Goal: Check status: Check status

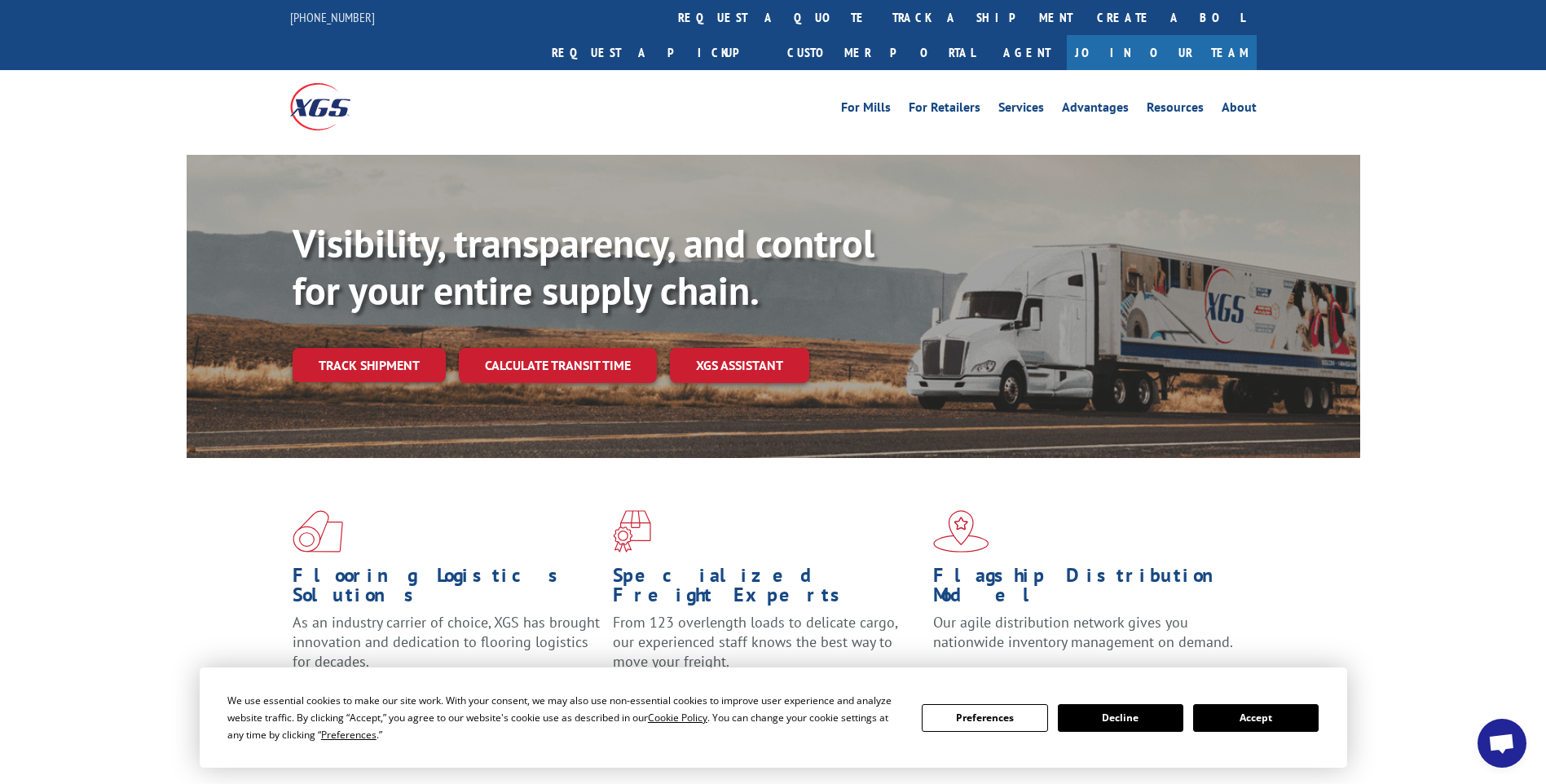
click at [1286, 621] on div "Flooring Logistics Solutions As an industry carrier of choice, XGS has brought …" at bounding box center [774, 607] width 1174 height 299
click at [1076, 714] on button "Decline" at bounding box center [1121, 718] width 126 height 28
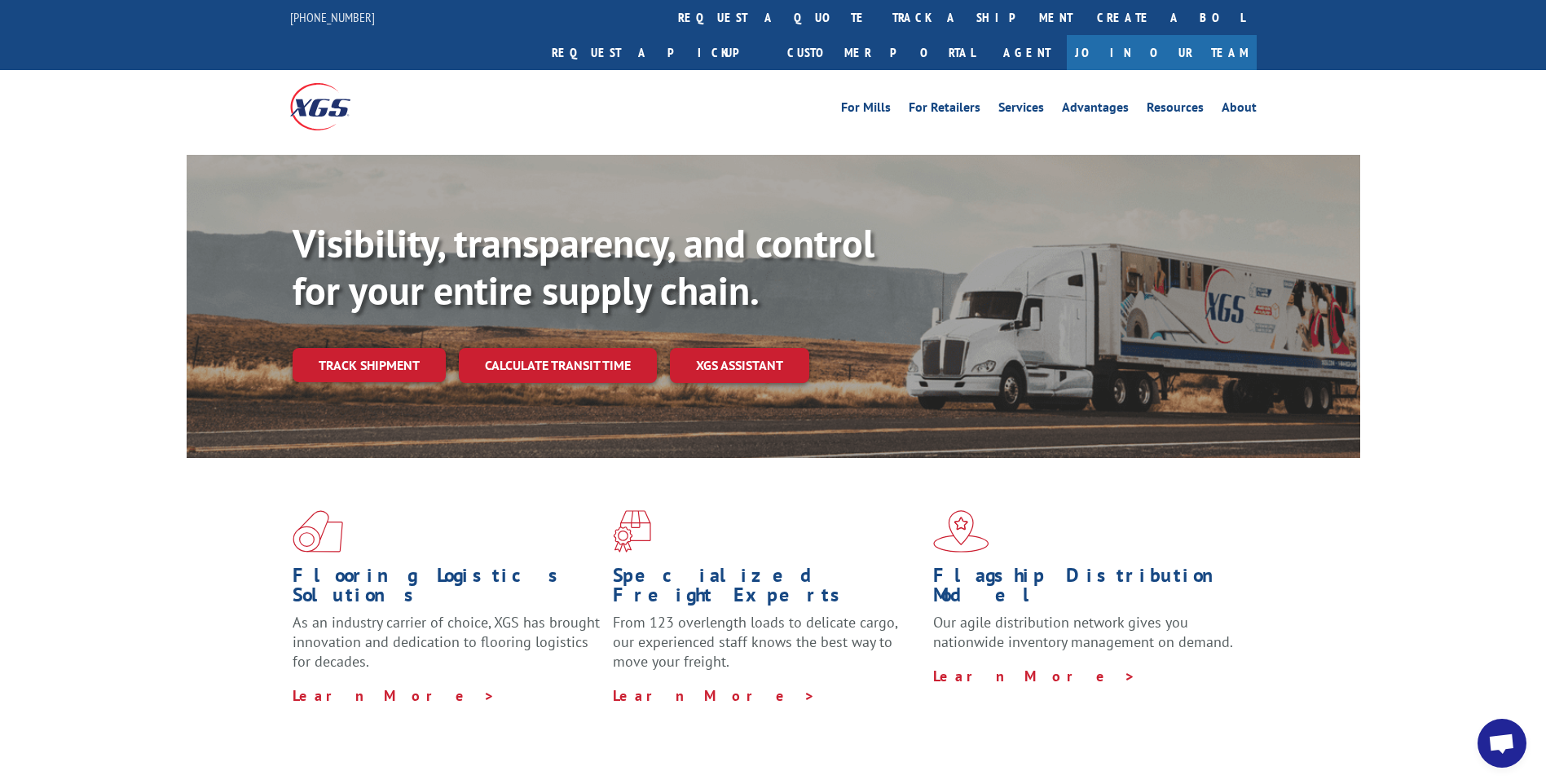
click at [1232, 662] on div "Flooring Logistics Solutions As an industry carrier of choice, XGS has brought …" at bounding box center [774, 607] width 1174 height 299
click at [880, 18] on link "track a shipment" at bounding box center [983, 17] width 204 height 35
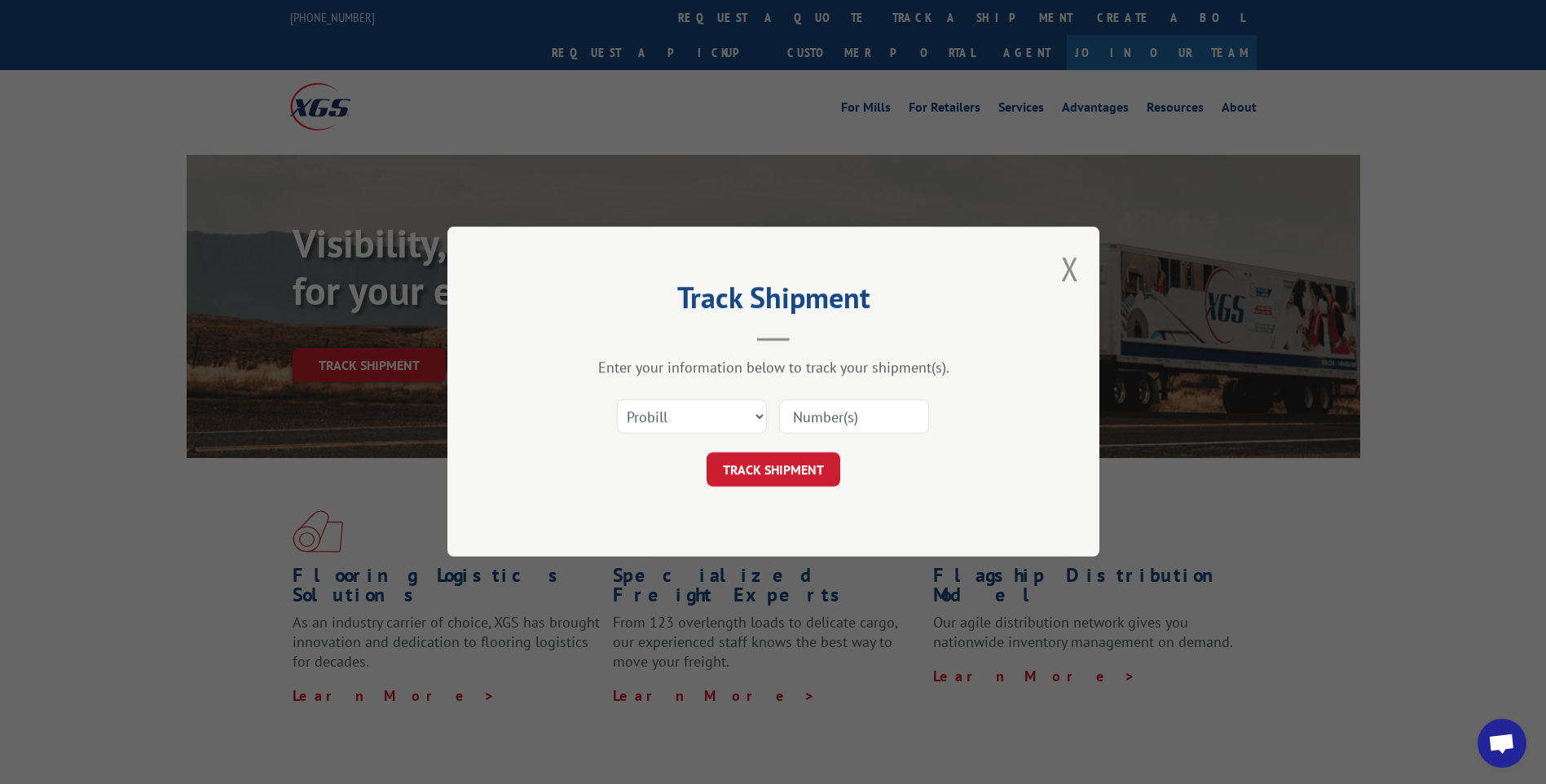
click at [844, 417] on input at bounding box center [854, 416] width 150 height 34
paste input "029045"
type input "029045"
click at [761, 478] on button "TRACK SHIPMENT" at bounding box center [773, 470] width 134 height 34
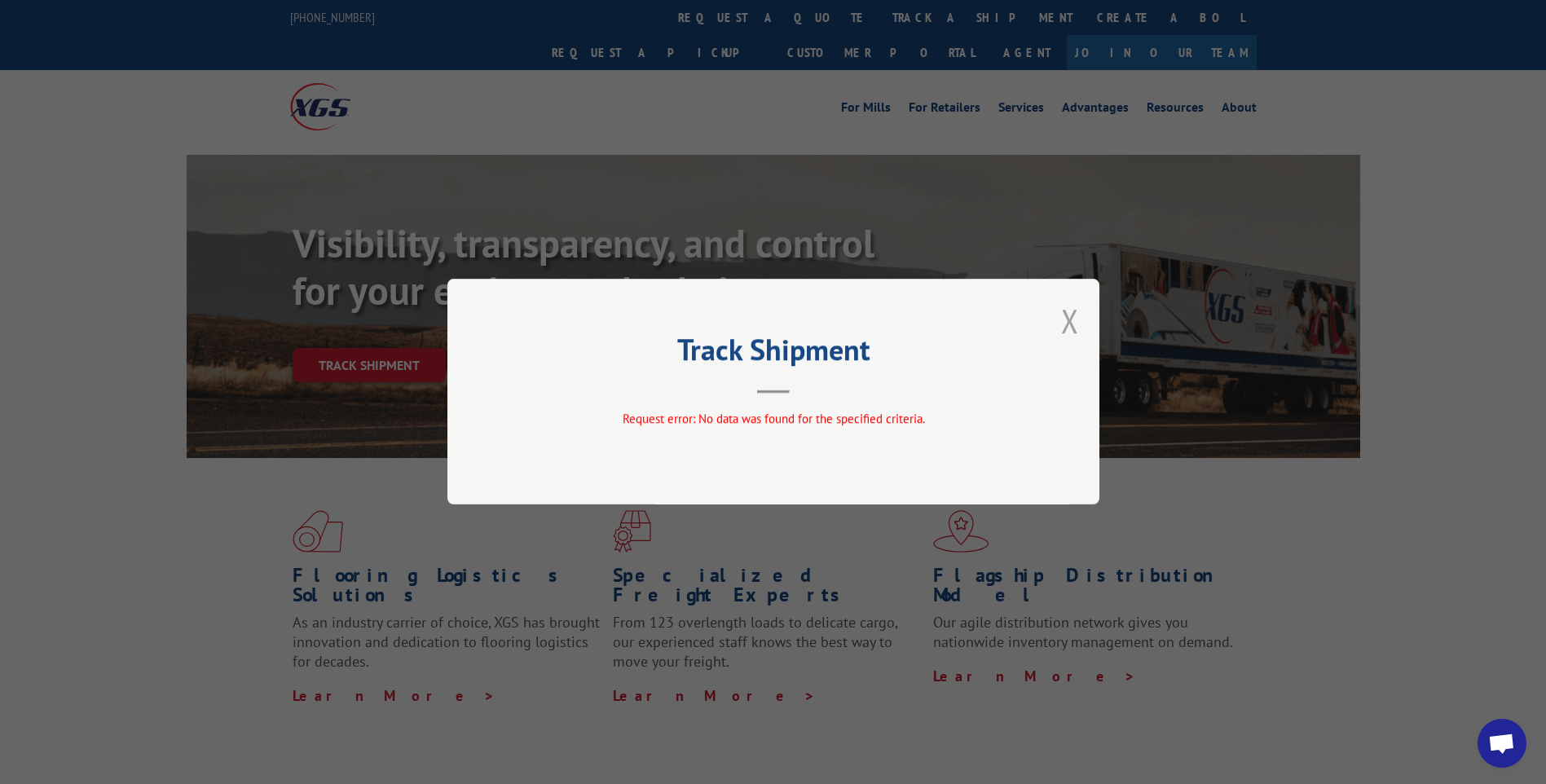
click at [1070, 332] on button "Close modal" at bounding box center [1070, 320] width 18 height 43
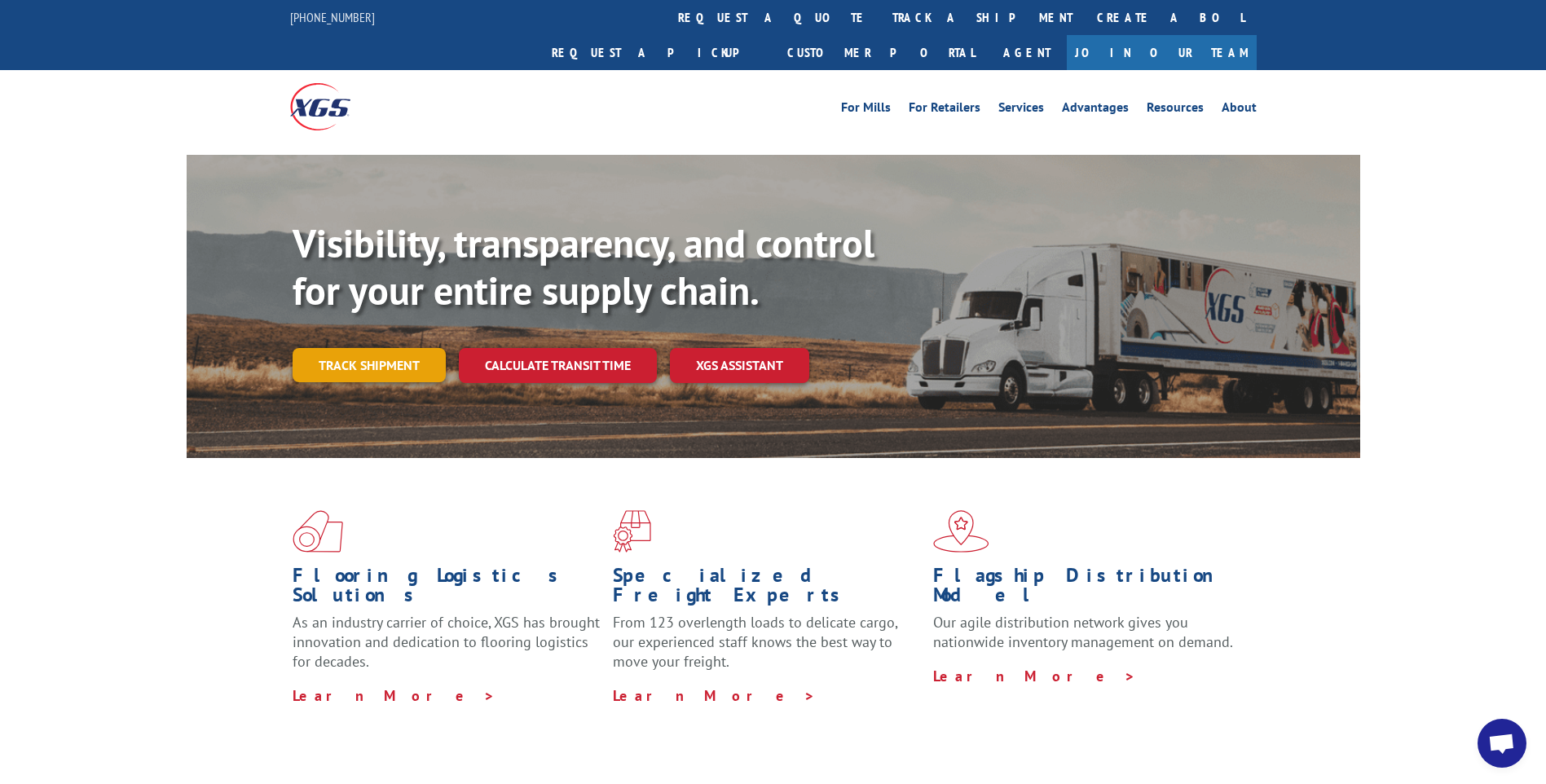
click at [421, 347] on link "Track shipment" at bounding box center [369, 364] width 153 height 34
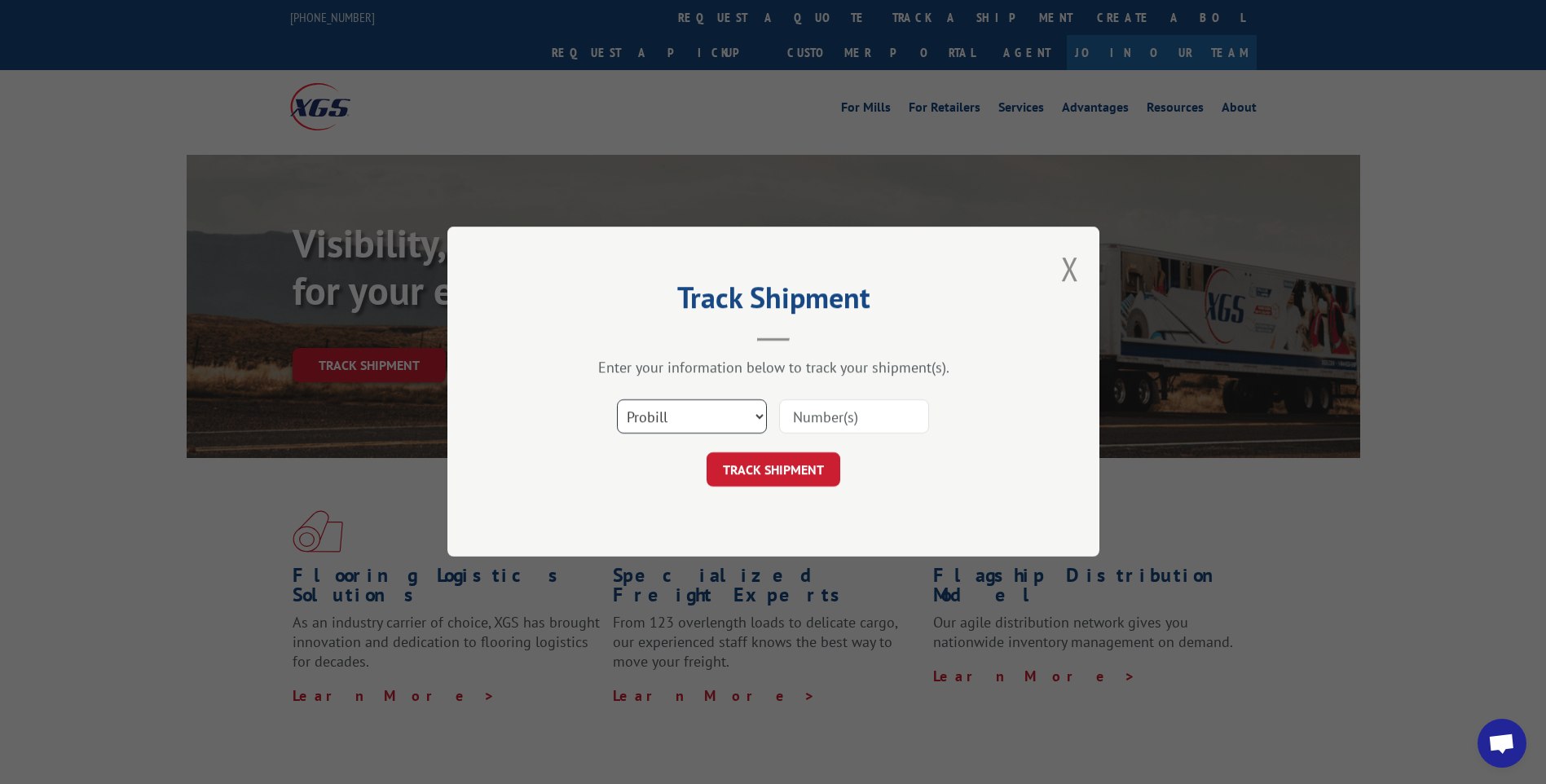
click at [756, 422] on select "Select category... Probill BOL PO" at bounding box center [692, 416] width 150 height 34
select select "bol"
click at [617, 400] on select "Select category... Probill BOL PO" at bounding box center [692, 416] width 150 height 34
click at [832, 419] on input at bounding box center [854, 416] width 150 height 34
paste input "029045"
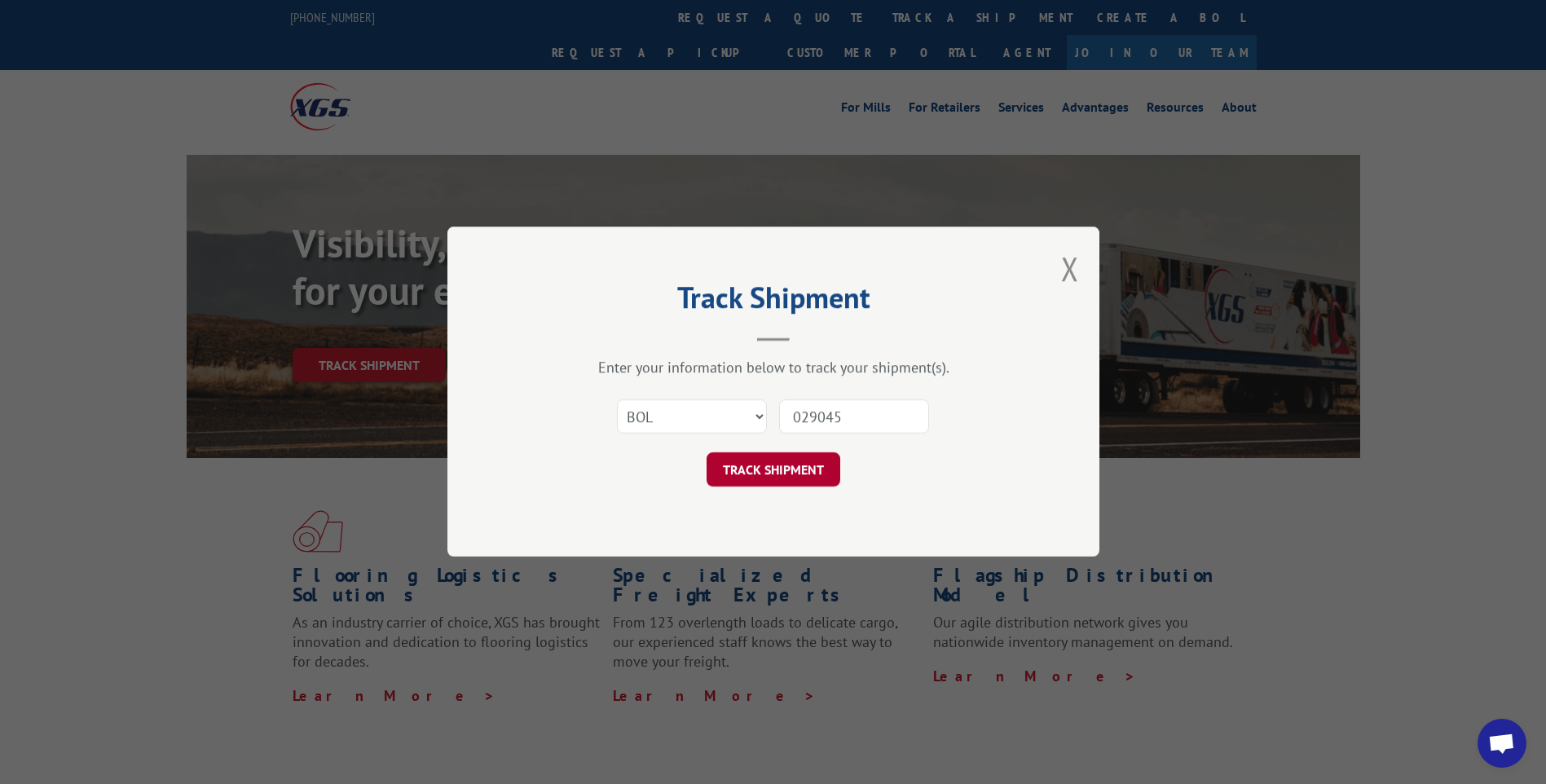
type input "029045"
click at [797, 480] on button "TRACK SHIPMENT" at bounding box center [773, 470] width 134 height 34
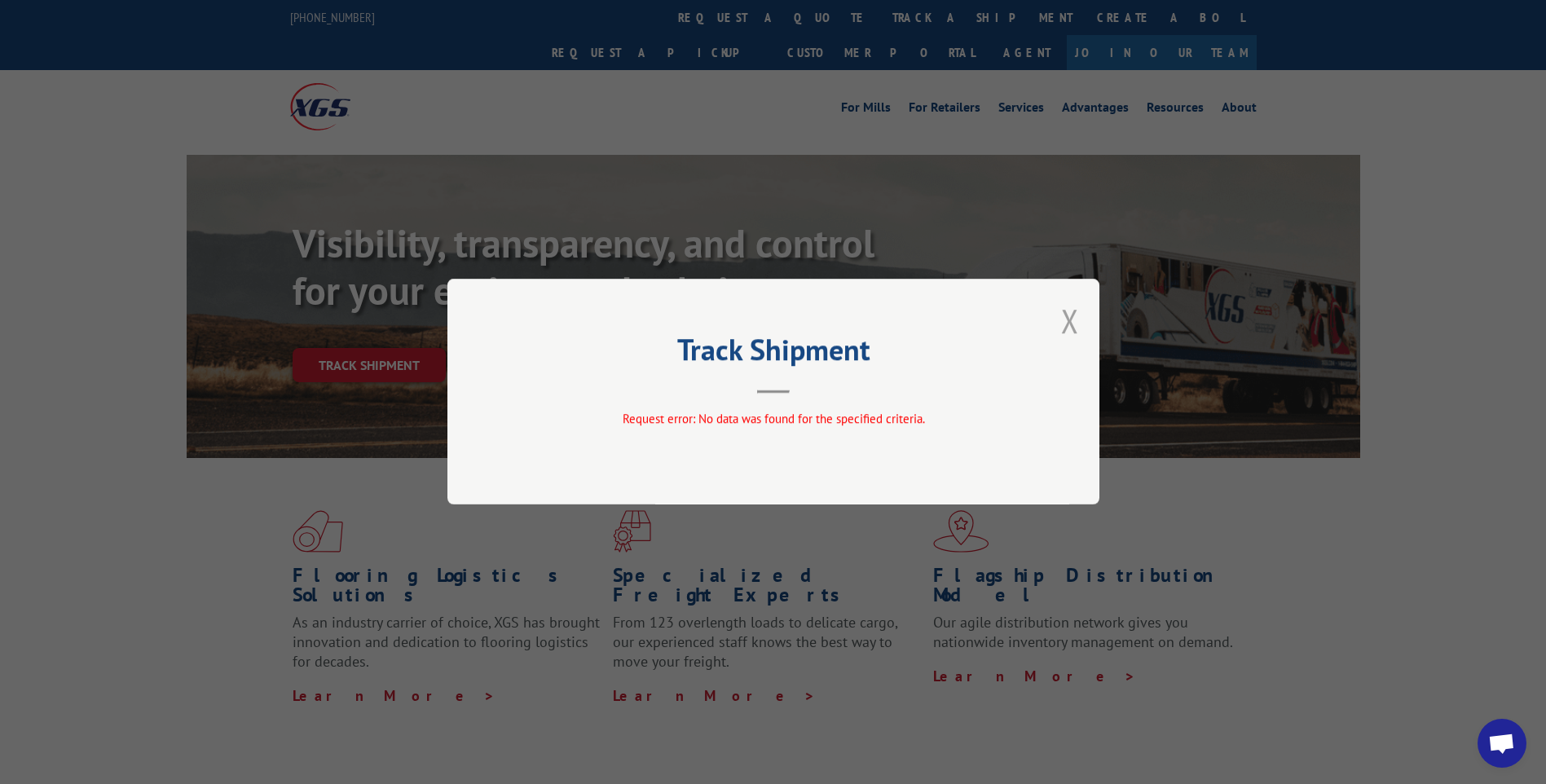
click at [1066, 319] on button "Close modal" at bounding box center [1070, 320] width 18 height 43
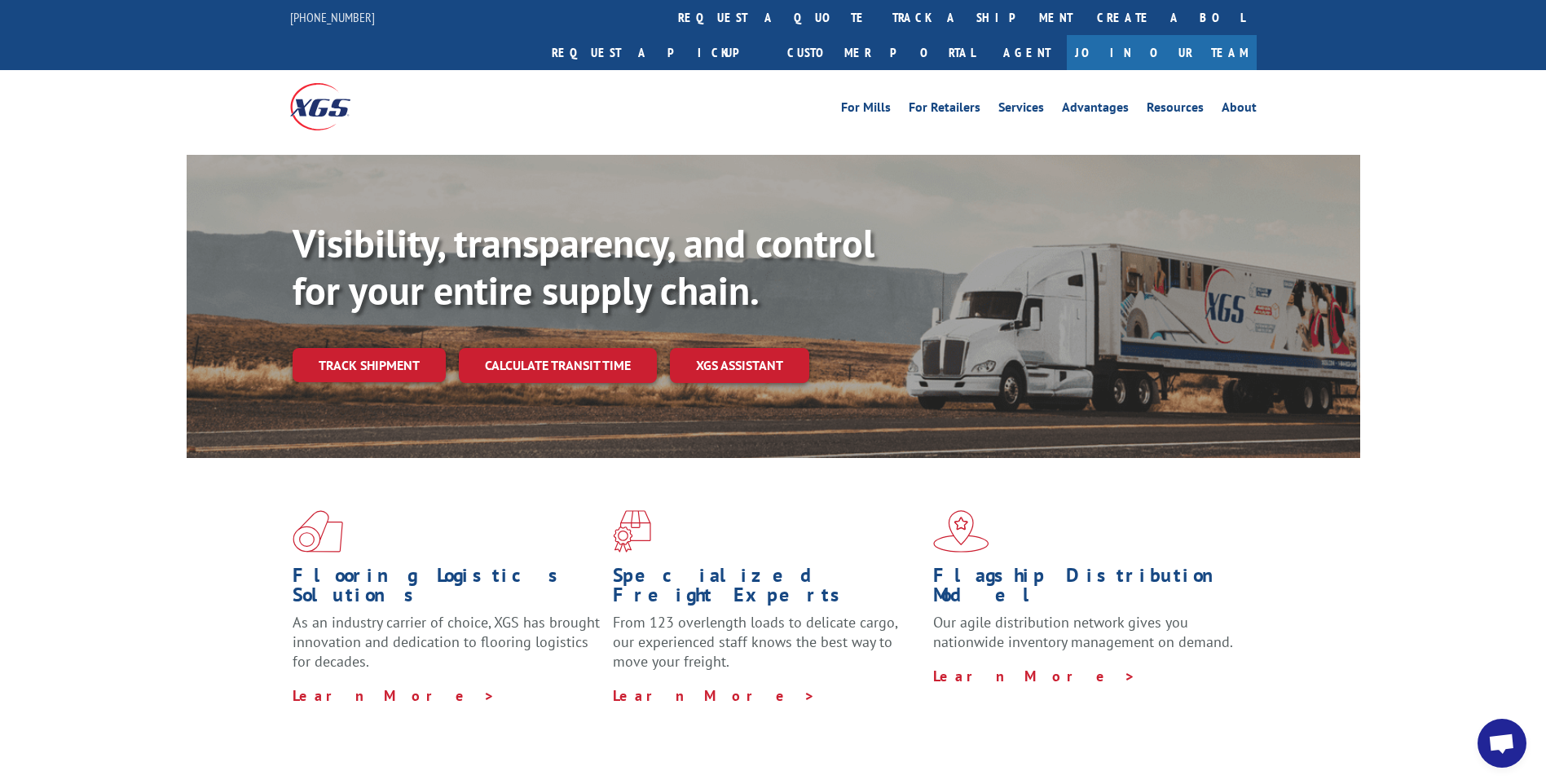
click at [112, 476] on div "Flooring Logistics Solutions As an industry carrier of choice, XGS has brought …" at bounding box center [773, 621] width 1546 height 327
click at [429, 347] on link "Track shipment" at bounding box center [369, 364] width 153 height 34
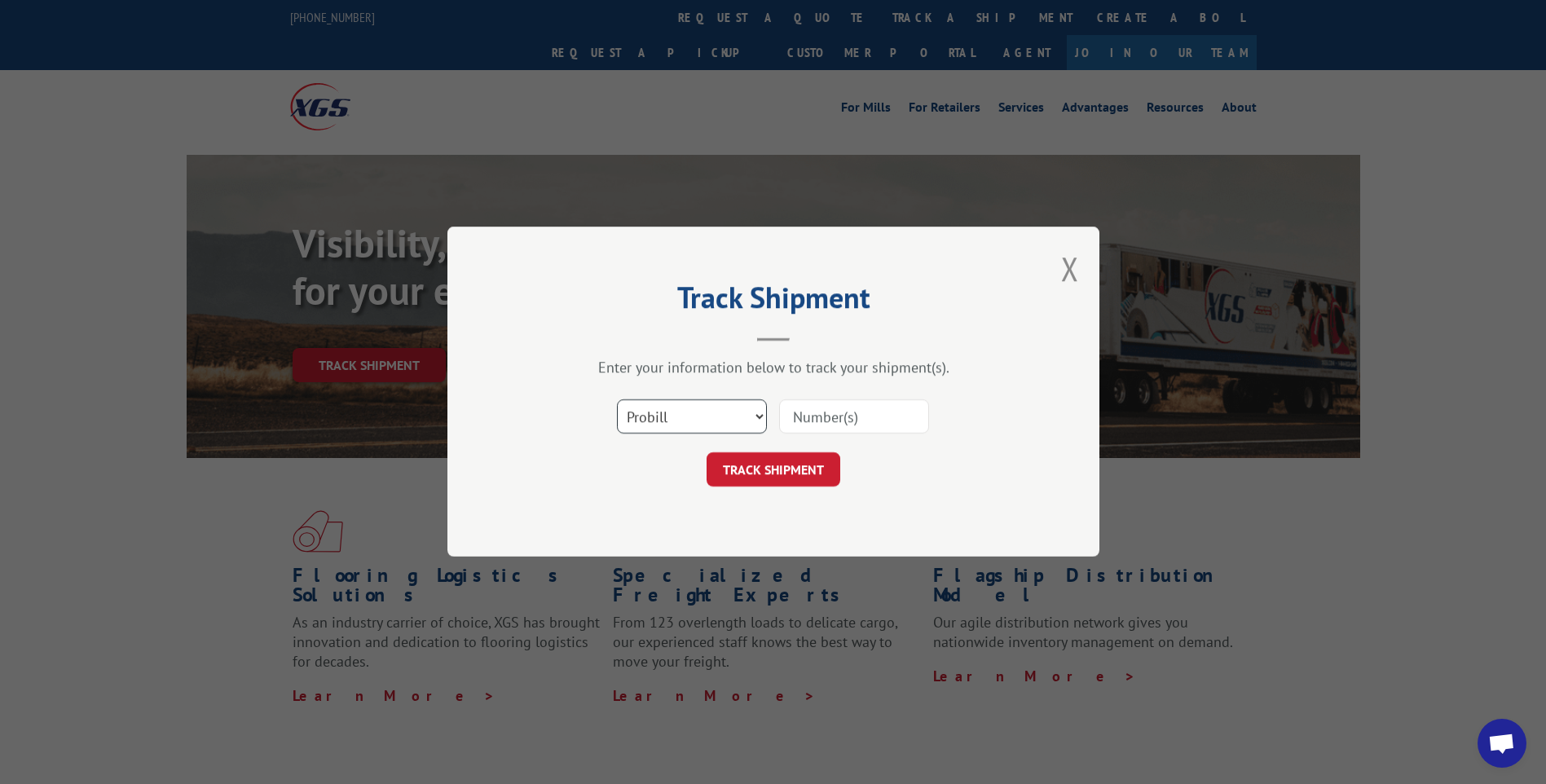
click at [760, 419] on select "Select category... Probill BOL PO" at bounding box center [692, 416] width 150 height 34
select select "bol"
click at [617, 400] on select "Select category... Probill BOL PO" at bounding box center [692, 416] width 150 height 34
click at [880, 410] on input at bounding box center [854, 416] width 150 height 34
paste input "CP-029045"
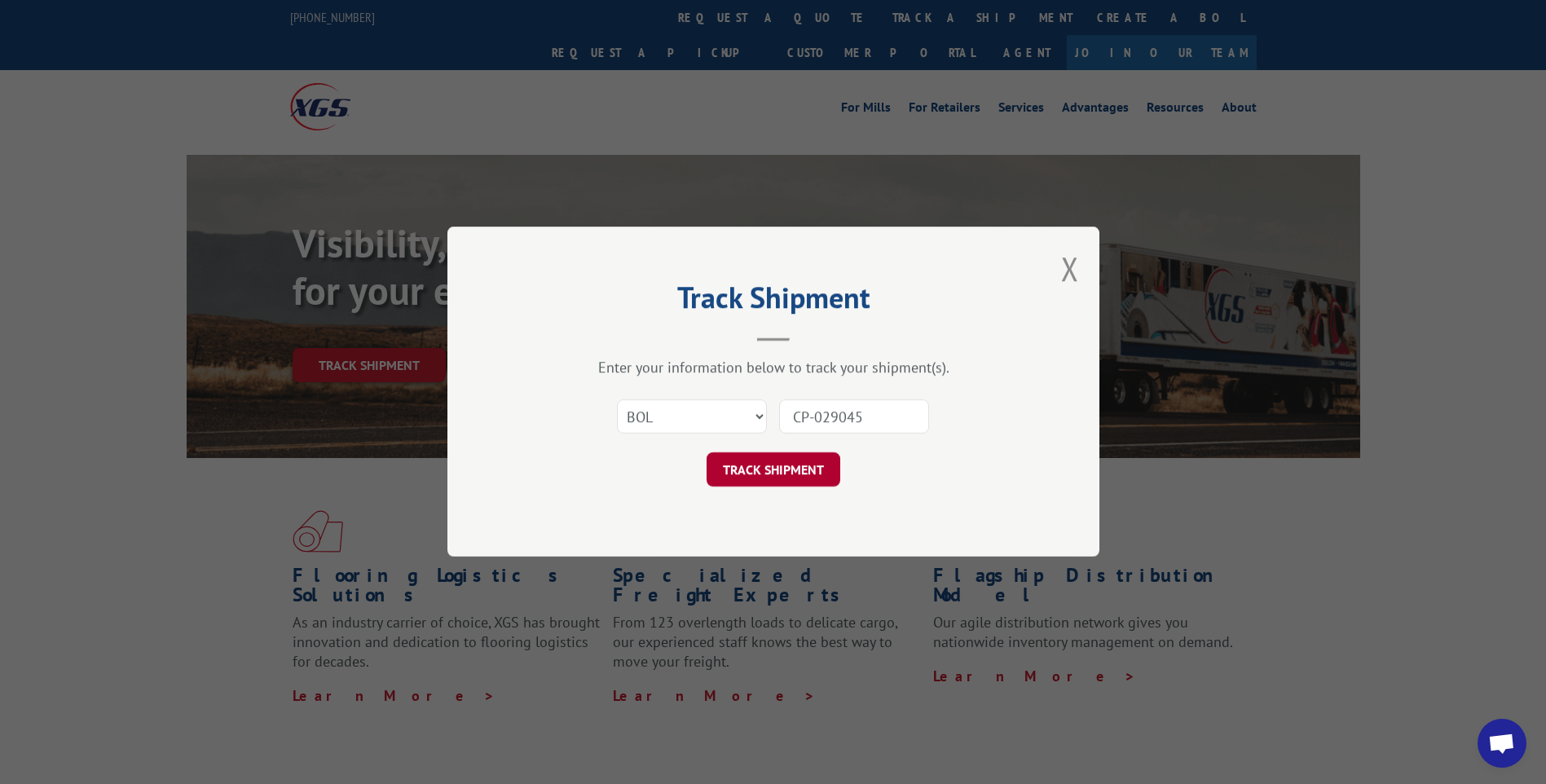
type input "CP-029045"
click at [737, 474] on button "TRACK SHIPMENT" at bounding box center [773, 470] width 134 height 34
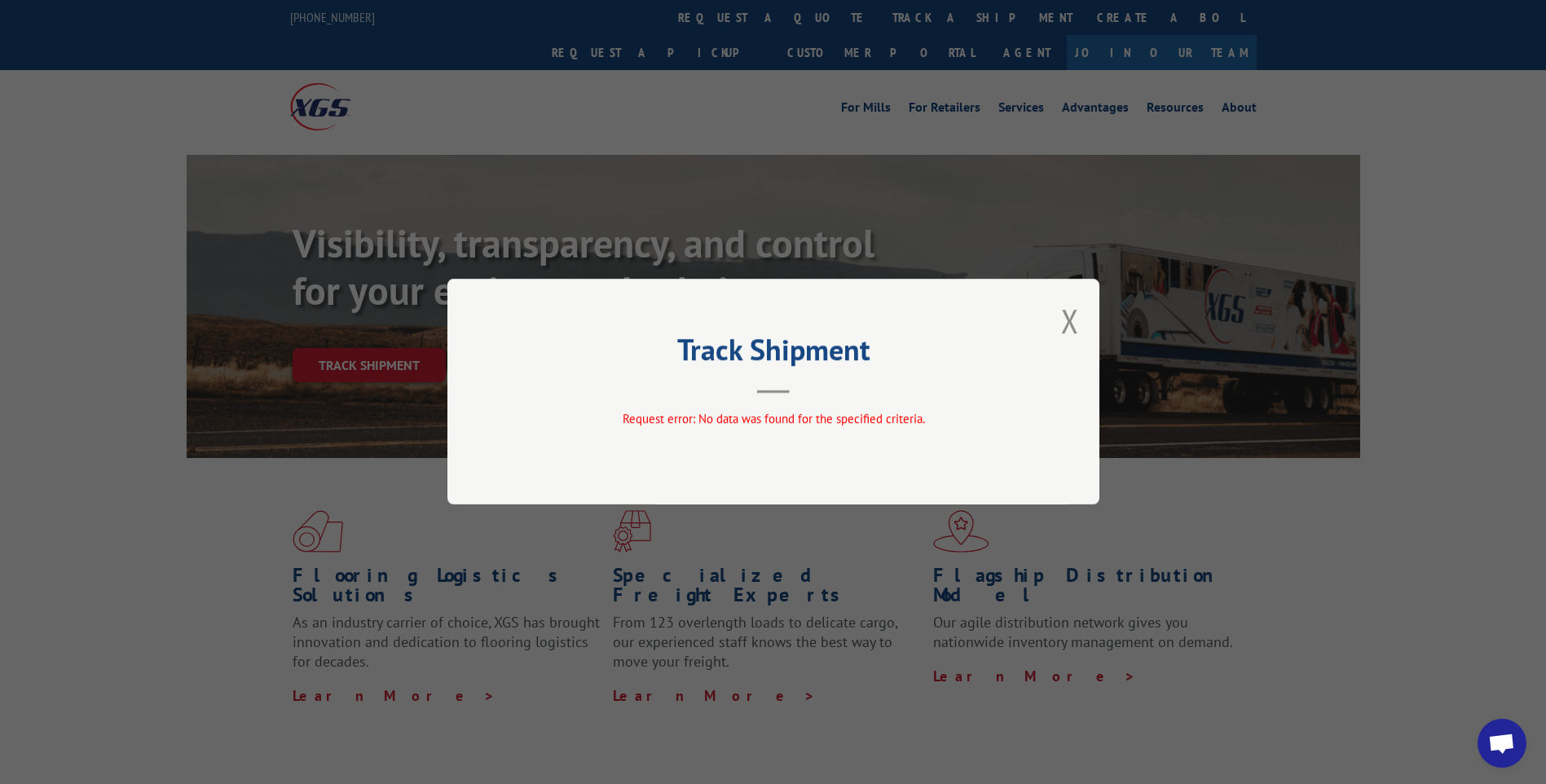
drag, startPoint x: 1069, startPoint y: 311, endPoint x: 1036, endPoint y: 323, distance: 35.1
click at [1069, 312] on button "Close modal" at bounding box center [1070, 320] width 18 height 43
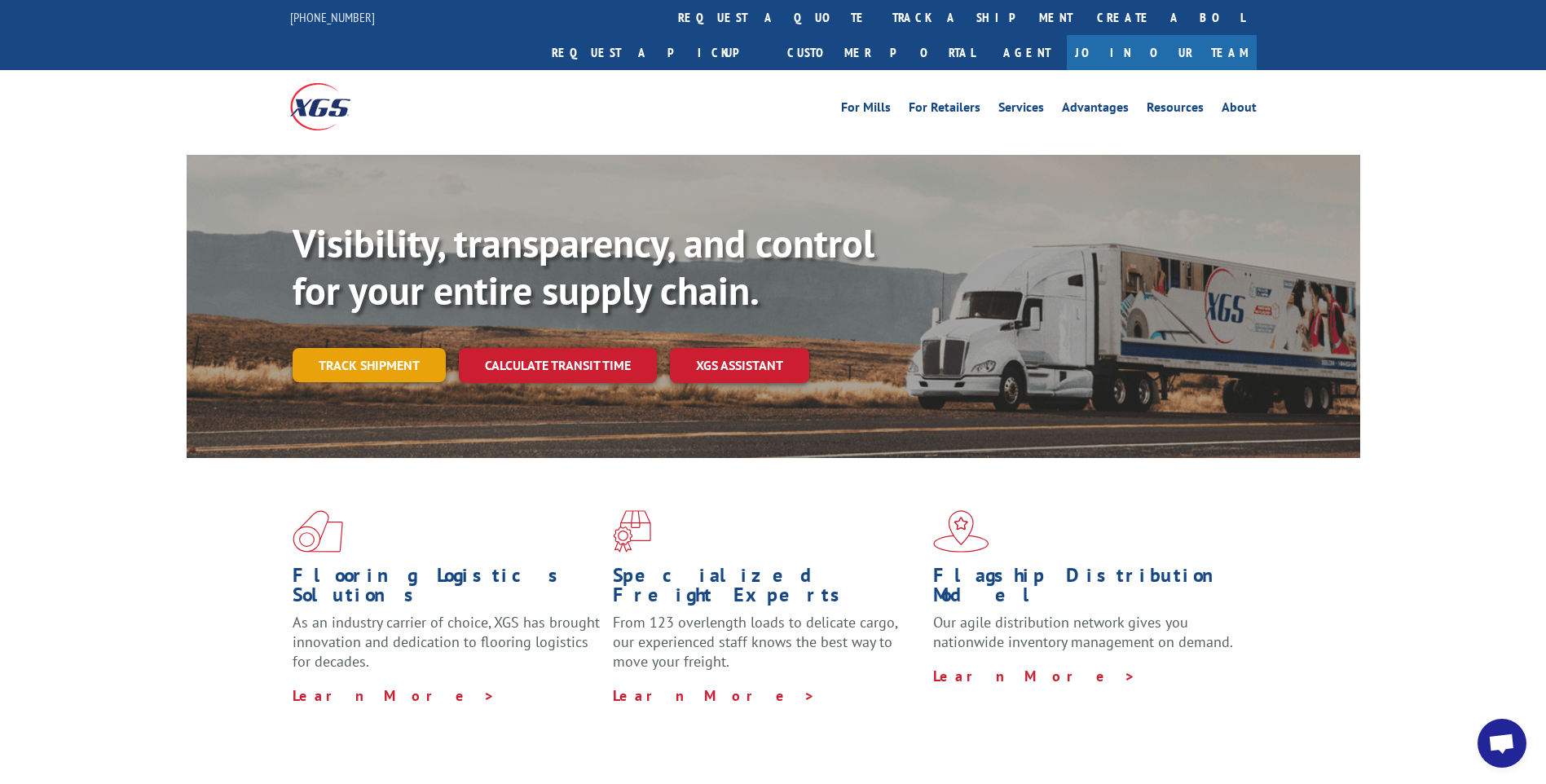
click at [389, 347] on link "Track shipment" at bounding box center [369, 364] width 153 height 34
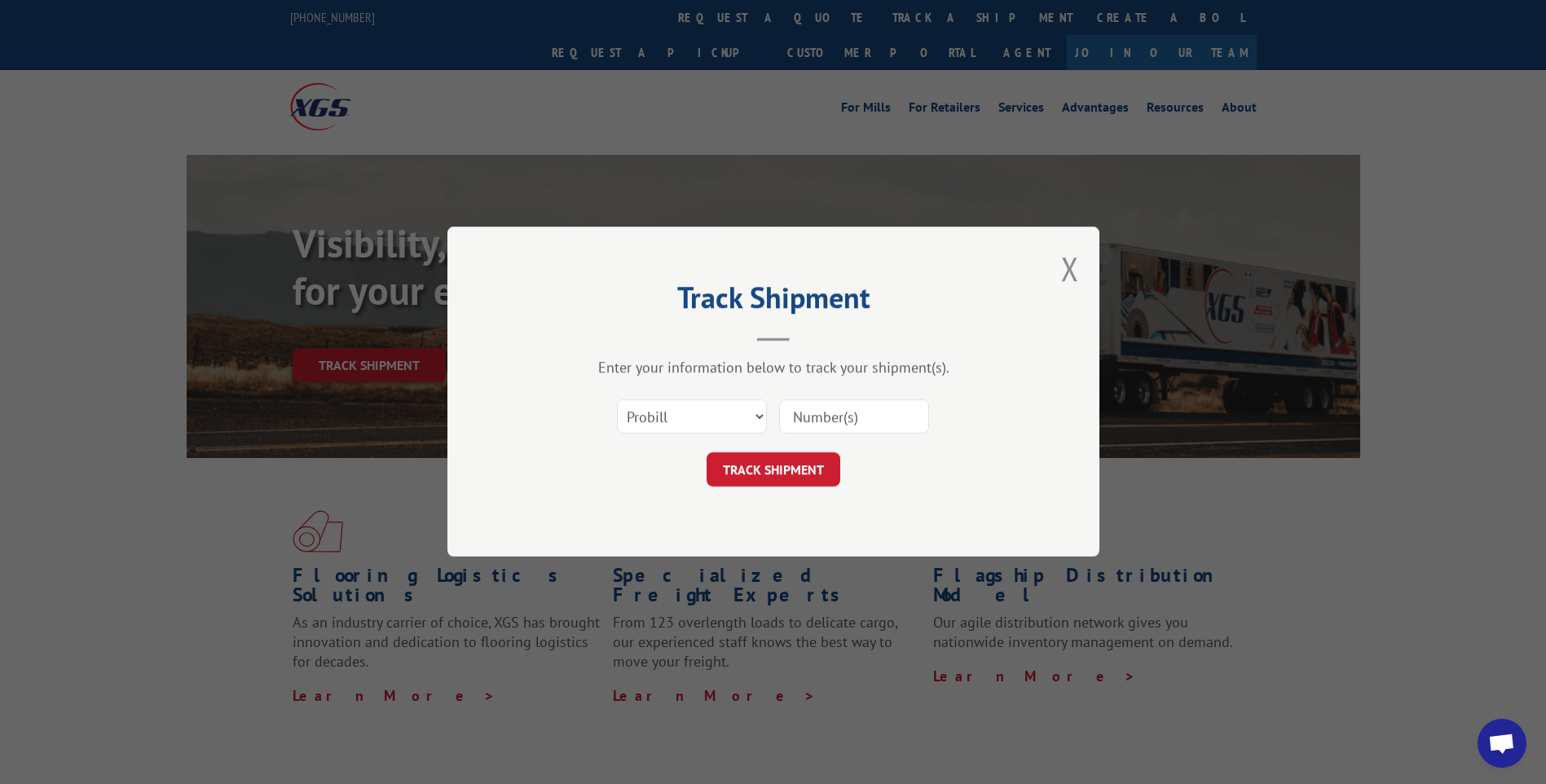
click at [835, 418] on input at bounding box center [854, 416] width 150 height 34
click at [830, 420] on input at bounding box center [854, 416] width 150 height 34
click at [759, 420] on select "Select category... Probill BOL PO" at bounding box center [692, 416] width 150 height 34
select select "bol"
click at [617, 400] on select "Select category... Probill BOL PO" at bounding box center [692, 416] width 150 height 34
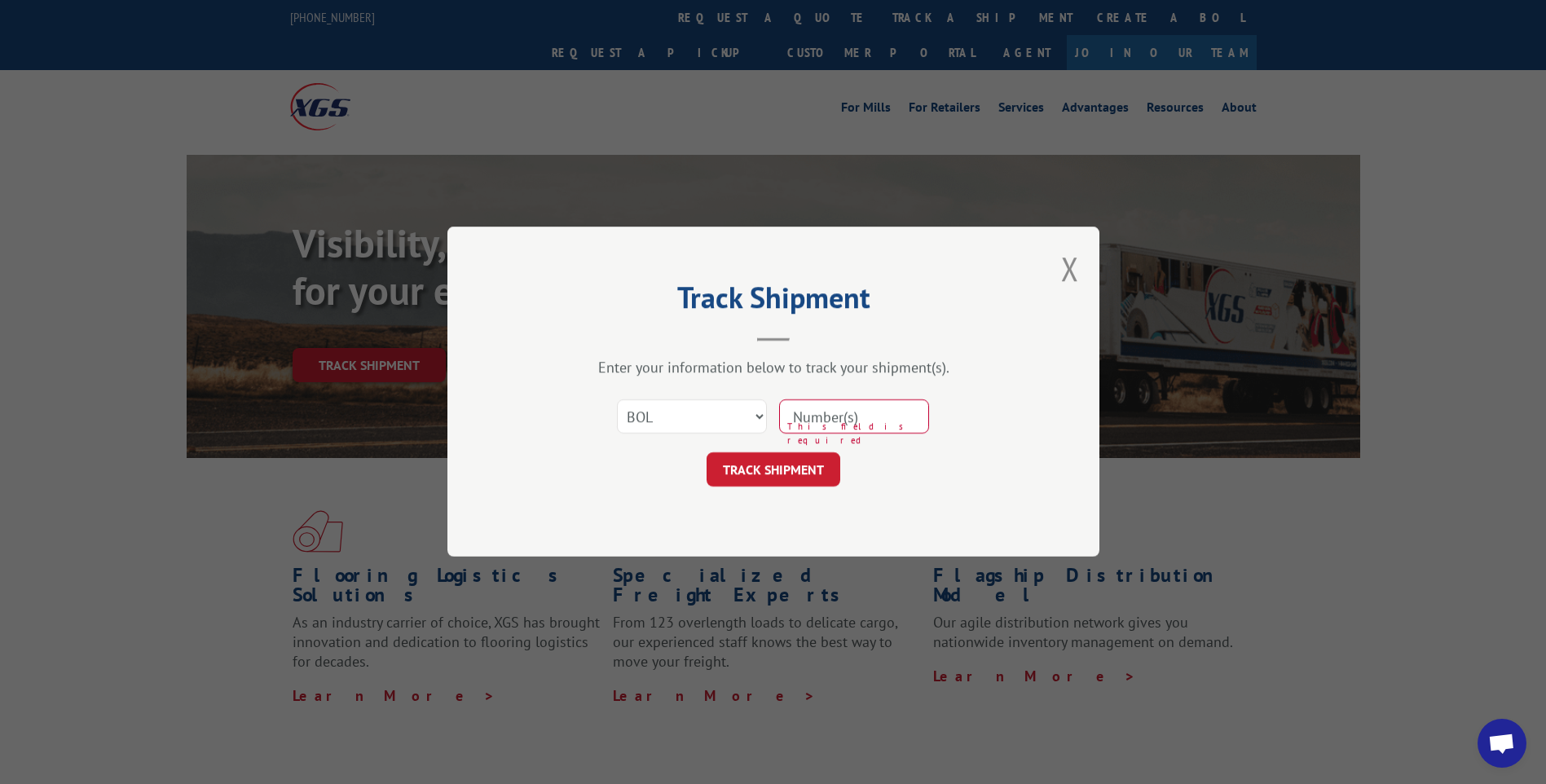
click at [887, 418] on input at bounding box center [854, 416] width 150 height 34
type input "029045"
click button "TRACK SHIPMENT" at bounding box center [773, 470] width 134 height 34
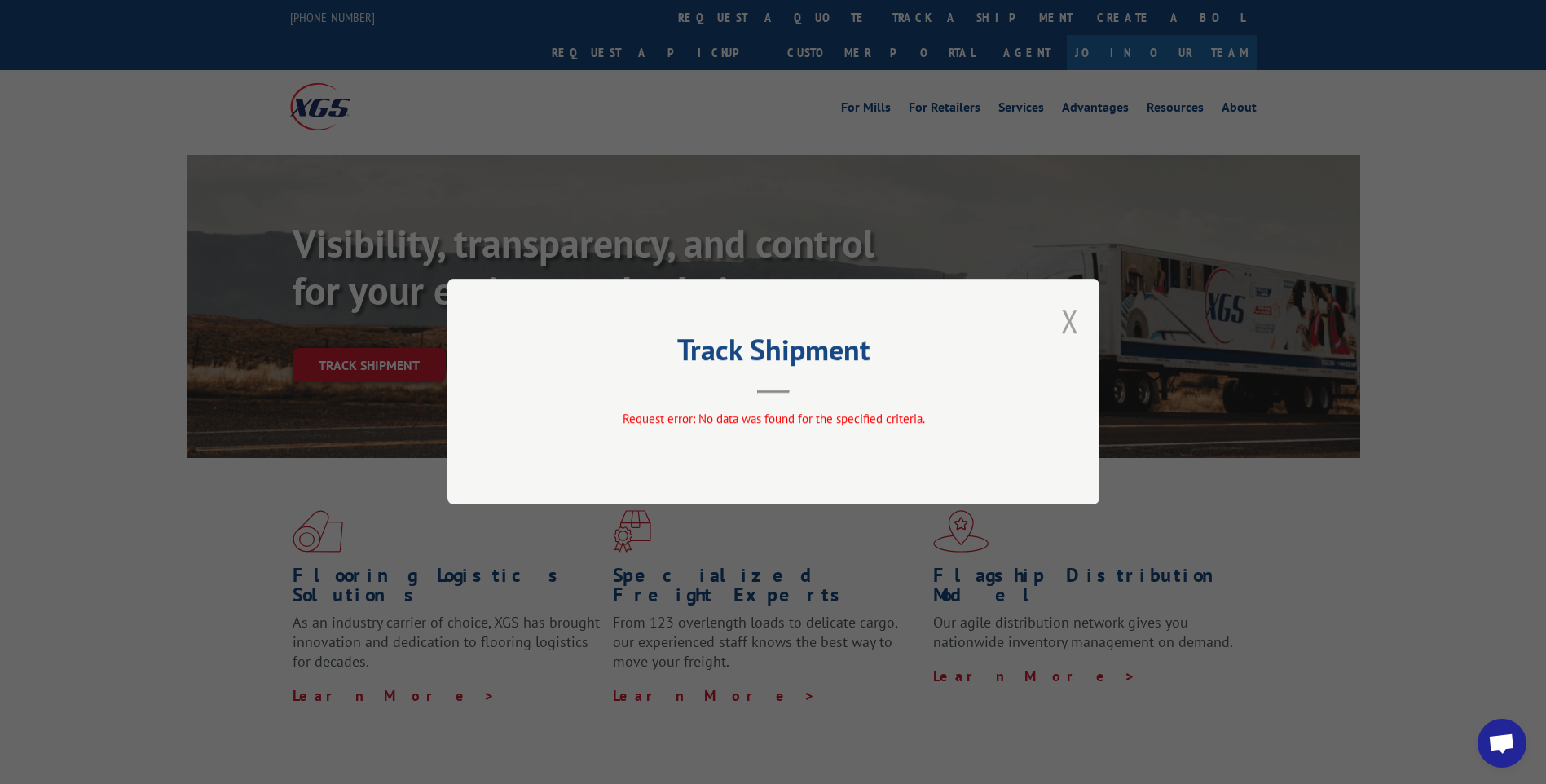
drag, startPoint x: 1072, startPoint y: 329, endPoint x: 1060, endPoint y: 332, distance: 12.4
click at [1071, 329] on button "Close modal" at bounding box center [1070, 320] width 18 height 43
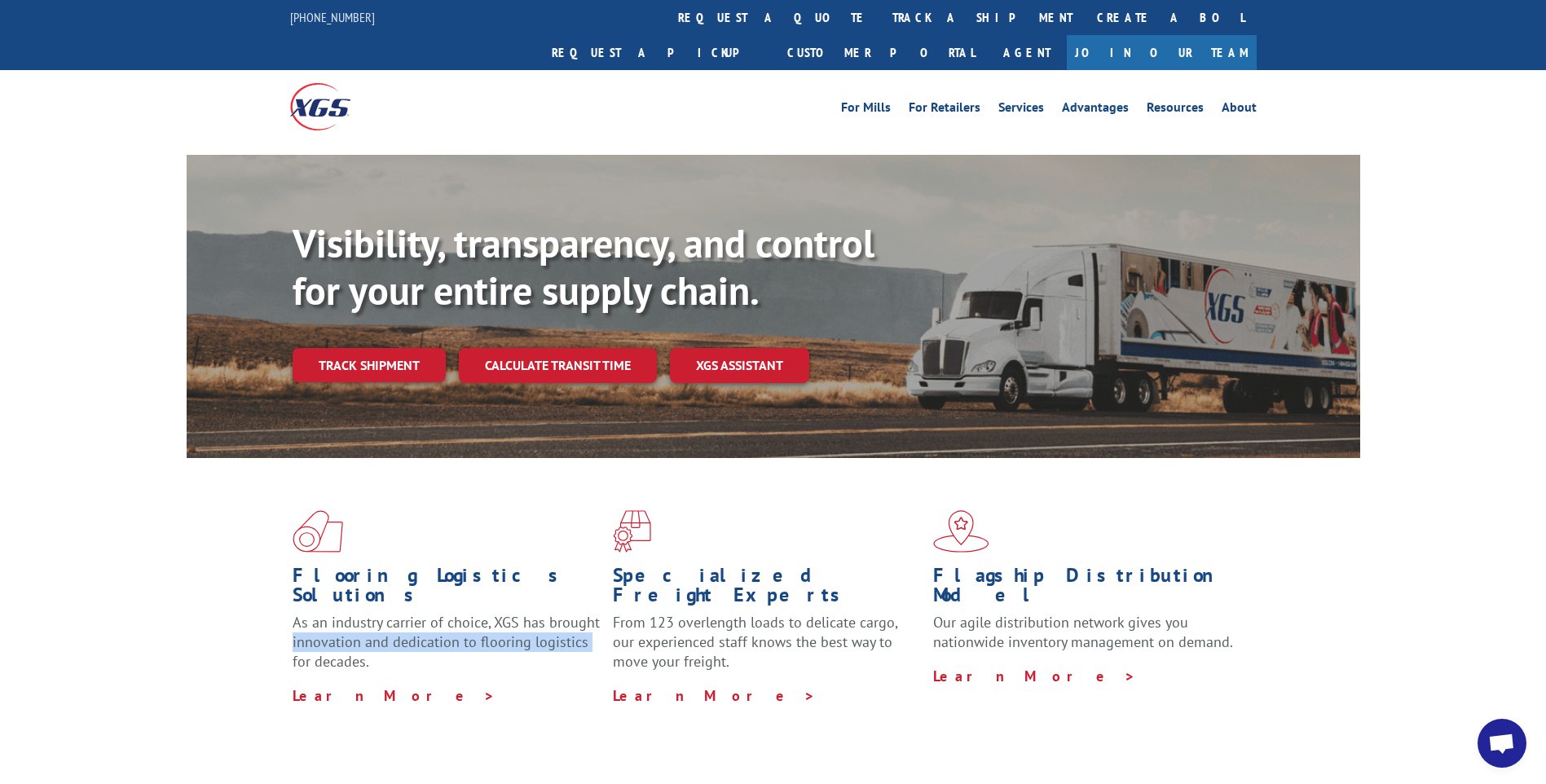
drag, startPoint x: 149, startPoint y: 595, endPoint x: 146, endPoint y: 565, distance: 30.1
click at [146, 565] on div "Flooring Logistics Solutions As an industry carrier of choice, XGS has brought …" at bounding box center [773, 621] width 1546 height 327
drag, startPoint x: 146, startPoint y: 565, endPoint x: 103, endPoint y: 394, distance: 176.3
click at [105, 356] on div "Visibility, transparency, and control for your entire supply chain. Track shipm…" at bounding box center [773, 321] width 1546 height 334
drag, startPoint x: 870, startPoint y: 706, endPoint x: 1162, endPoint y: 661, distance: 295.4
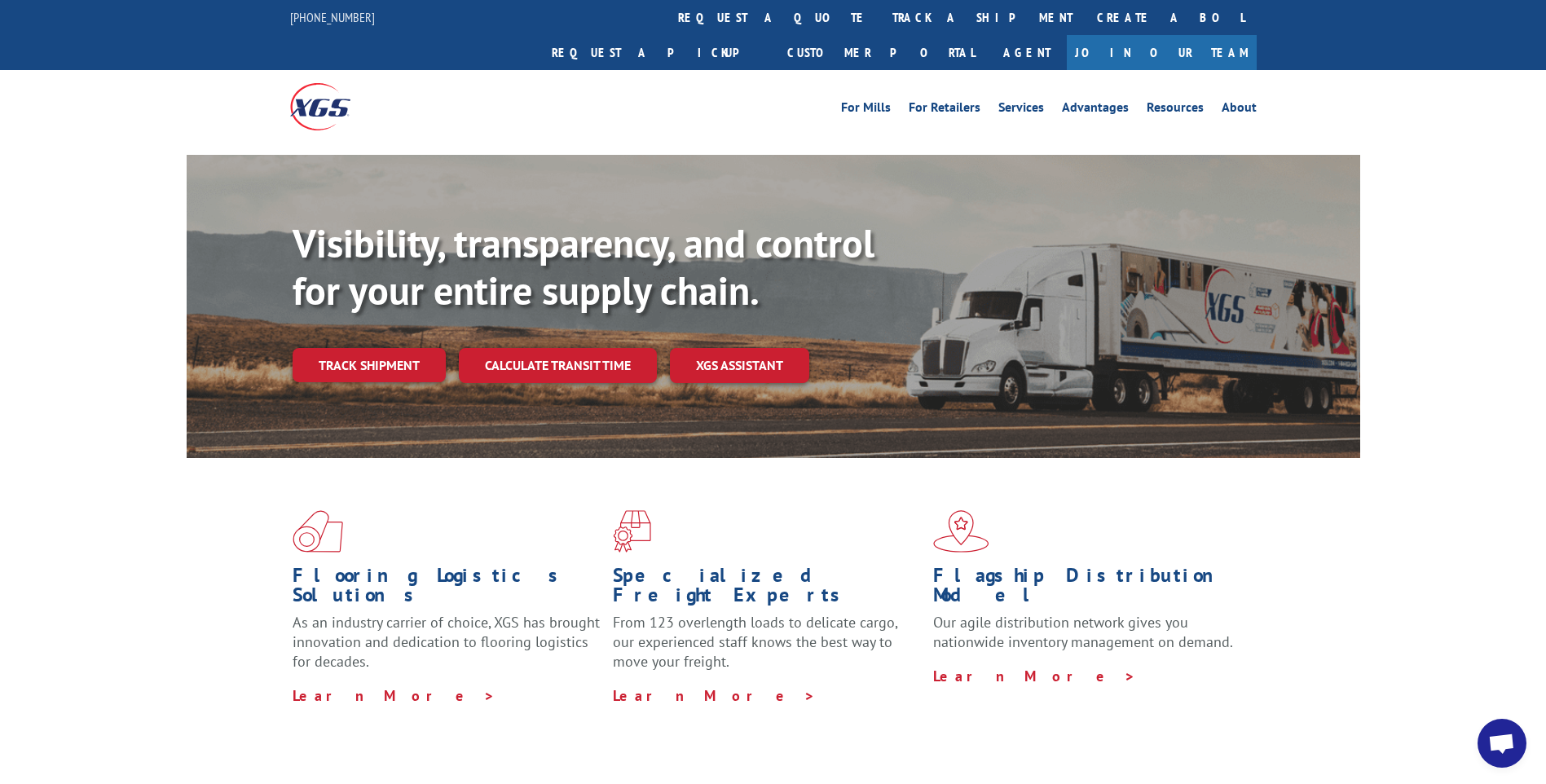
click at [900, 696] on div "Flooring Logistics Solutions As an industry carrier of choice, XGS has brought …" at bounding box center [773, 621] width 1546 height 327
drag, startPoint x: 1444, startPoint y: 650, endPoint x: 1441, endPoint y: 587, distance: 63.1
click at [1441, 587] on div "Flooring Logistics Solutions As an industry carrier of choice, XGS has brought …" at bounding box center [773, 621] width 1546 height 327
drag, startPoint x: 1441, startPoint y: 587, endPoint x: 1442, endPoint y: 466, distance: 121.0
click at [1442, 466] on div "Flooring Logistics Solutions As an industry carrier of choice, XGS has brought …" at bounding box center [773, 621] width 1546 height 327
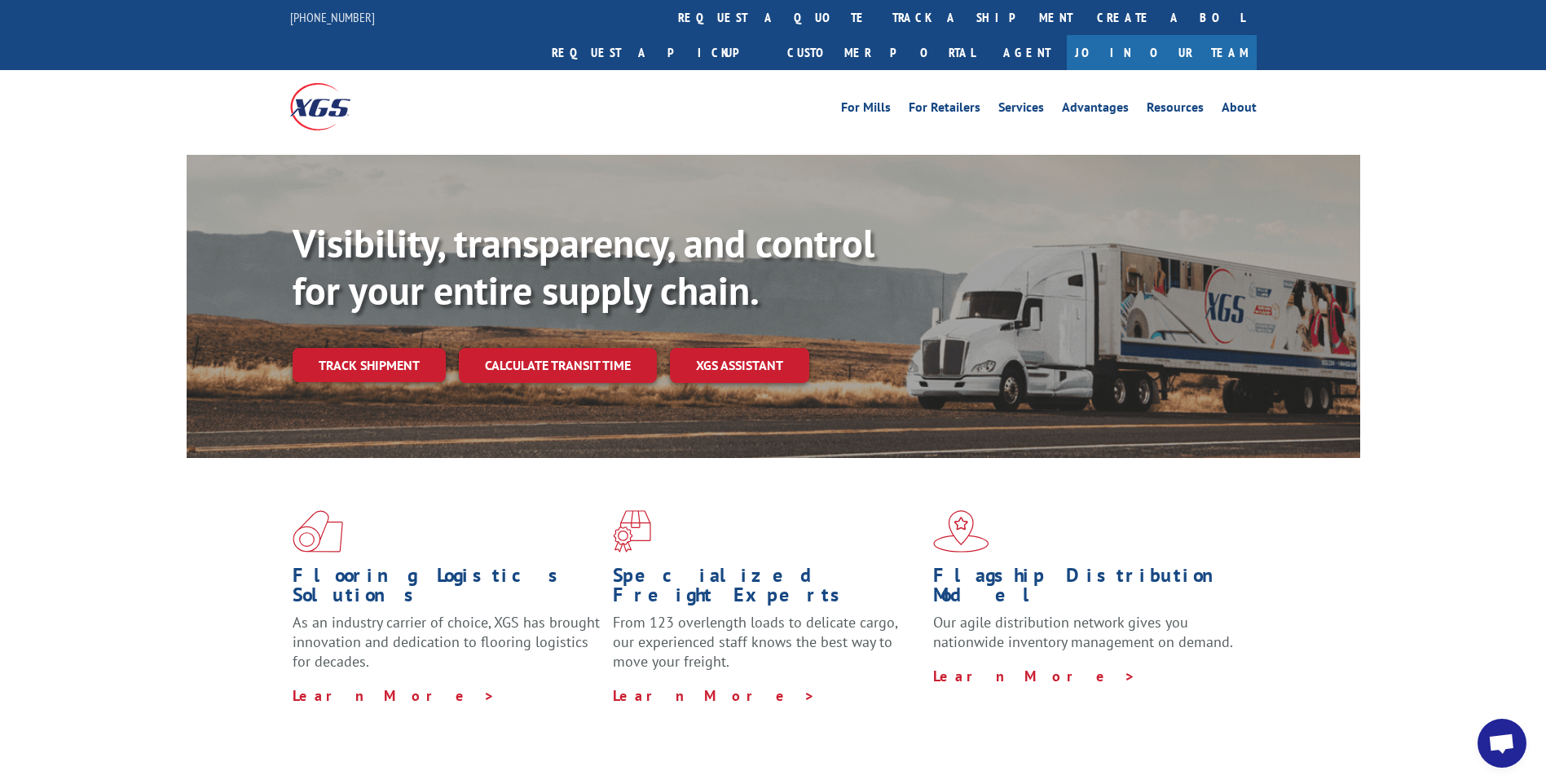
click at [1450, 505] on div "Flooring Logistics Solutions As an industry carrier of choice, XGS has brought …" at bounding box center [773, 621] width 1546 height 327
drag, startPoint x: 1432, startPoint y: 593, endPoint x: 1409, endPoint y: 632, distance: 45.3
click at [1432, 595] on div "Flooring Logistics Solutions As an industry carrier of choice, XGS has brought …" at bounding box center [773, 621] width 1546 height 327
click at [1409, 632] on div "Flooring Logistics Solutions As an industry carrier of choice, XGS has brought …" at bounding box center [773, 621] width 1546 height 327
click at [96, 578] on div "Flooring Logistics Solutions As an industry carrier of choice, XGS has brought …" at bounding box center [773, 621] width 1546 height 327
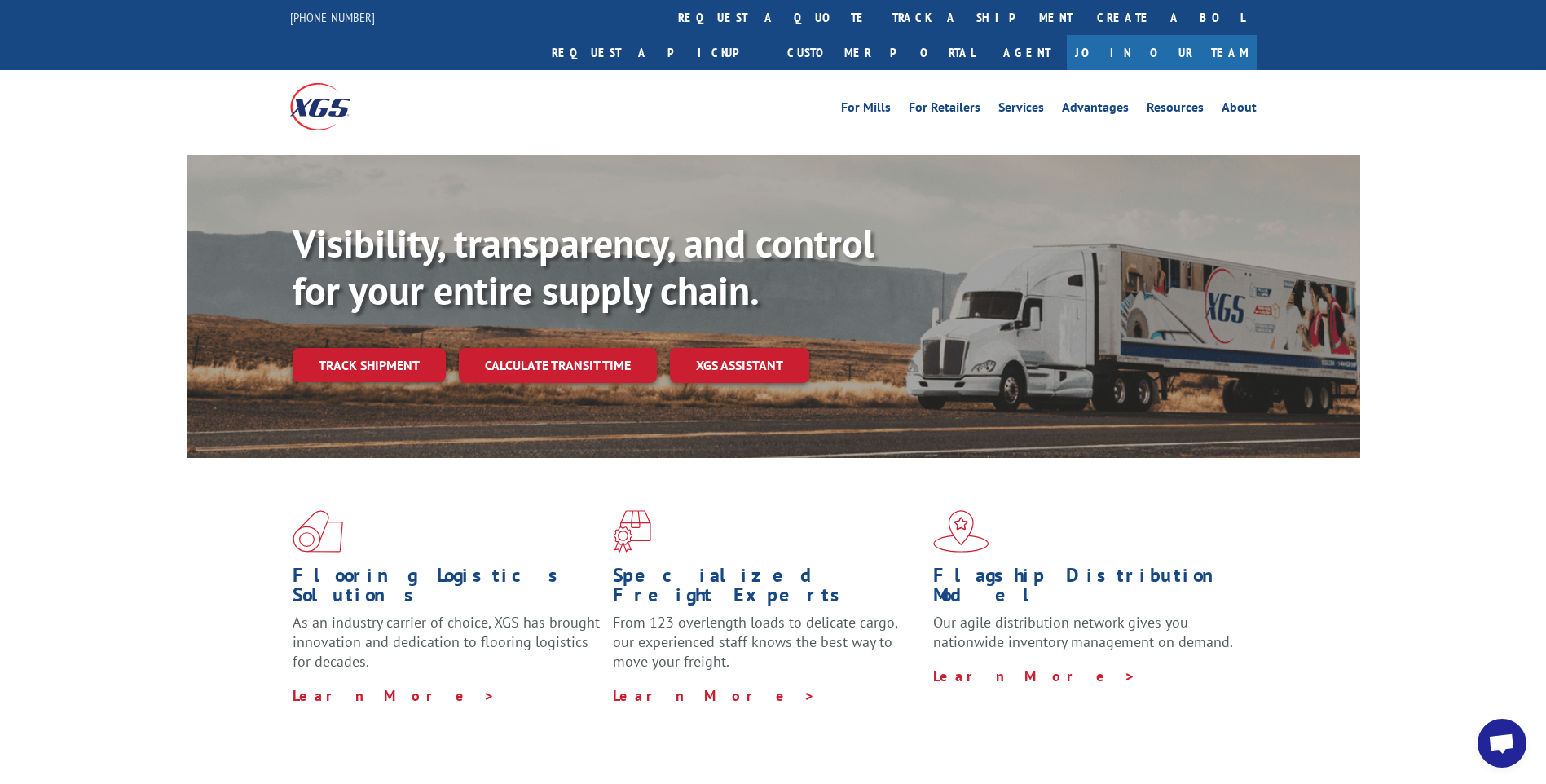
click at [65, 561] on div "Flooring Logistics Solutions As an industry carrier of choice, XGS has brought …" at bounding box center [773, 621] width 1546 height 327
click at [64, 561] on div "Flooring Logistics Solutions As an industry carrier of choice, XGS has brought …" at bounding box center [773, 621] width 1546 height 327
click at [364, 347] on link "Track shipment" at bounding box center [369, 364] width 153 height 34
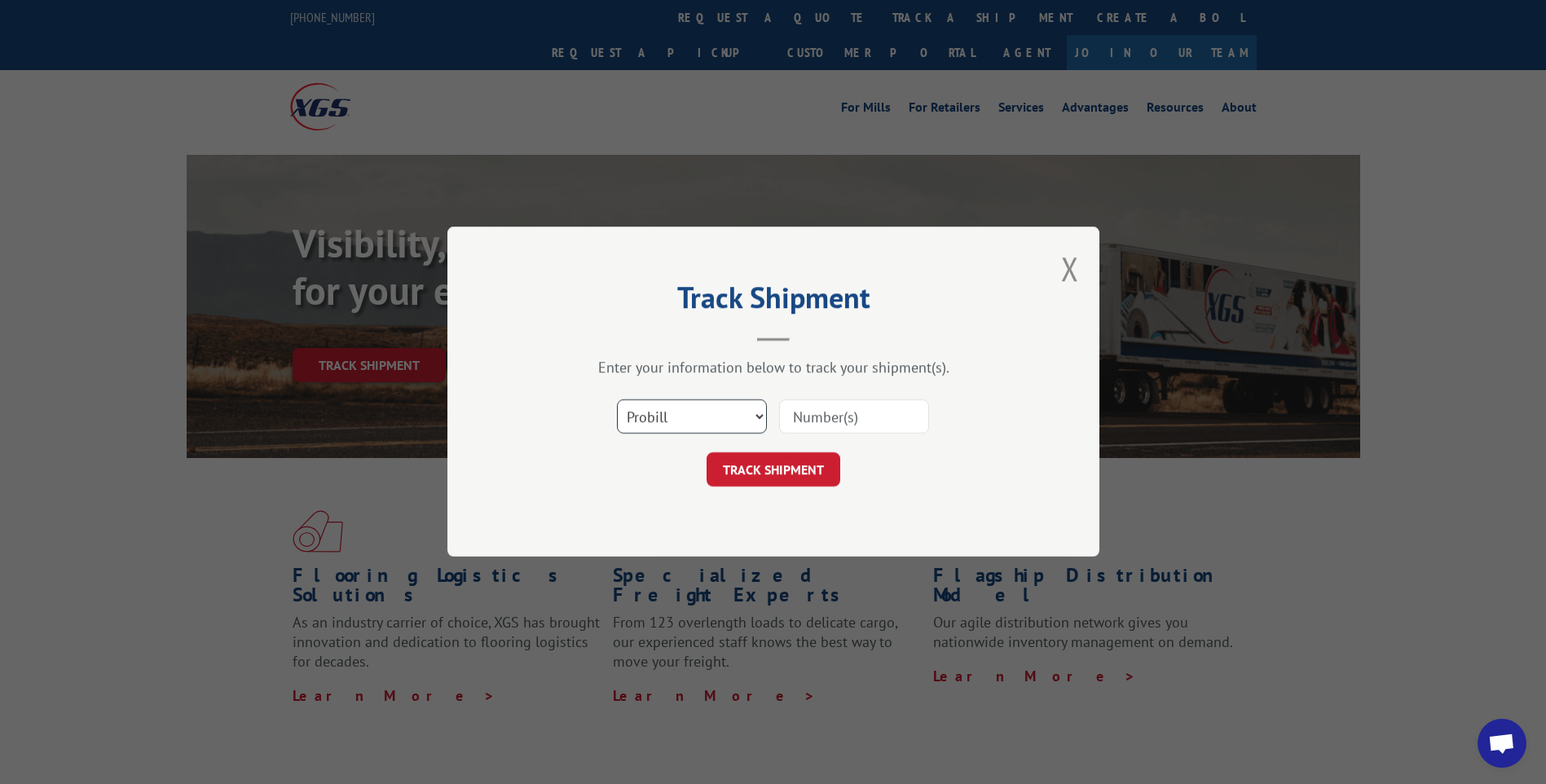
click at [758, 419] on select "Select category... Probill BOL PO" at bounding box center [692, 416] width 150 height 34
select select "bol"
click at [617, 400] on select "Select category... Probill BOL PO" at bounding box center [692, 416] width 150 height 34
click at [804, 424] on input at bounding box center [854, 416] width 150 height 34
type input "CP029045"
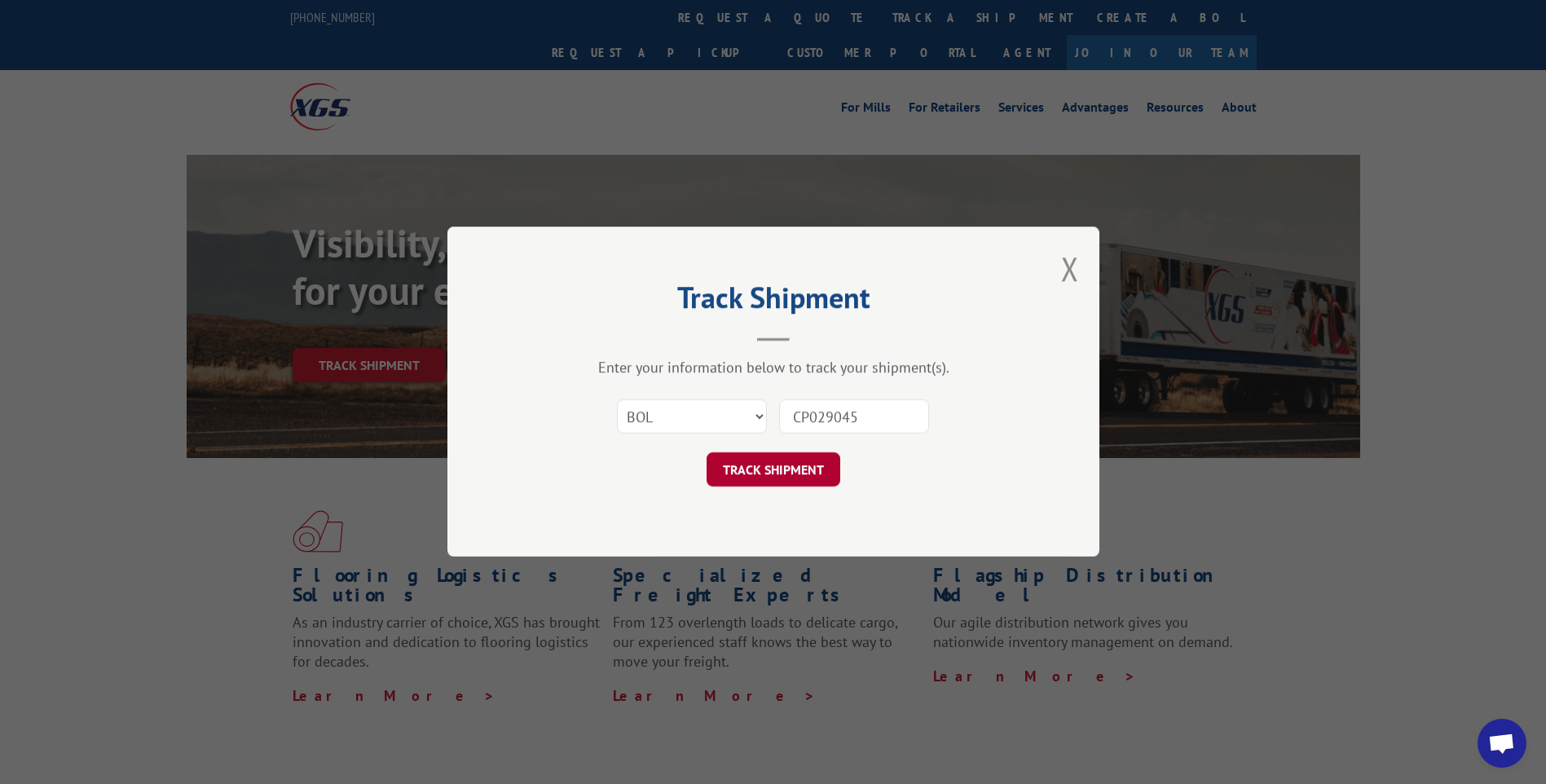
click at [788, 455] on button "TRACK SHIPMENT" at bounding box center [773, 470] width 134 height 34
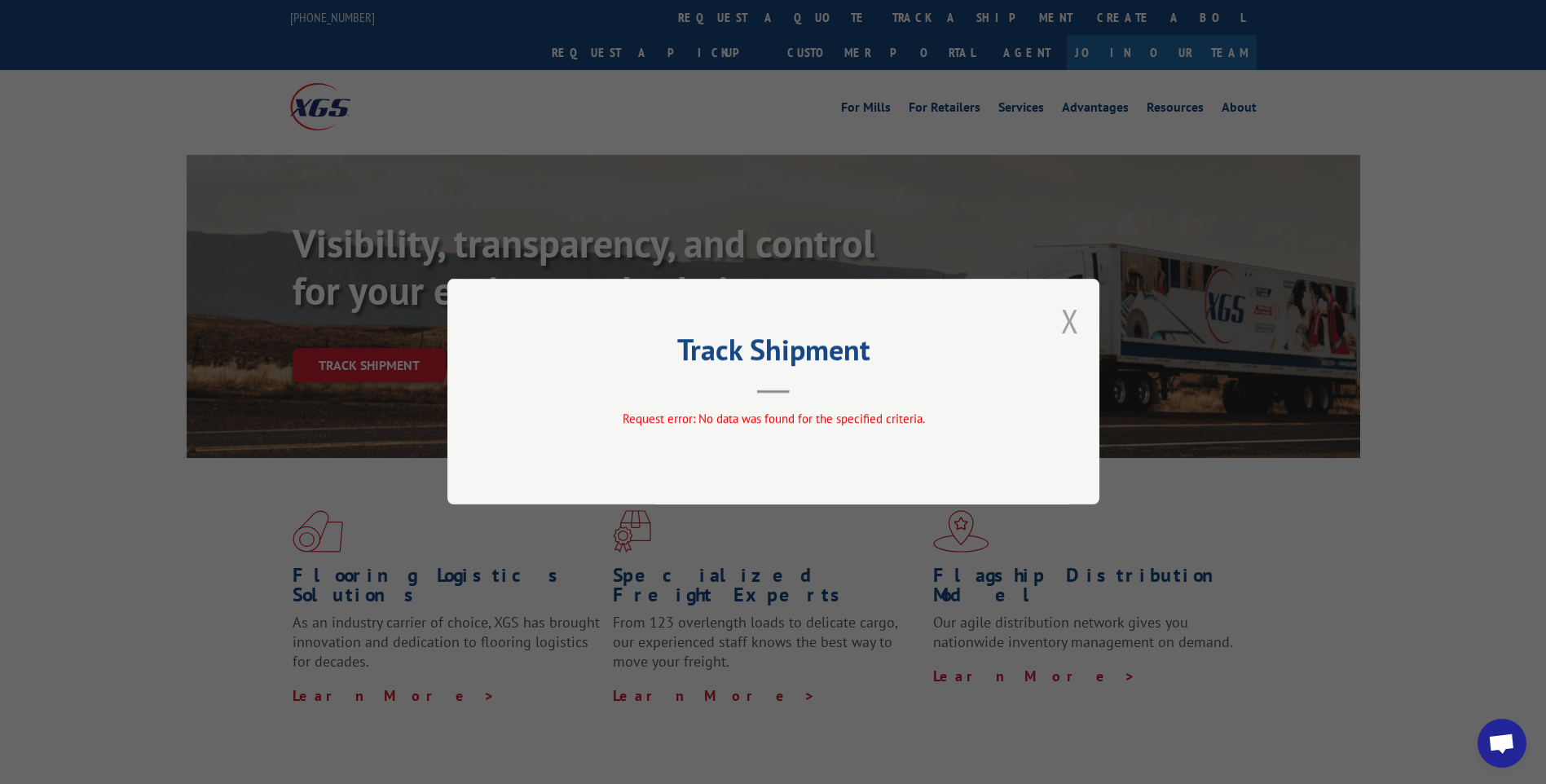
click at [1066, 320] on button "Close modal" at bounding box center [1070, 320] width 18 height 43
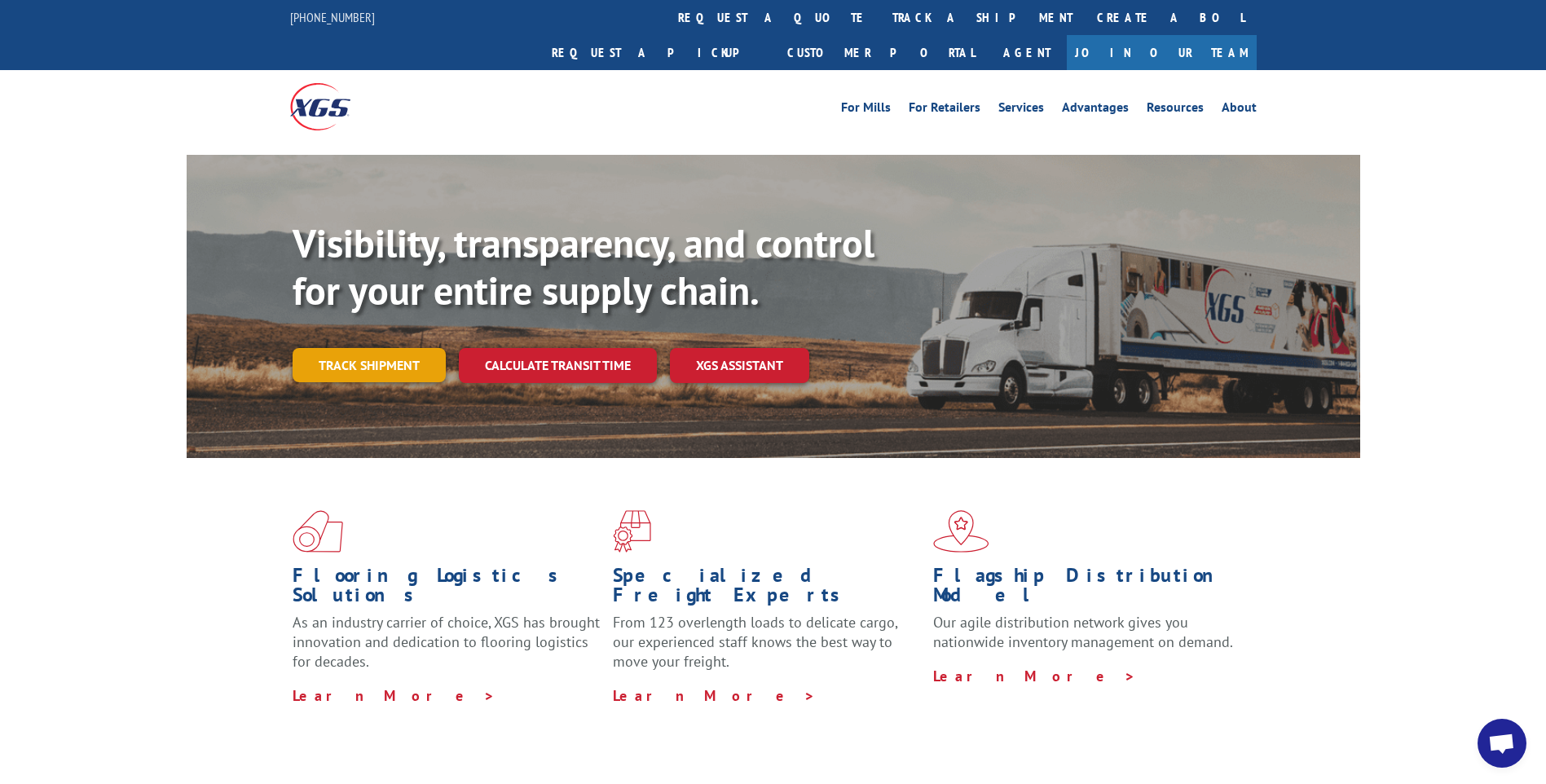
click at [318, 347] on link "Track shipment" at bounding box center [369, 364] width 153 height 34
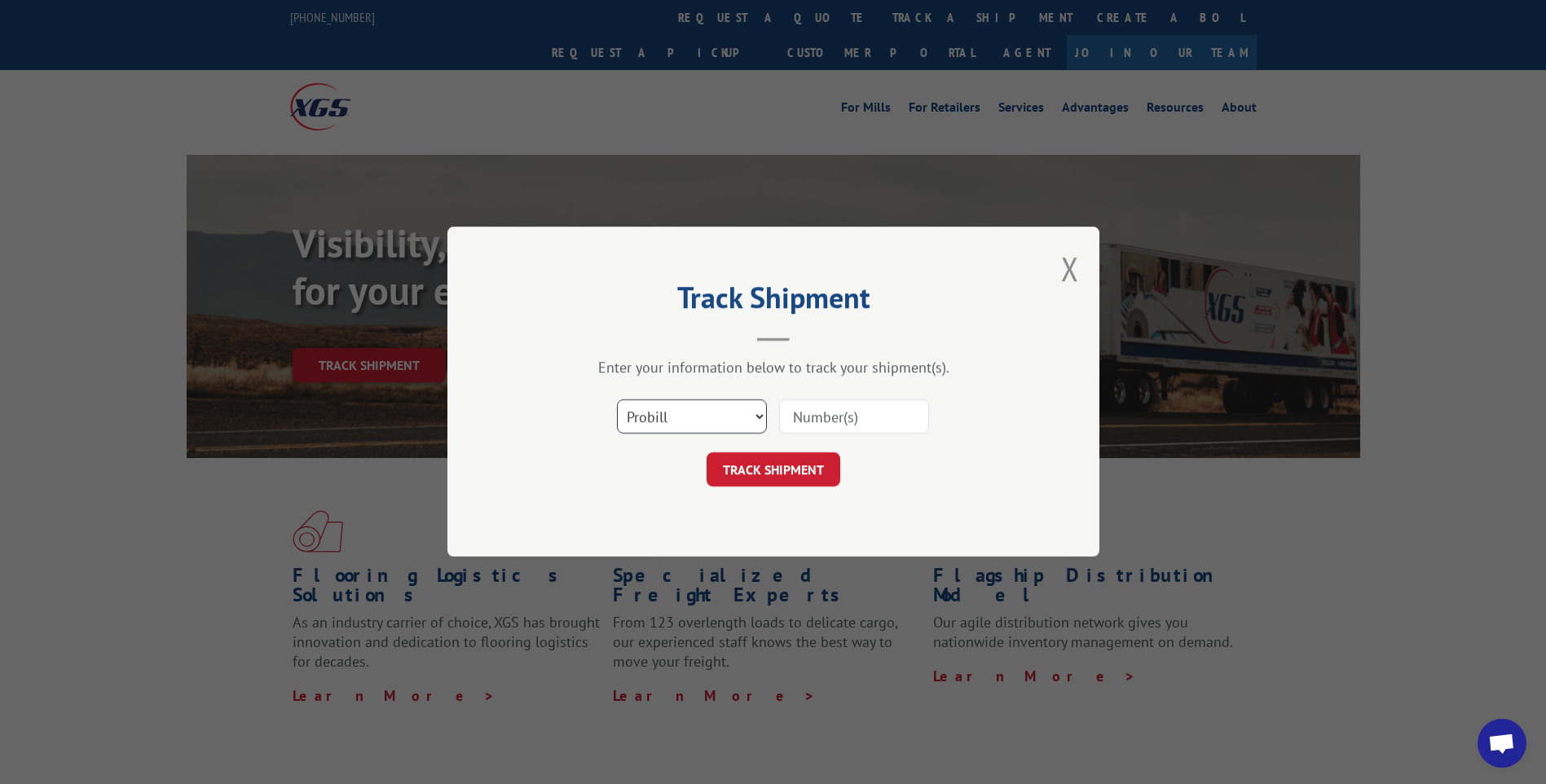
click at [761, 421] on select "Select category... Probill BOL PO" at bounding box center [692, 416] width 150 height 34
select select "bol"
click at [617, 400] on select "Select category... Probill BOL PO" at bounding box center [692, 416] width 150 height 34
click at [842, 421] on input at bounding box center [854, 416] width 150 height 34
click at [804, 417] on input "029045" at bounding box center [854, 416] width 150 height 34
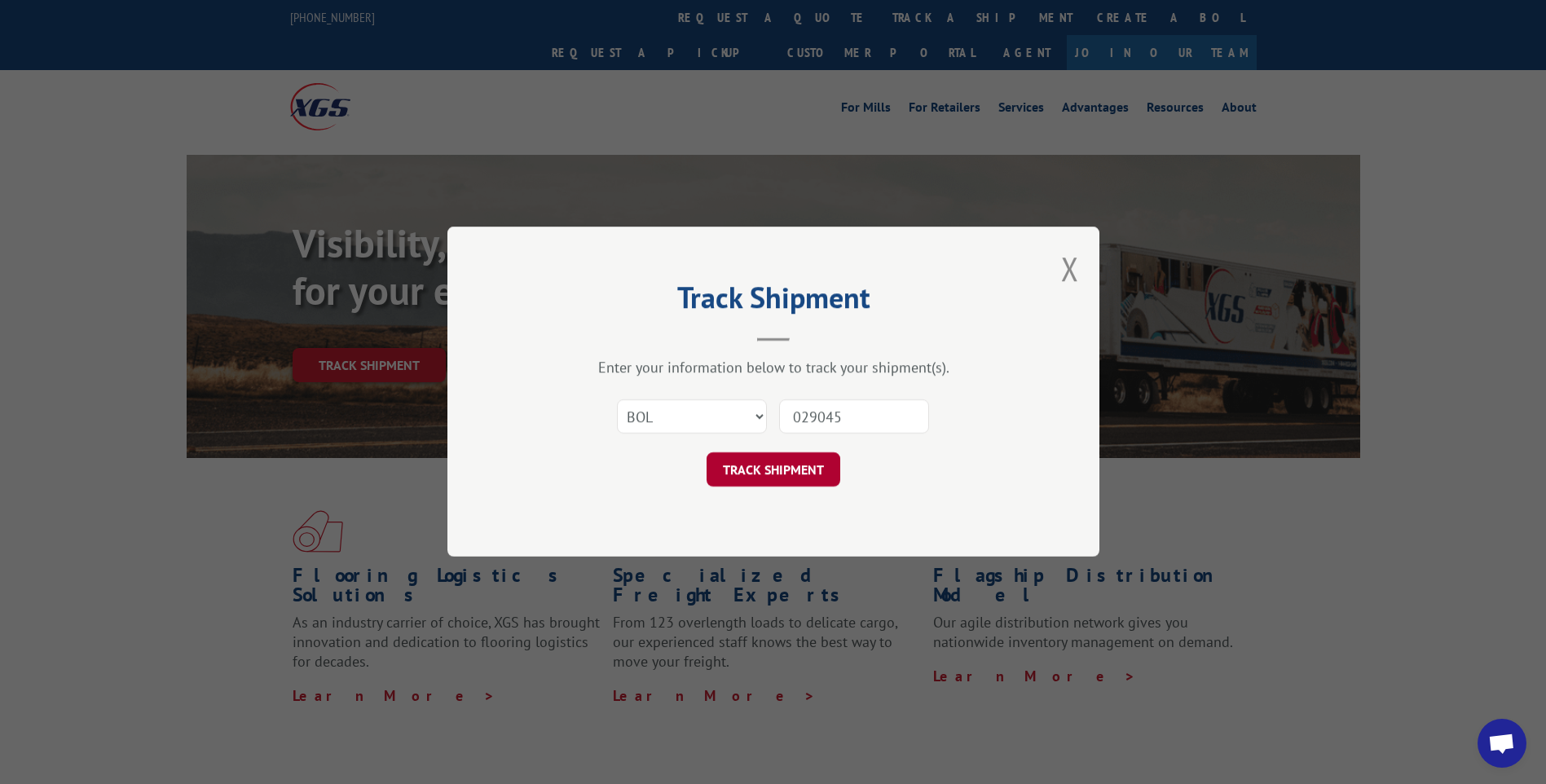
type input "029045"
click at [778, 468] on button "TRACK SHIPMENT" at bounding box center [773, 470] width 134 height 34
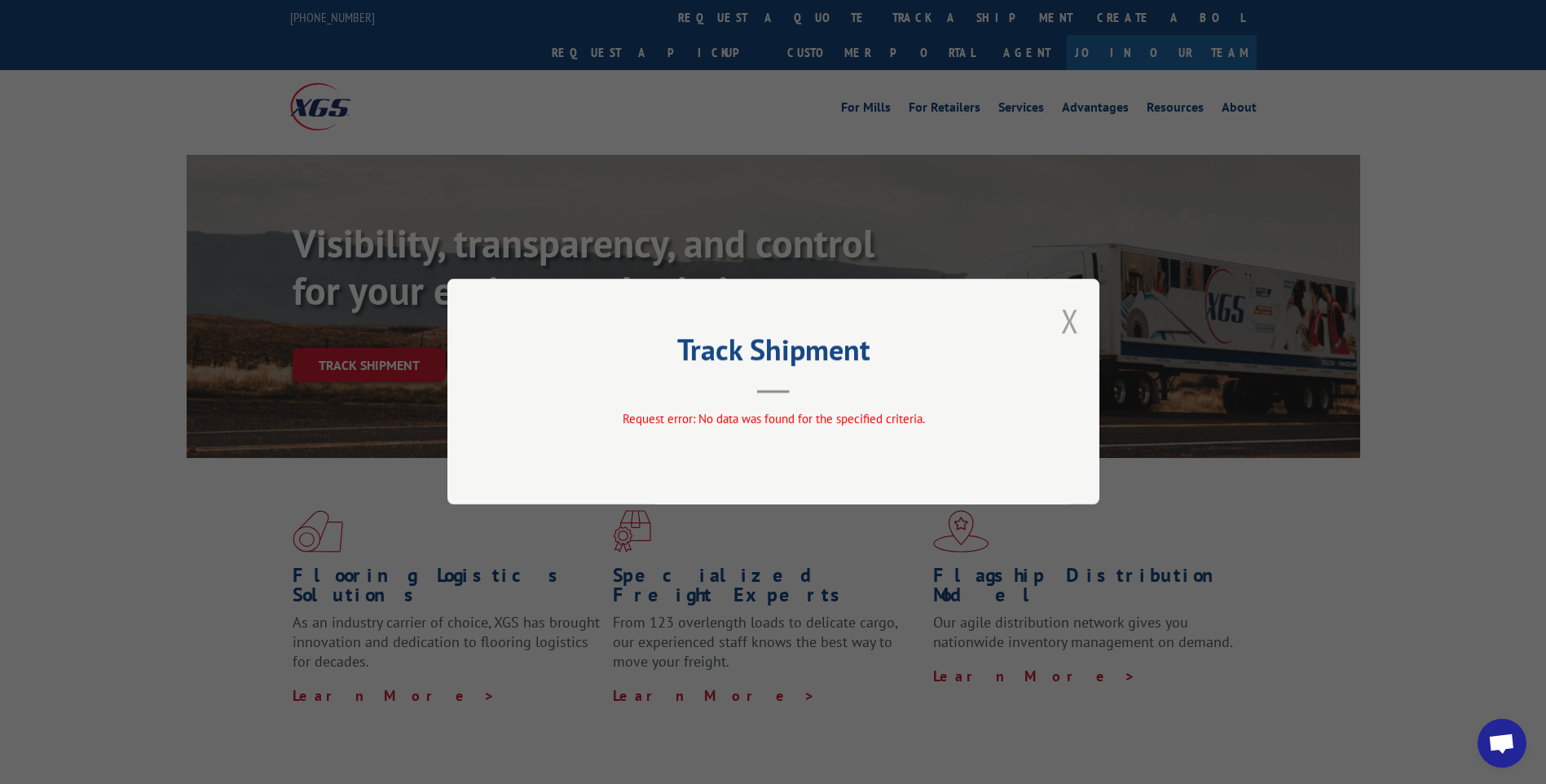
click at [1064, 316] on button "Close modal" at bounding box center [1070, 320] width 18 height 43
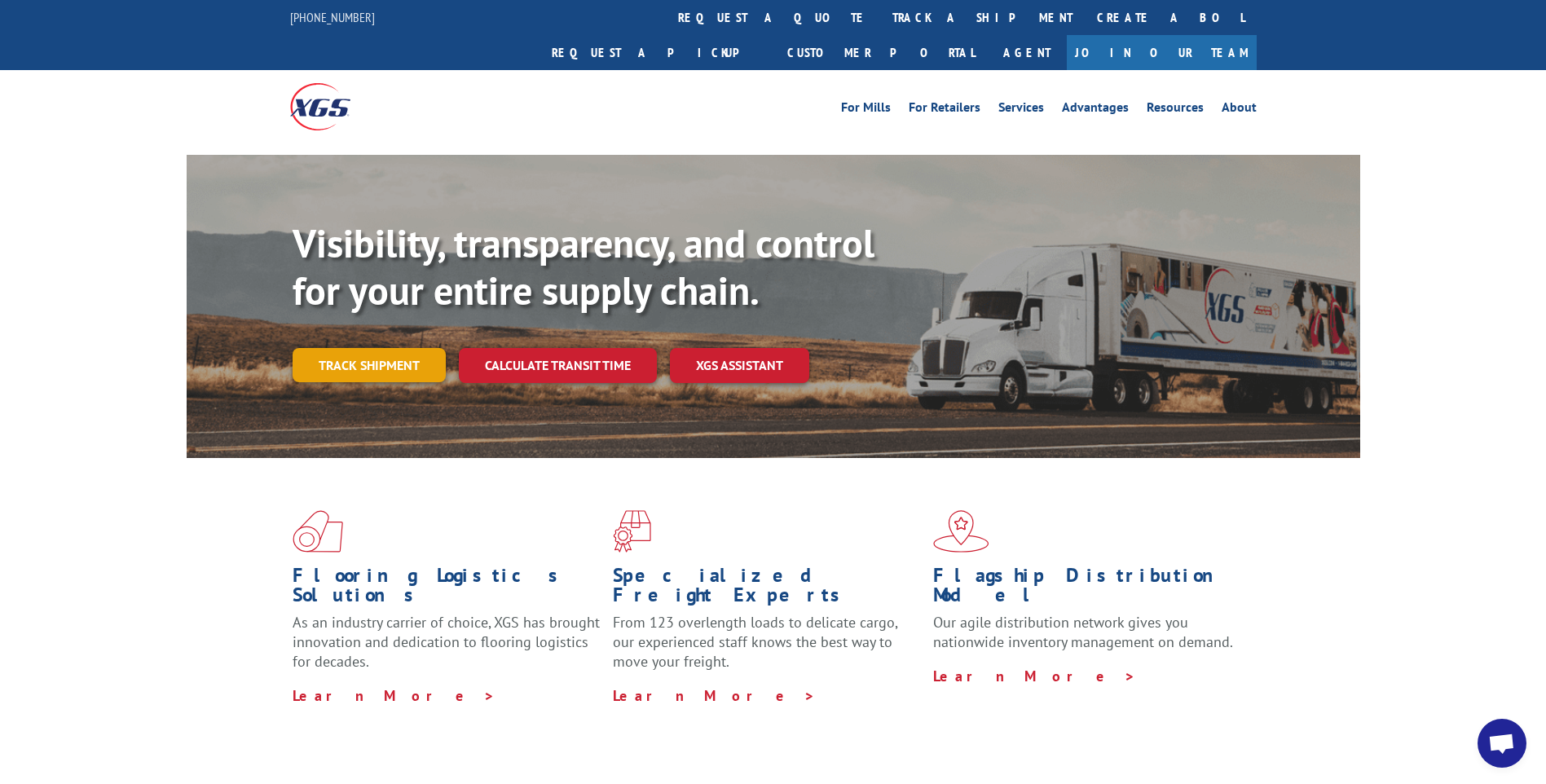
click at [358, 347] on link "Track shipment" at bounding box center [369, 364] width 153 height 34
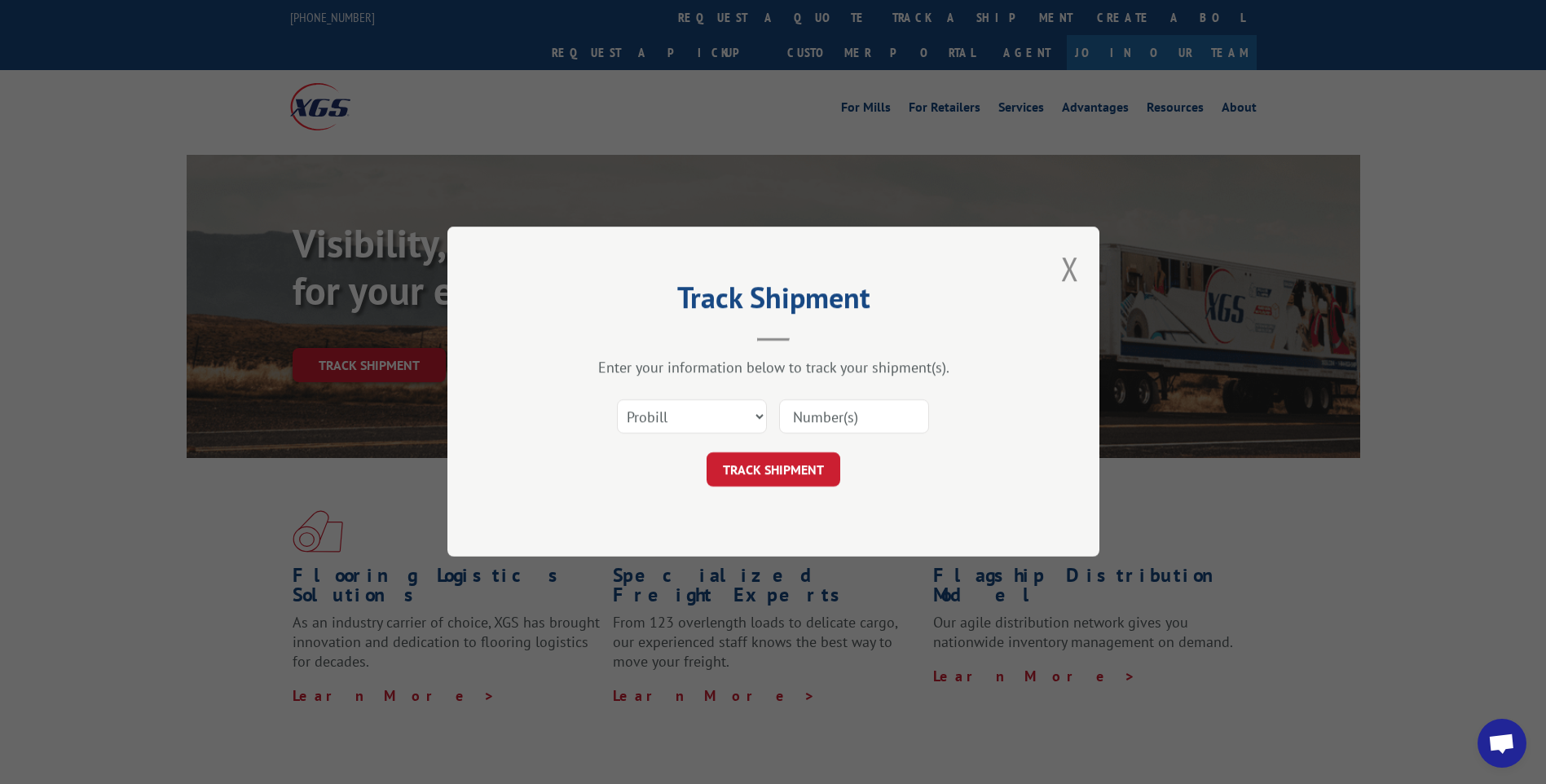
click at [804, 412] on input at bounding box center [854, 416] width 150 height 34
drag, startPoint x: 869, startPoint y: 414, endPoint x: 792, endPoint y: 416, distance: 77.0
click at [792, 416] on input "CP-029045" at bounding box center [854, 416] width 150 height 34
type input "CP-029045"
click at [760, 419] on select "Select category... Probill BOL PO" at bounding box center [692, 416] width 150 height 34
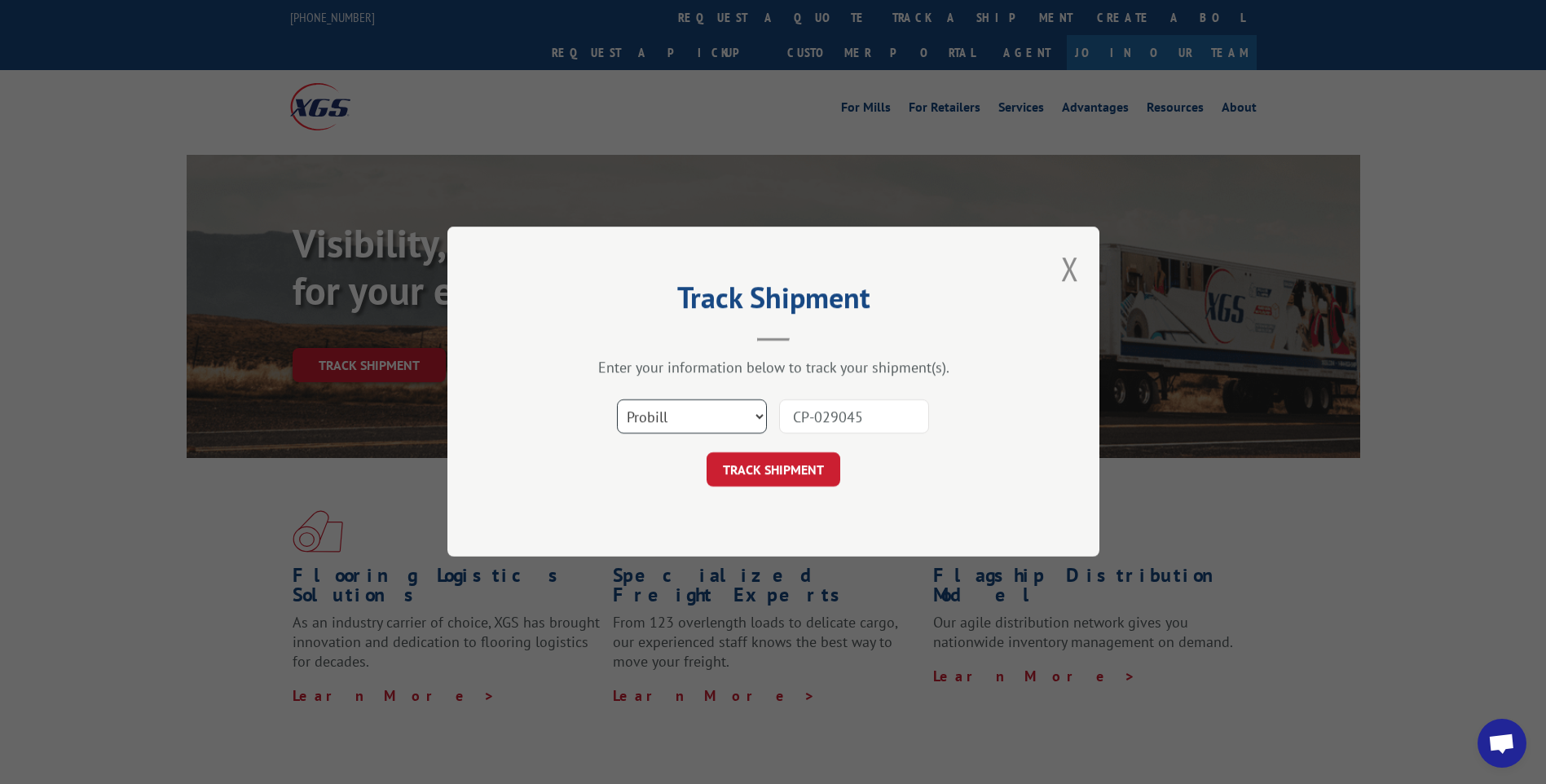
select select "bol"
click at [617, 400] on select "Select category... Probill BOL PO" at bounding box center [692, 416] width 150 height 34
click at [794, 477] on button "TRACK SHIPMENT" at bounding box center [773, 470] width 134 height 34
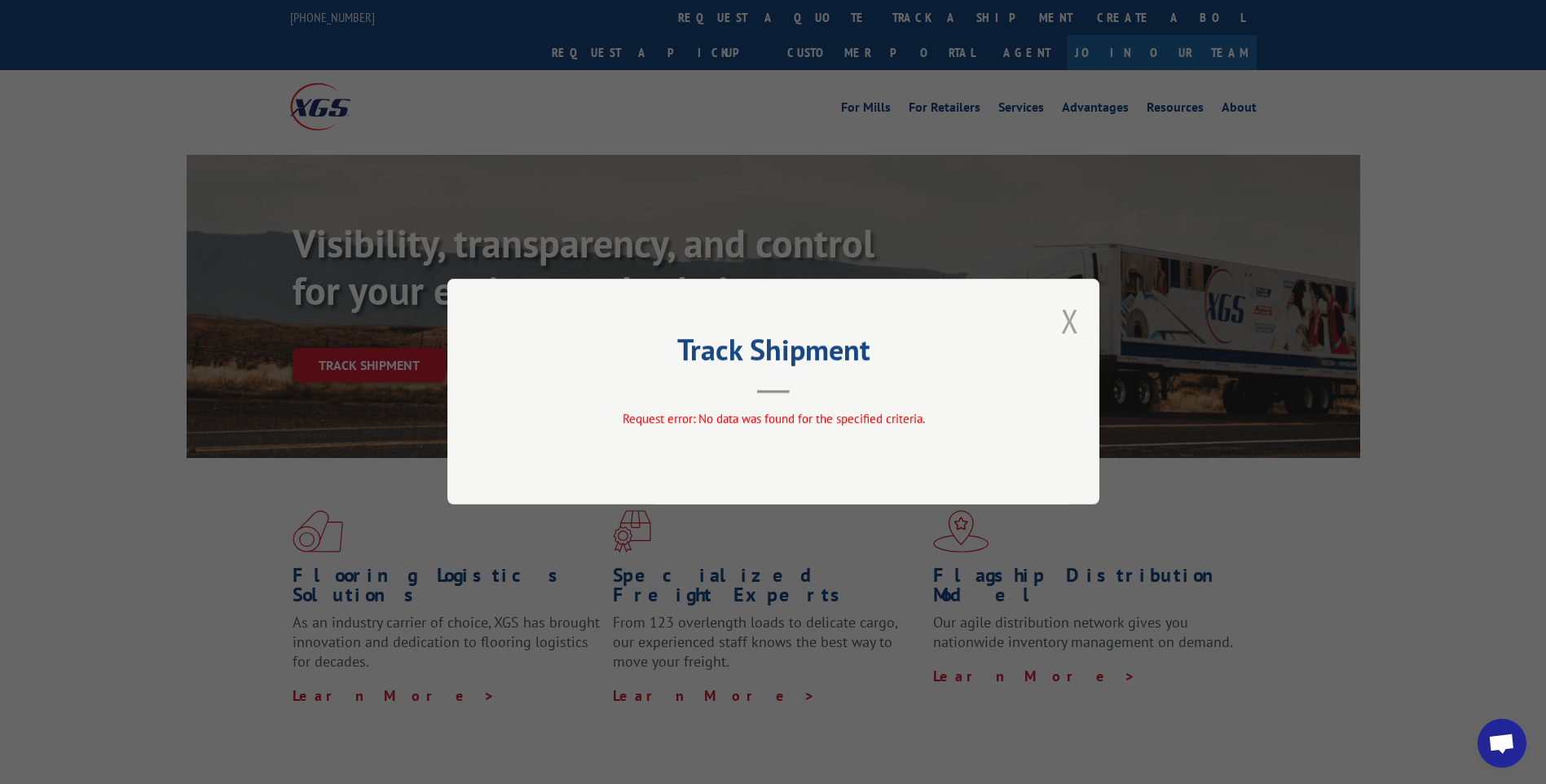
click at [1071, 329] on button "Close modal" at bounding box center [1070, 320] width 18 height 43
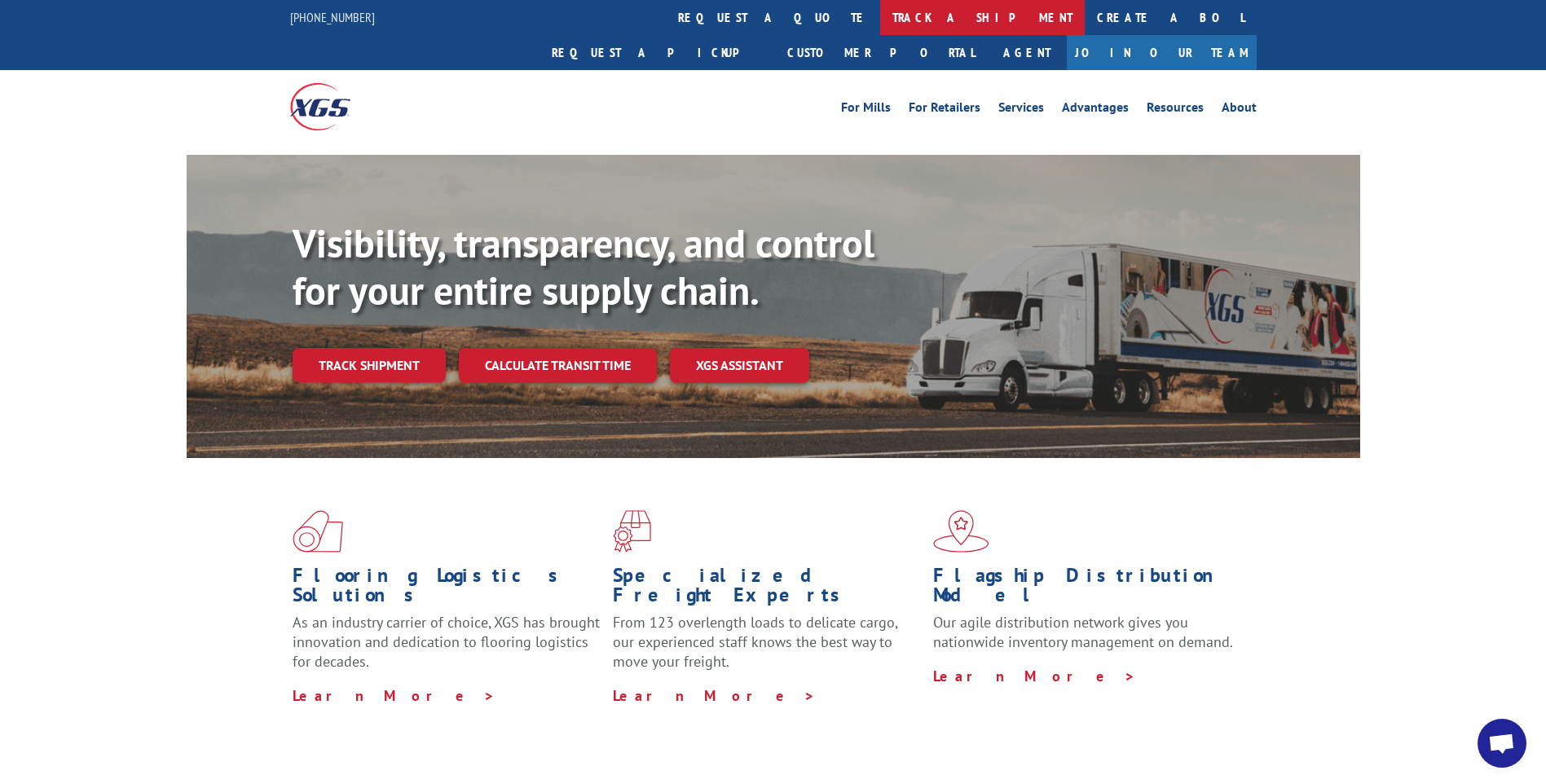
click at [880, 14] on link "track a shipment" at bounding box center [983, 17] width 204 height 35
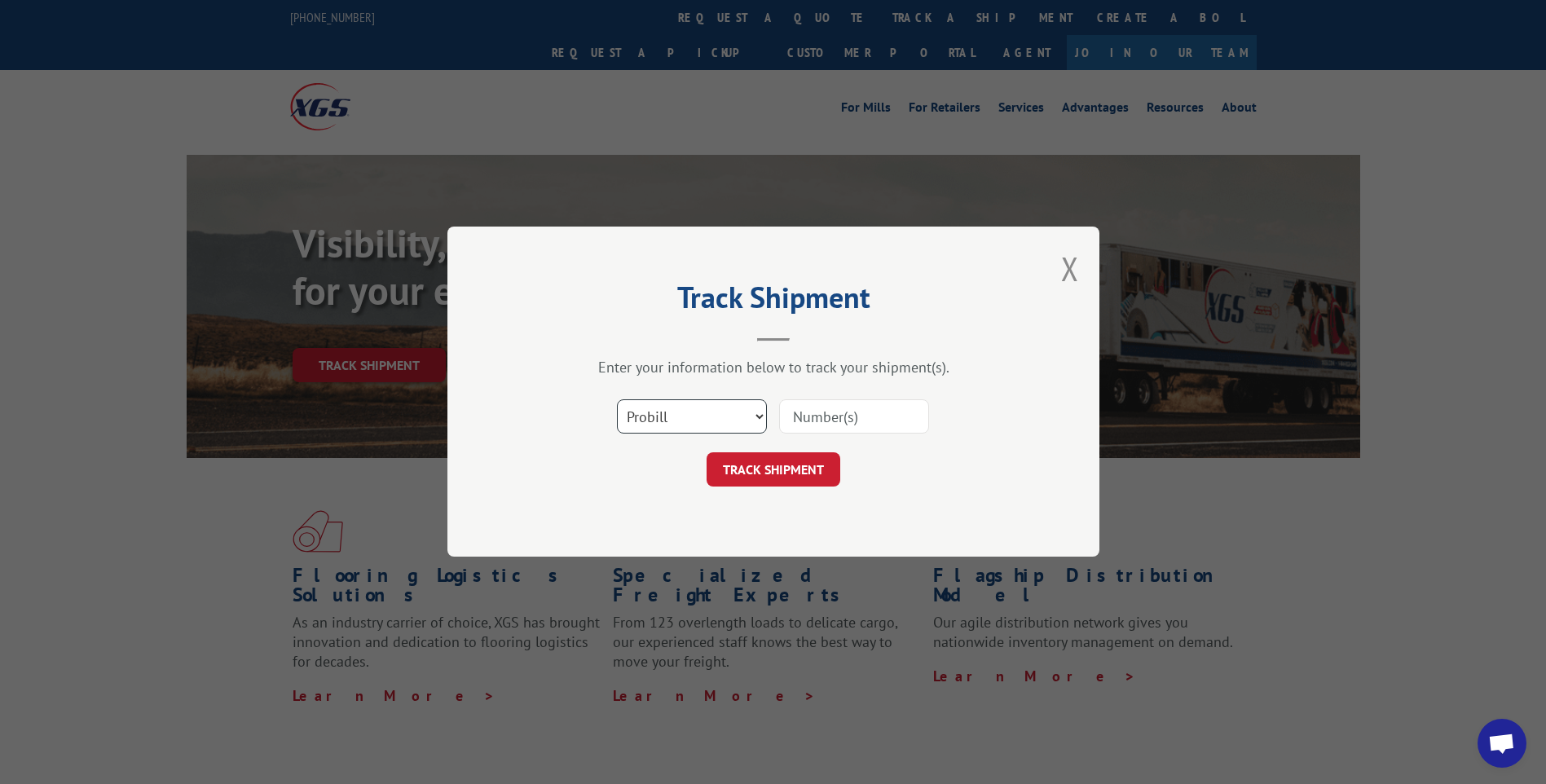
click at [640, 421] on select "Select category... Probill BOL PO" at bounding box center [692, 416] width 150 height 34
click at [617, 400] on select "Select category... Probill BOL PO" at bounding box center [692, 416] width 150 height 34
click at [817, 424] on input at bounding box center [854, 416] width 150 height 34
paste input "CP-029045"
type input "CP-029045"
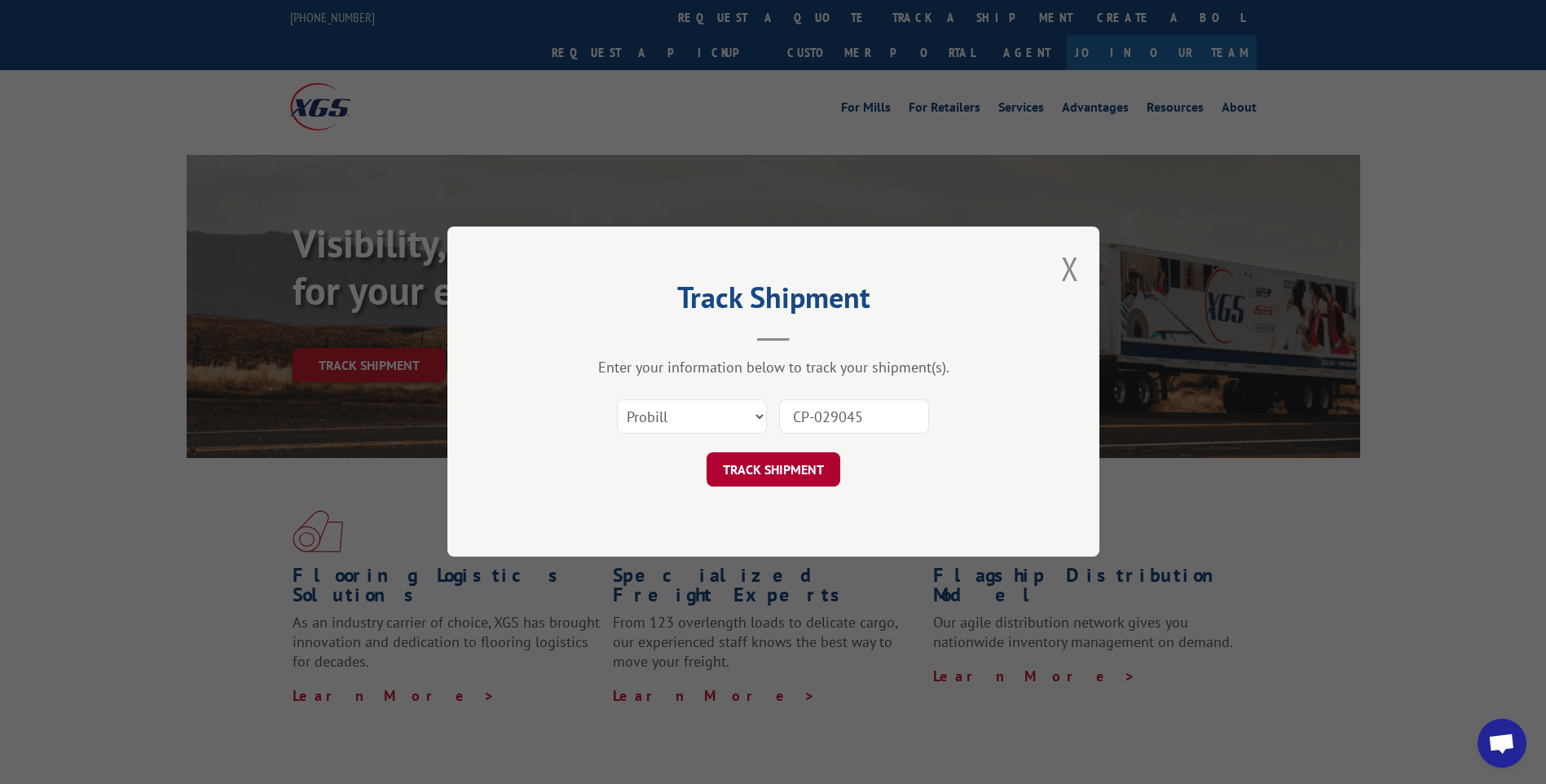
click at [783, 471] on button "TRACK SHIPMENT" at bounding box center [773, 470] width 134 height 34
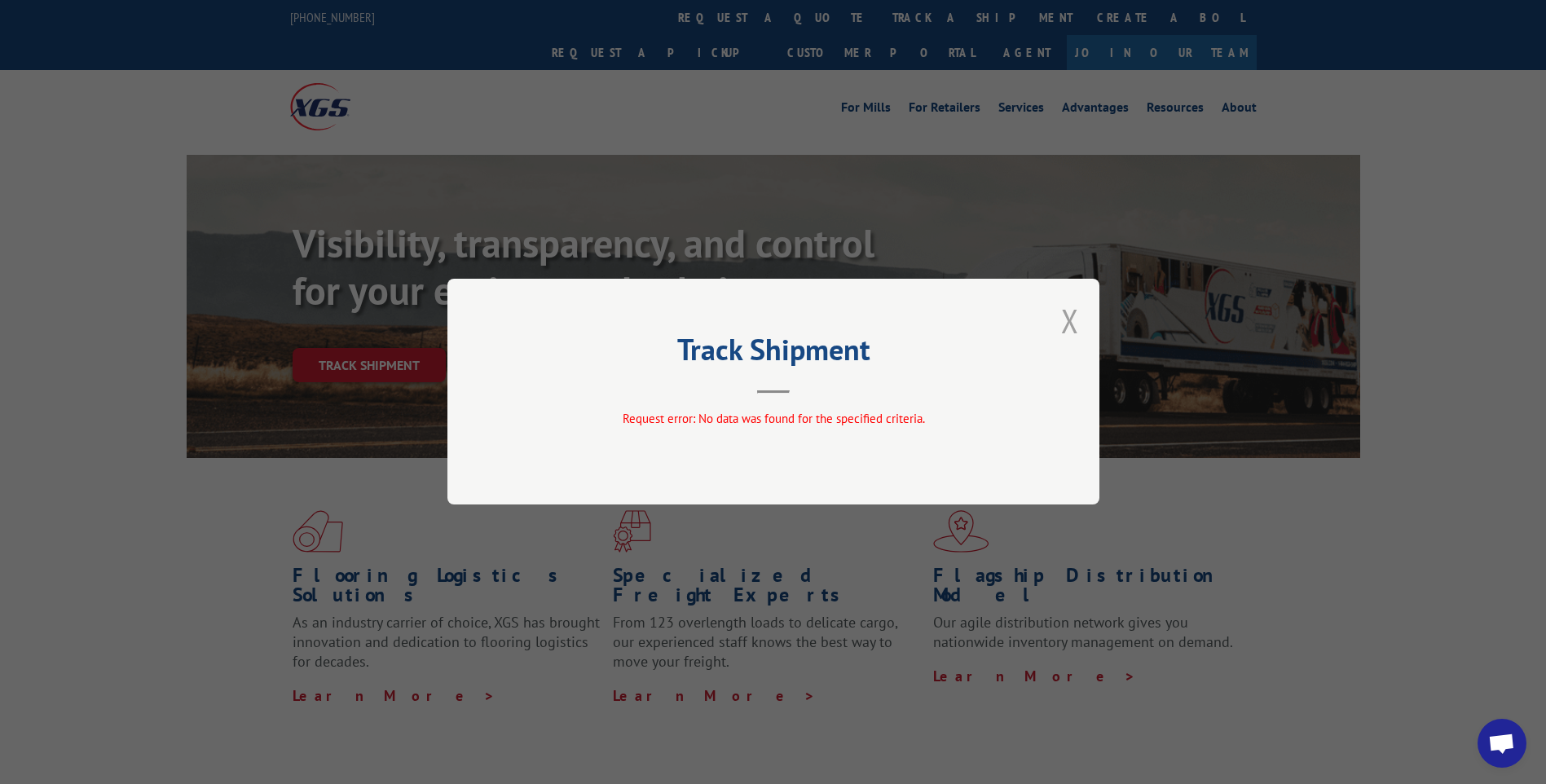
click at [1070, 320] on button "Close modal" at bounding box center [1070, 320] width 18 height 43
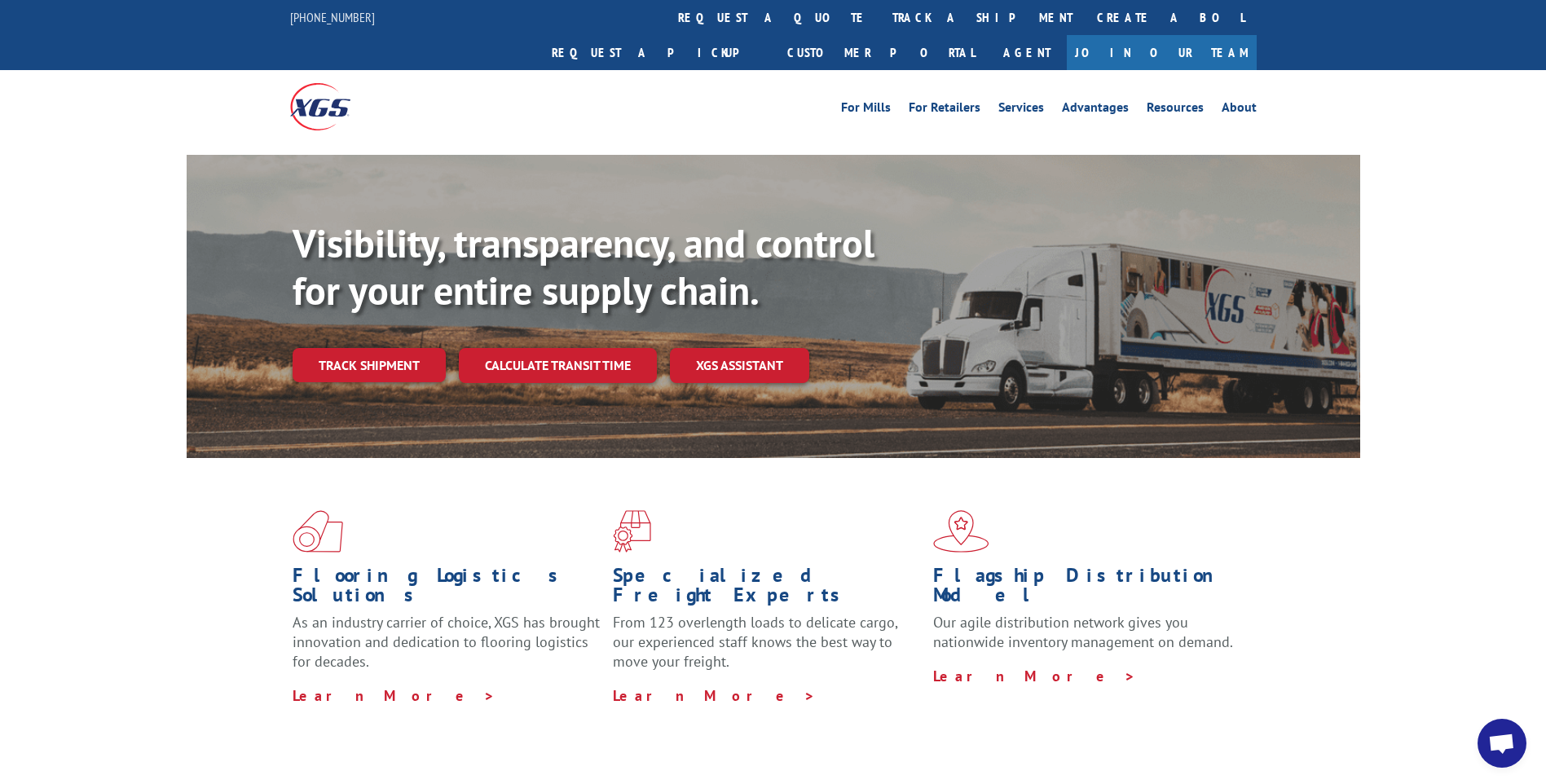
click at [365, 347] on link "Track shipment" at bounding box center [369, 364] width 153 height 34
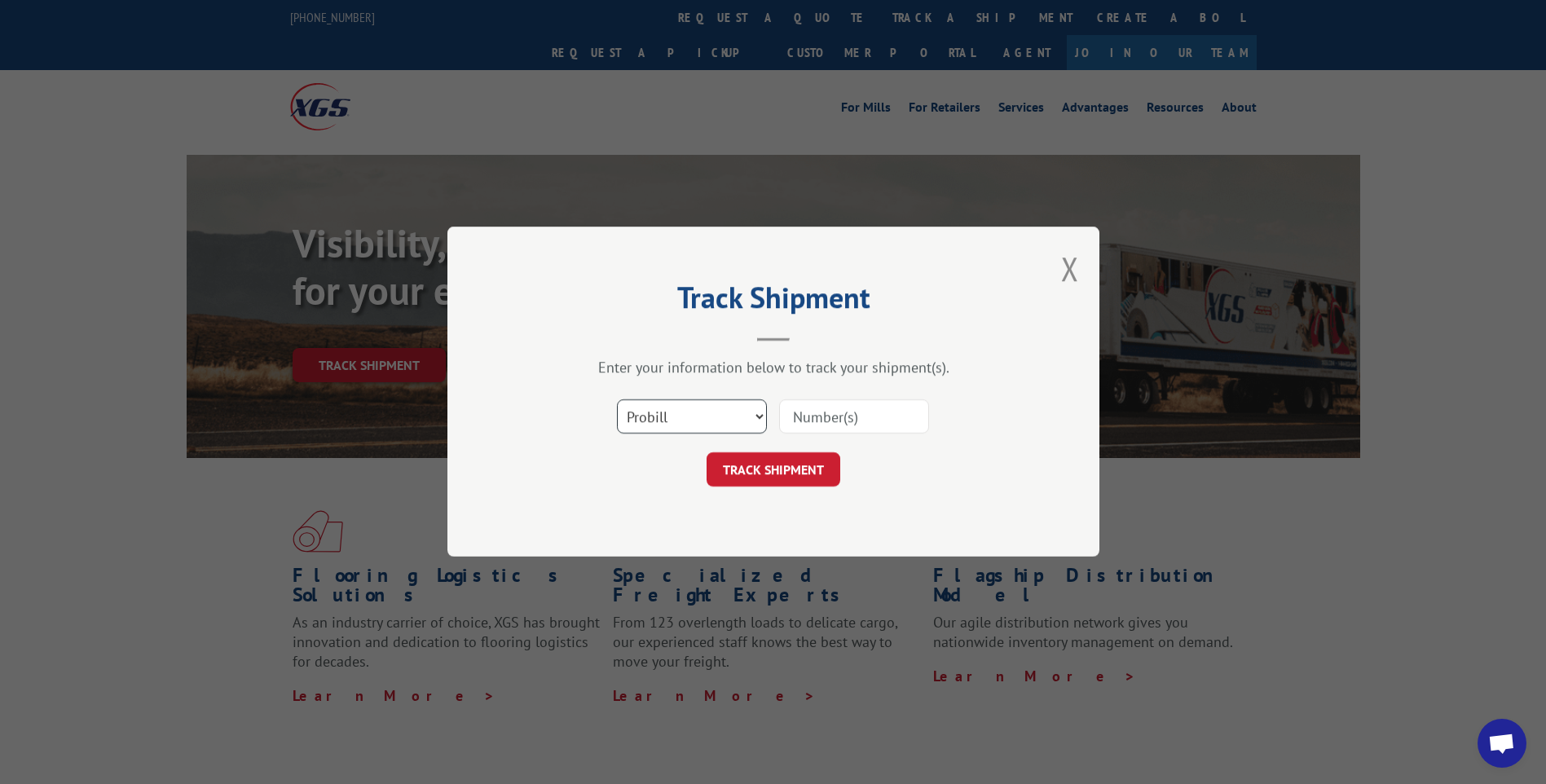
click at [725, 423] on select "Select category... Probill BOL PO" at bounding box center [692, 416] width 150 height 34
select select "po"
click at [617, 400] on select "Select category... Probill BOL PO" at bounding box center [692, 416] width 150 height 34
click at [833, 416] on input at bounding box center [854, 416] width 150 height 34
paste input "CP-029045"
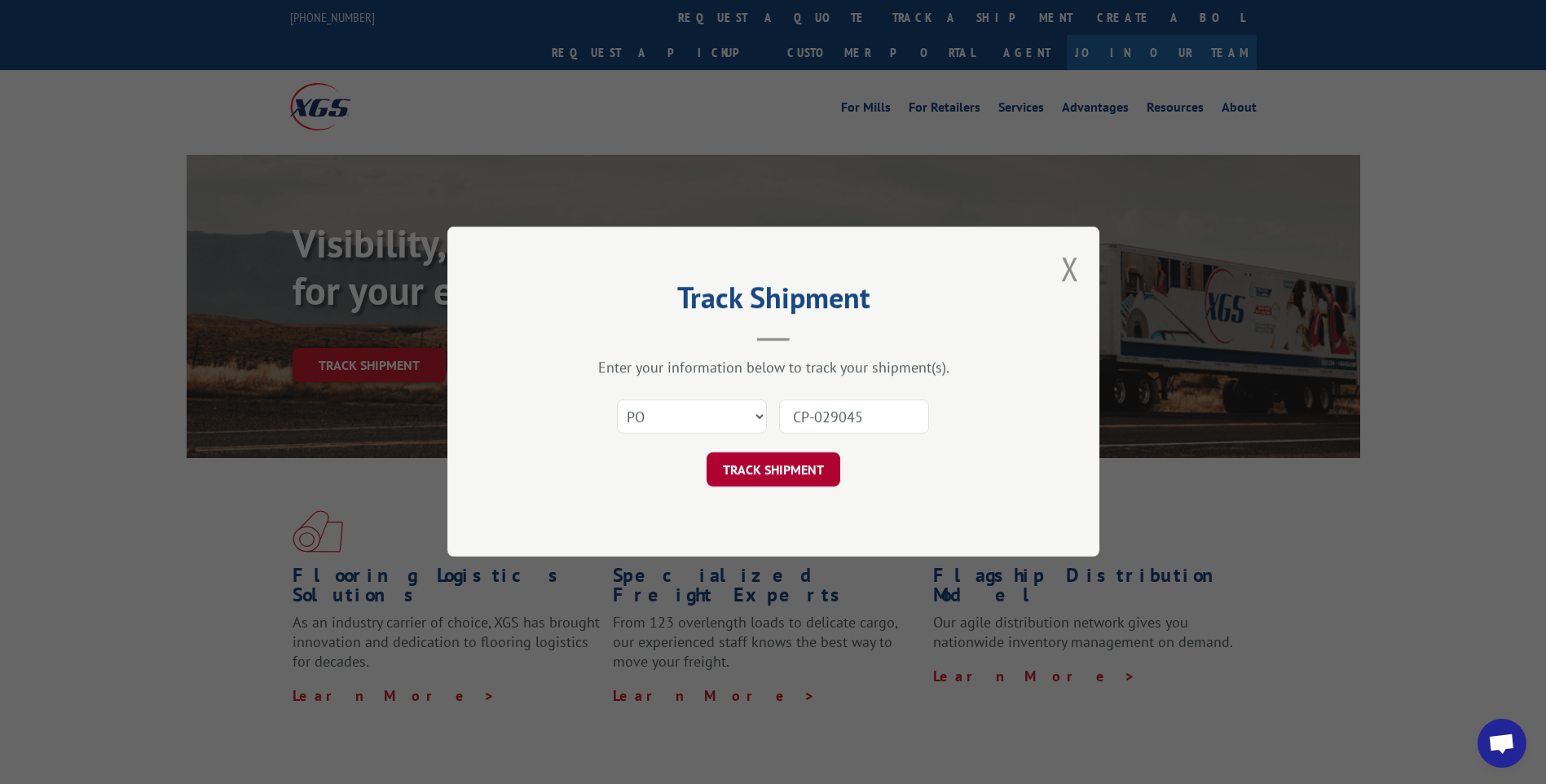
type input "CP-029045"
click at [801, 464] on button "TRACK SHIPMENT" at bounding box center [773, 470] width 134 height 34
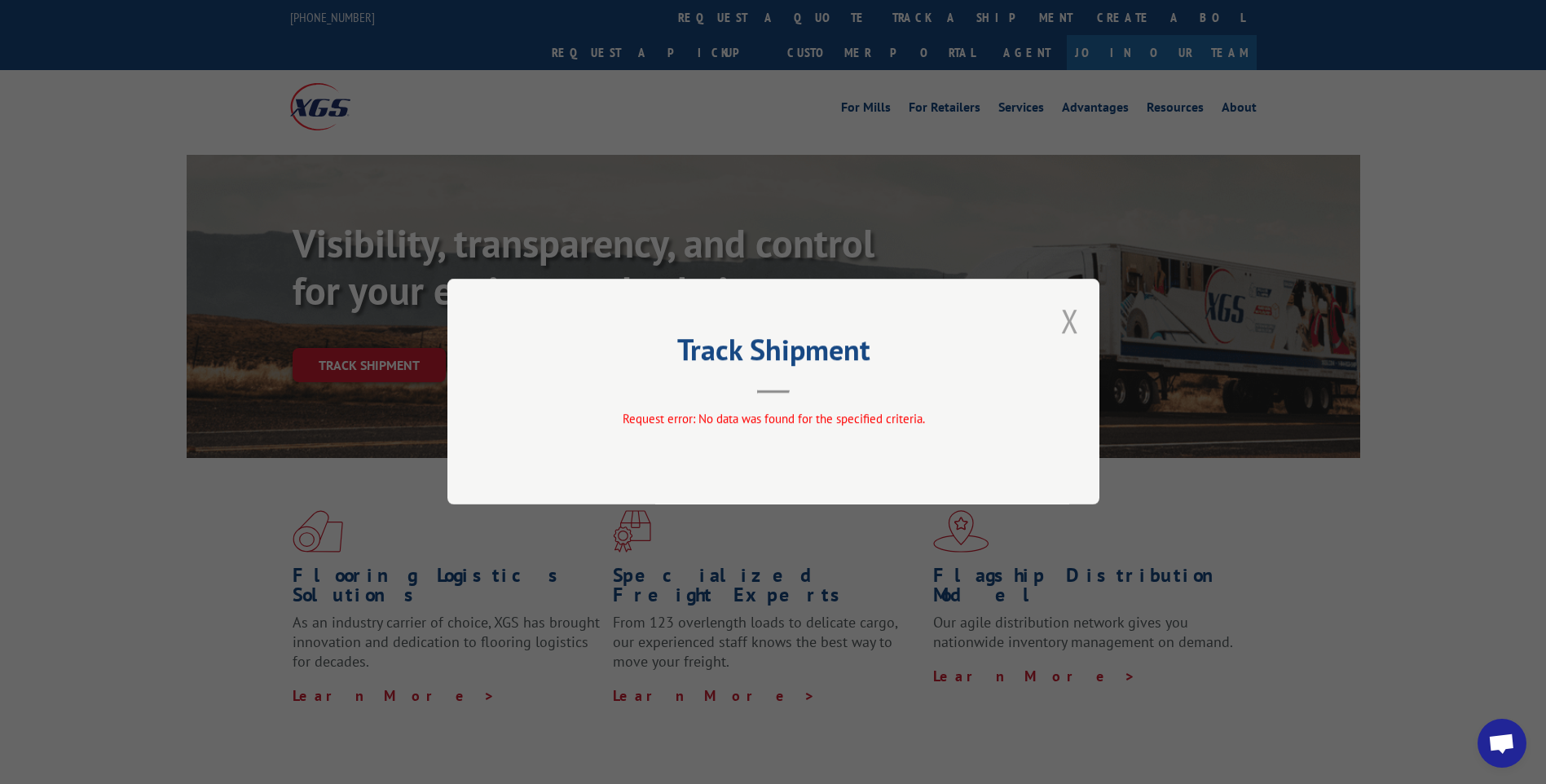
click at [1070, 323] on button "Close modal" at bounding box center [1070, 320] width 18 height 43
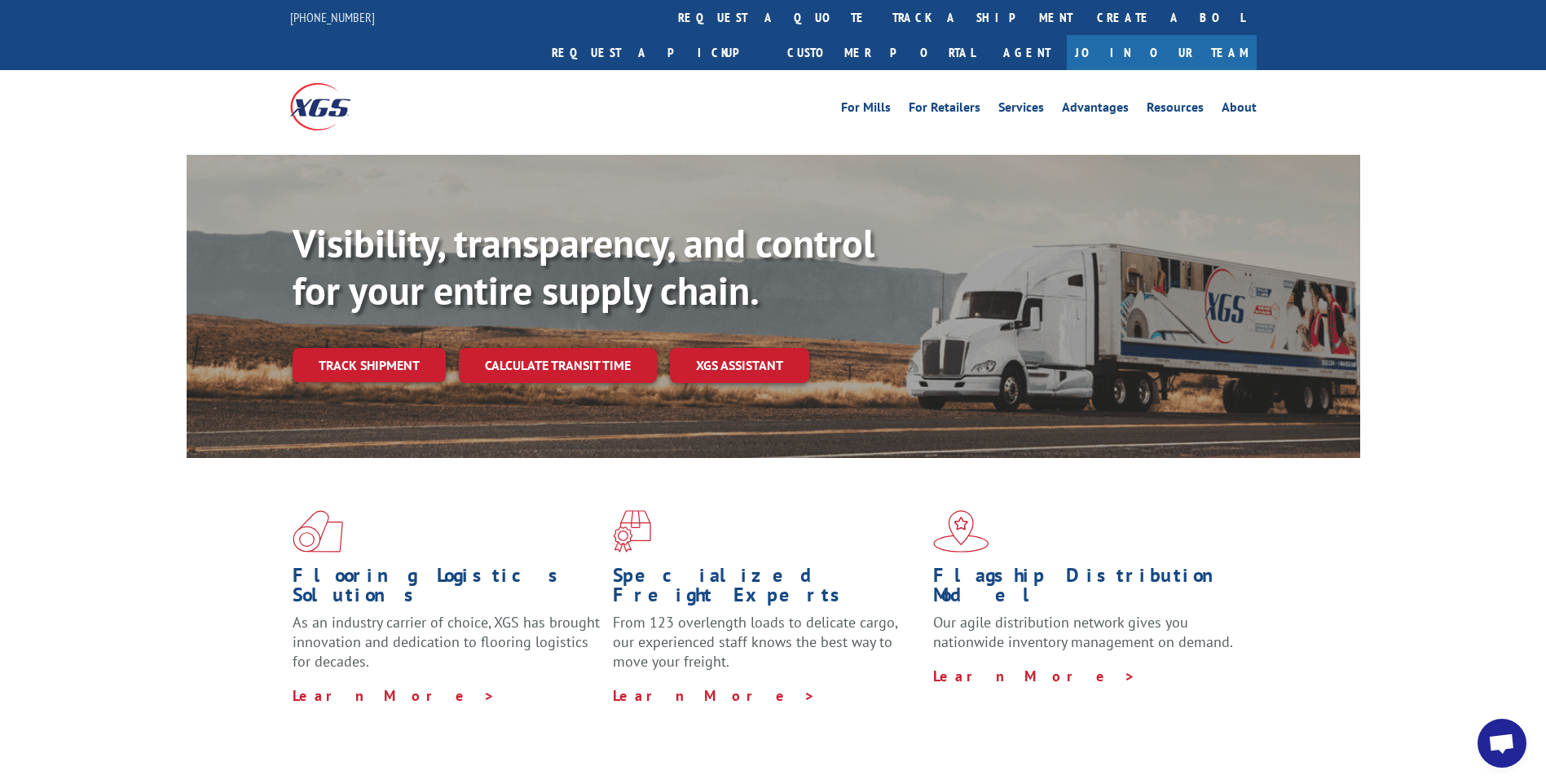
click at [355, 347] on link "Track shipment" at bounding box center [369, 364] width 153 height 34
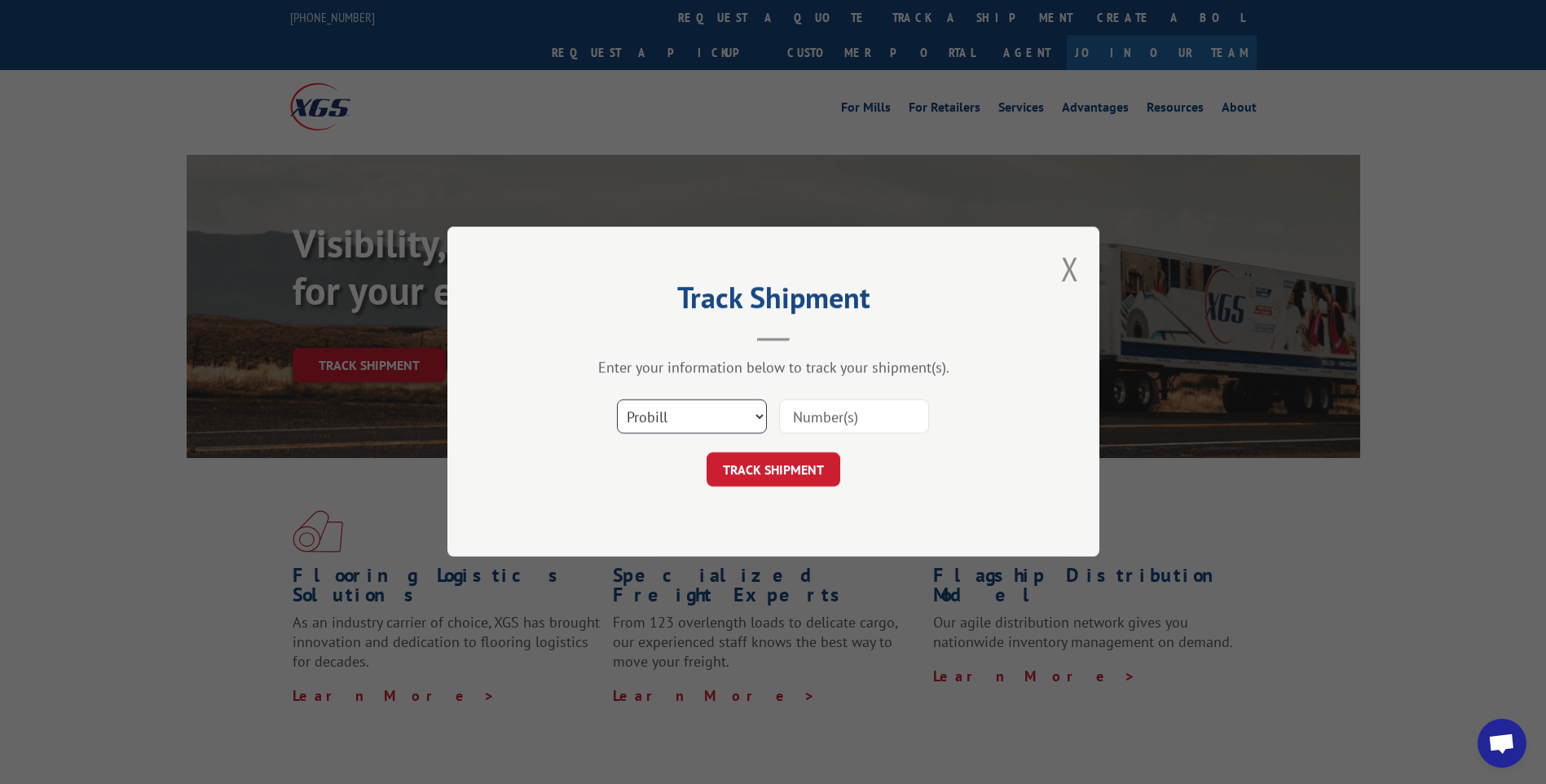
click at [723, 417] on select "Select category... Probill BOL PO" at bounding box center [692, 416] width 150 height 34
select select "po"
click at [617, 400] on select "Select category... Probill BOL PO" at bounding box center [692, 416] width 150 height 34
click at [841, 423] on input at bounding box center [854, 416] width 150 height 34
type input "029045"
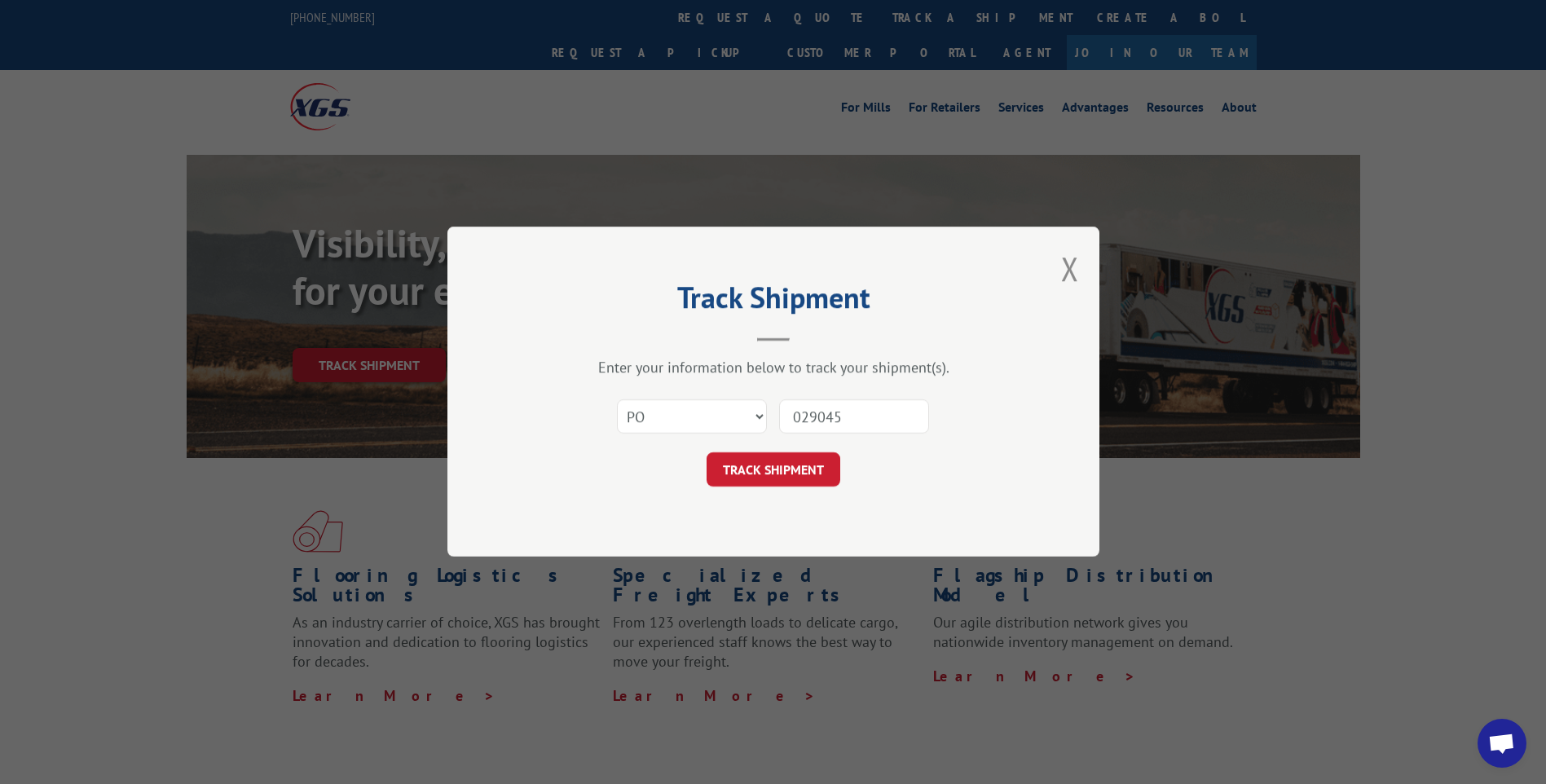
click at [825, 461] on button "TRACK SHIPMENT" at bounding box center [773, 470] width 134 height 34
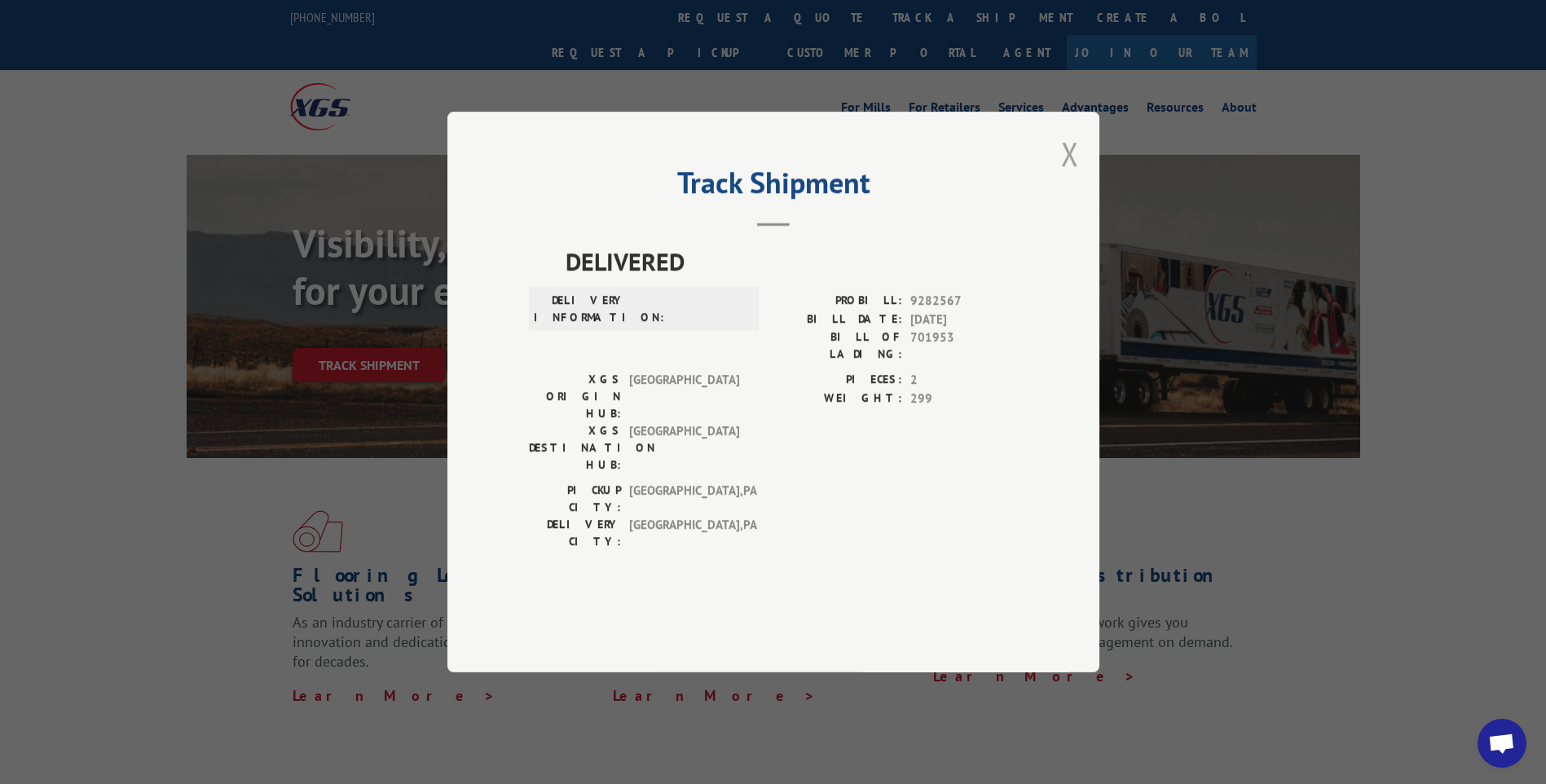
click at [1064, 175] on button "Close modal" at bounding box center [1070, 153] width 18 height 43
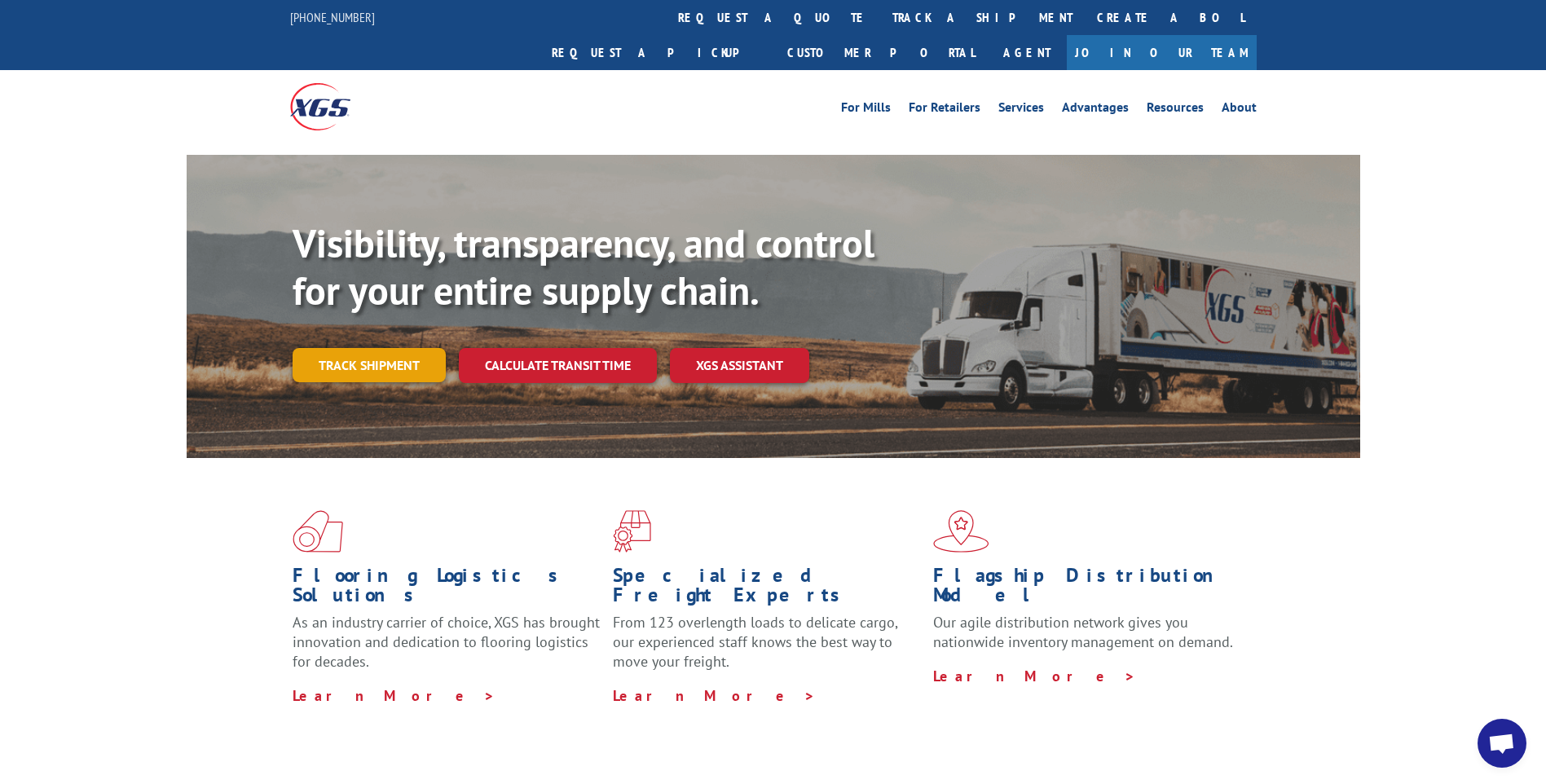
click at [322, 347] on link "Track shipment" at bounding box center [369, 364] width 153 height 34
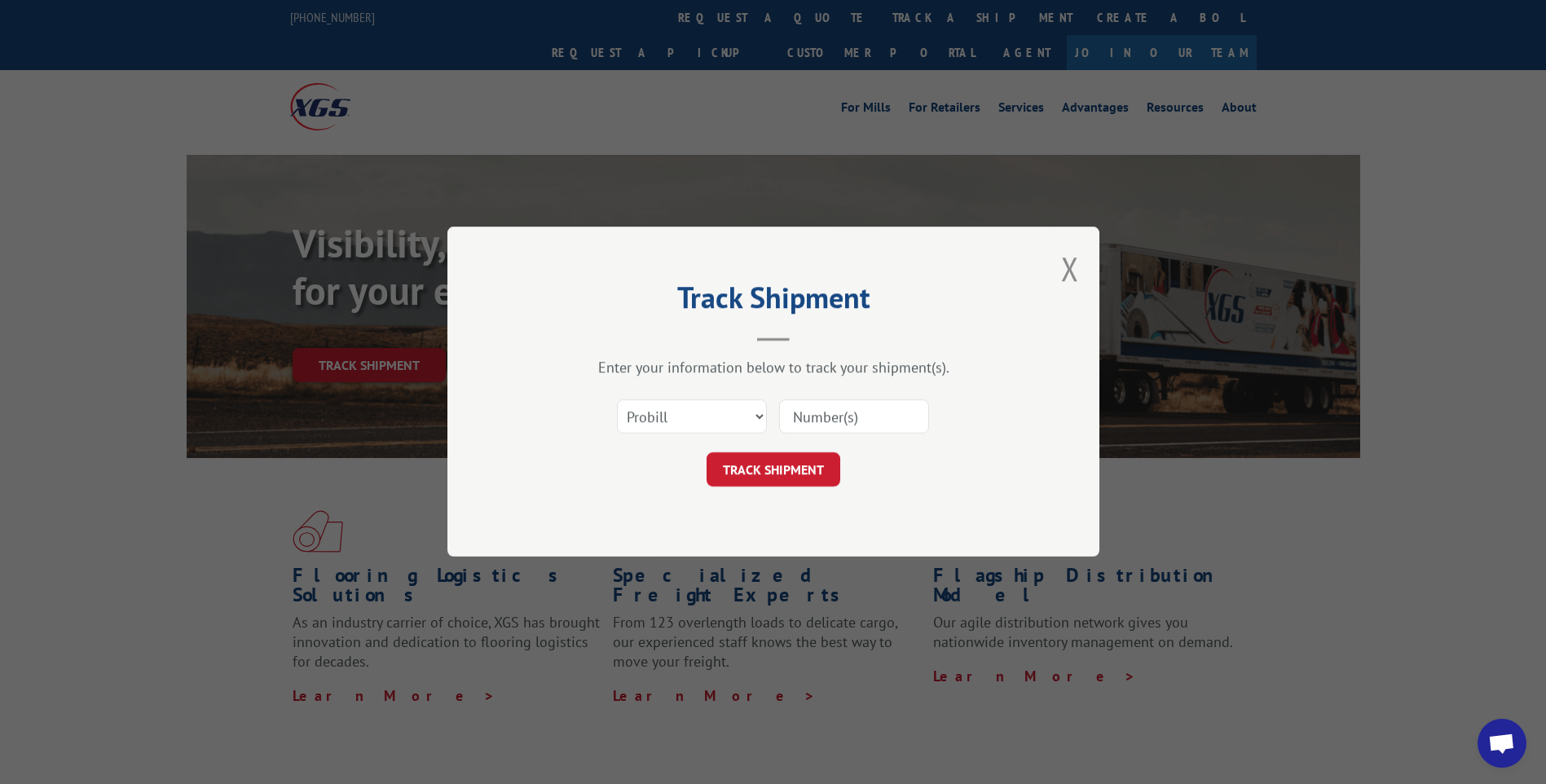
click at [800, 423] on input at bounding box center [854, 416] width 150 height 34
type input "029045"
click at [789, 465] on button "TRACK SHIPMENT" at bounding box center [773, 470] width 134 height 34
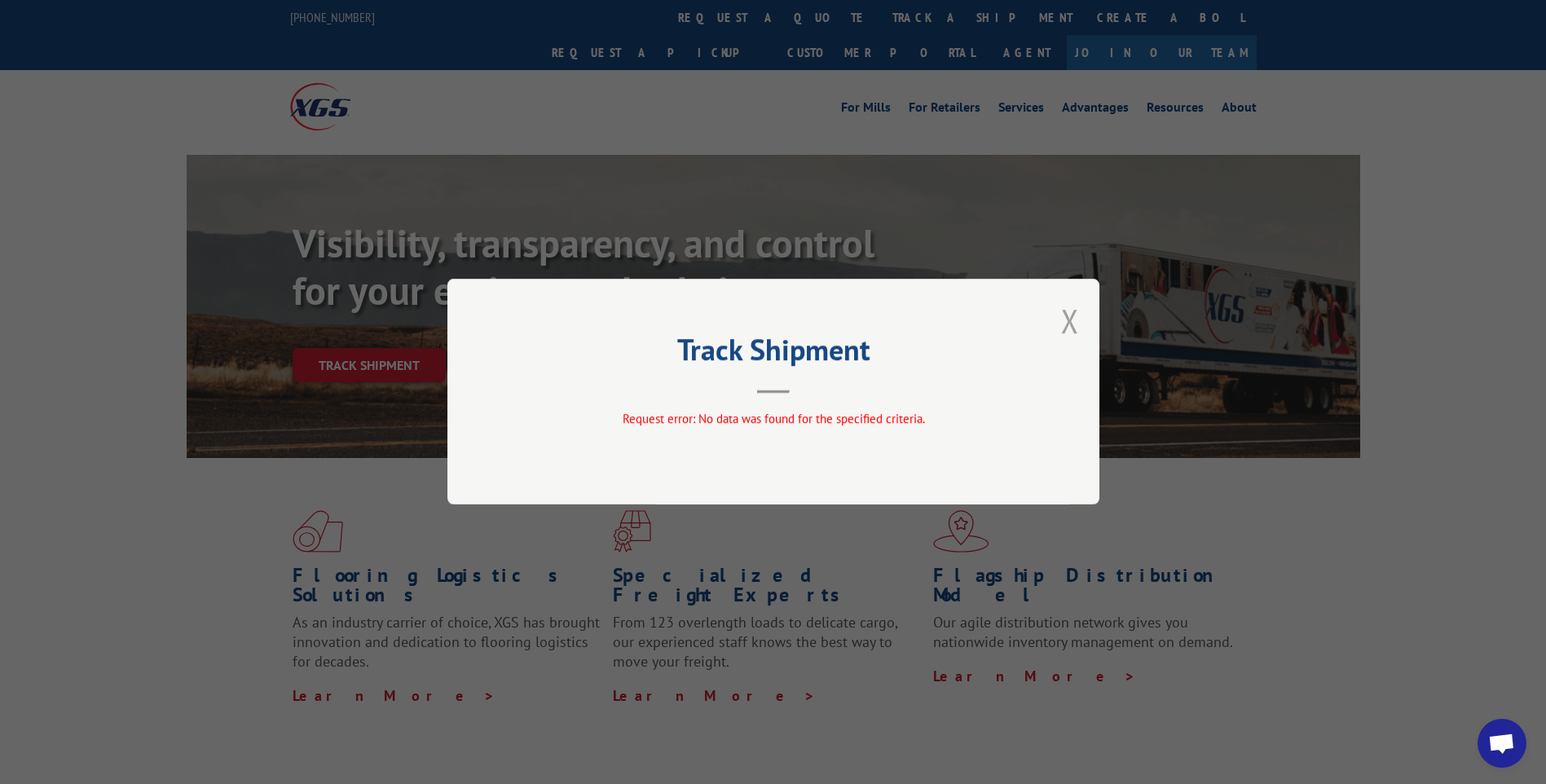
click at [1076, 324] on button "Close modal" at bounding box center [1070, 320] width 18 height 43
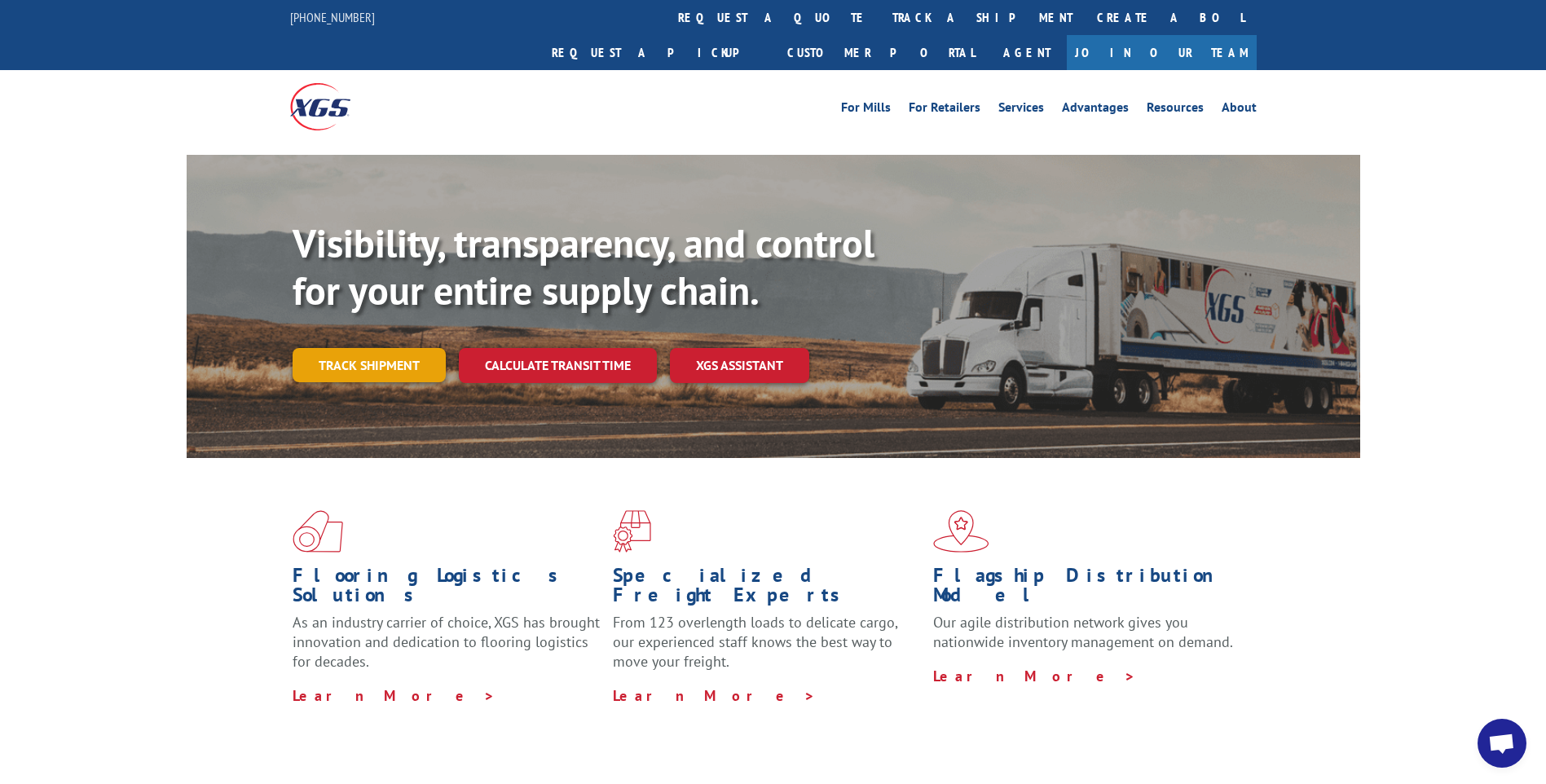
click at [420, 347] on link "Track shipment" at bounding box center [369, 364] width 153 height 34
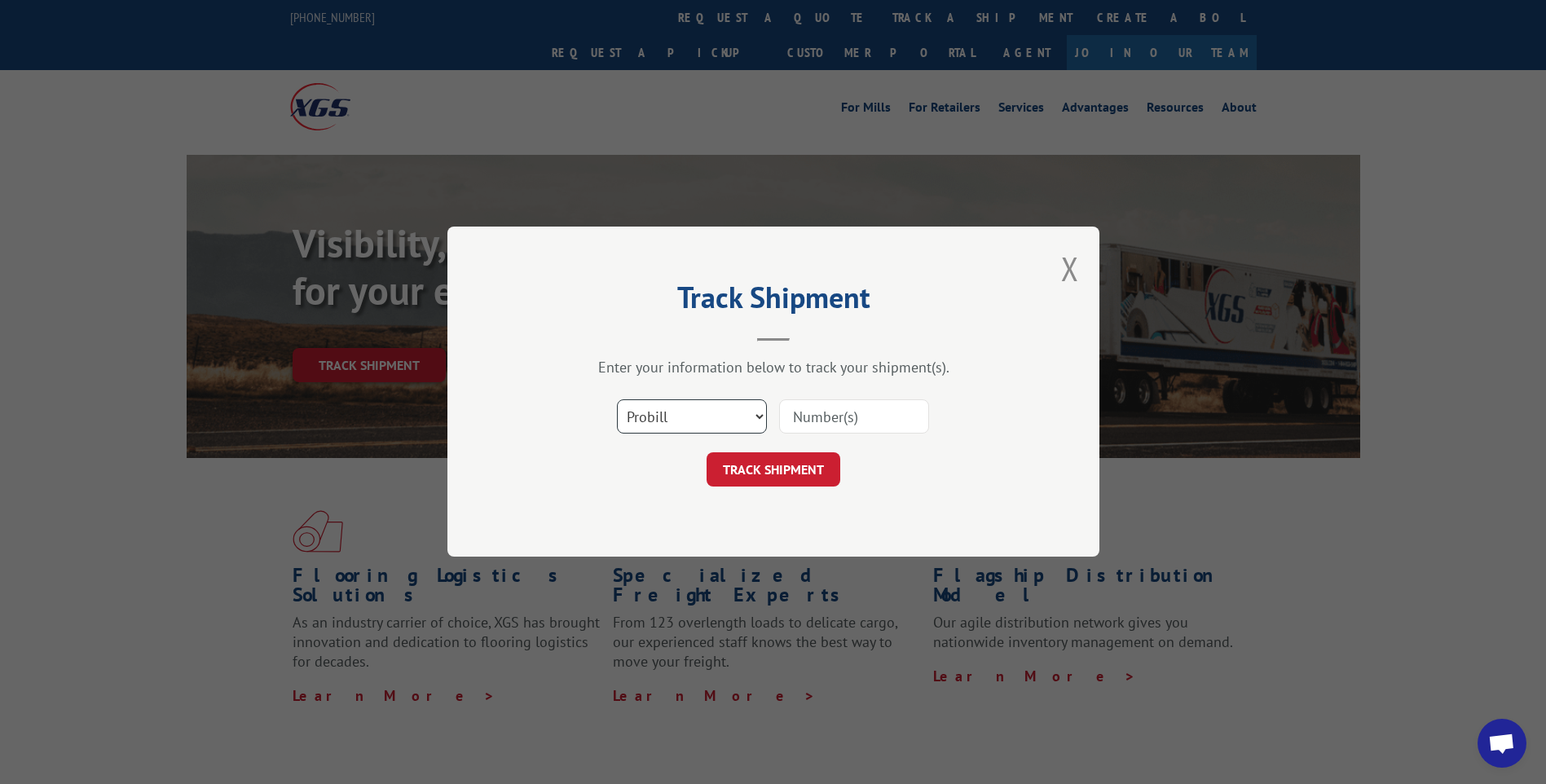
click at [647, 416] on select "Select category... Probill BOL PO" at bounding box center [692, 416] width 150 height 34
select select "bol"
click at [617, 400] on select "Select category... Probill BOL PO" at bounding box center [692, 416] width 150 height 34
click at [865, 418] on input at bounding box center [854, 416] width 150 height 34
type input "029045"
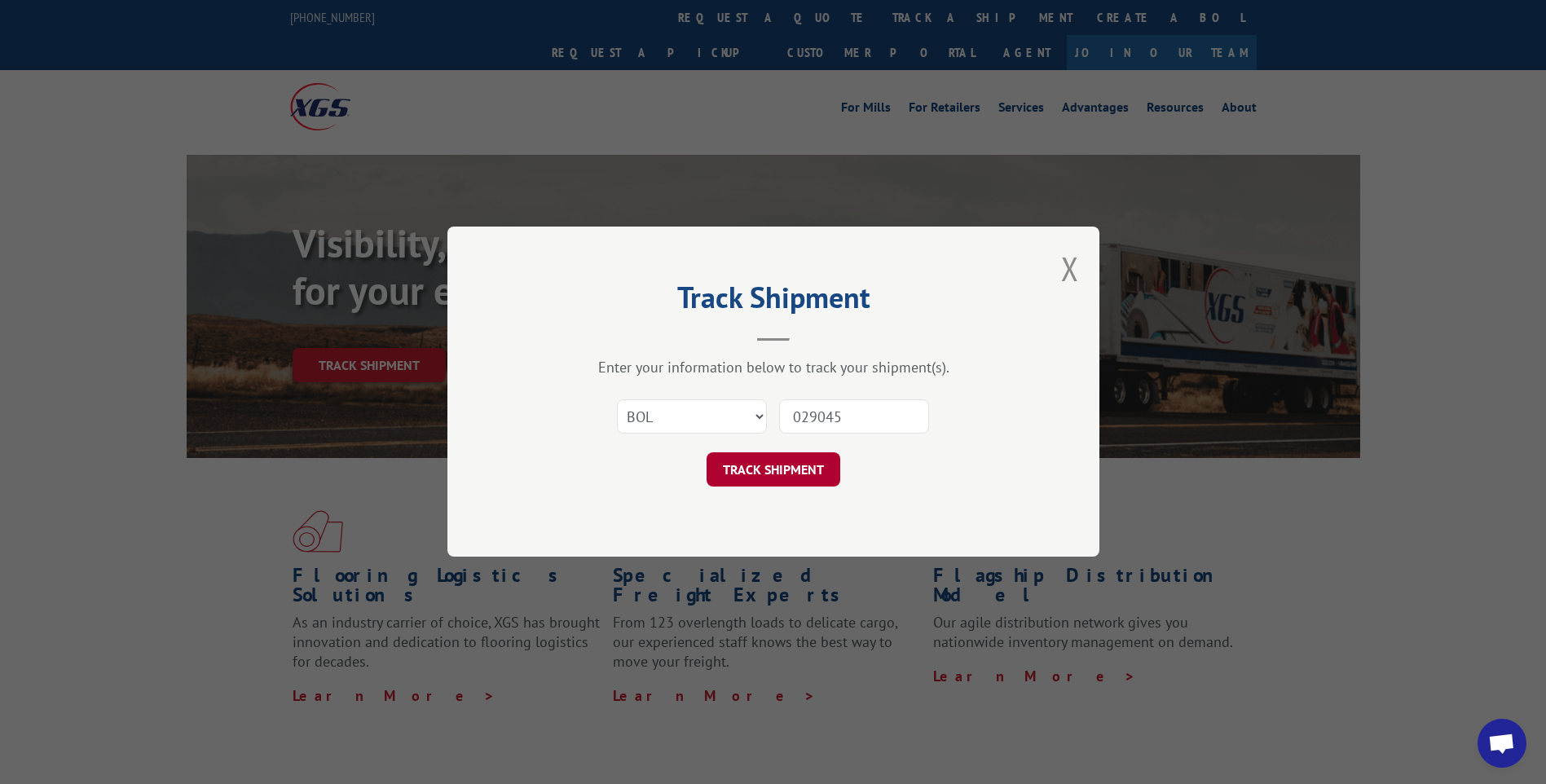
click at [777, 467] on button "TRACK SHIPMENT" at bounding box center [773, 470] width 134 height 34
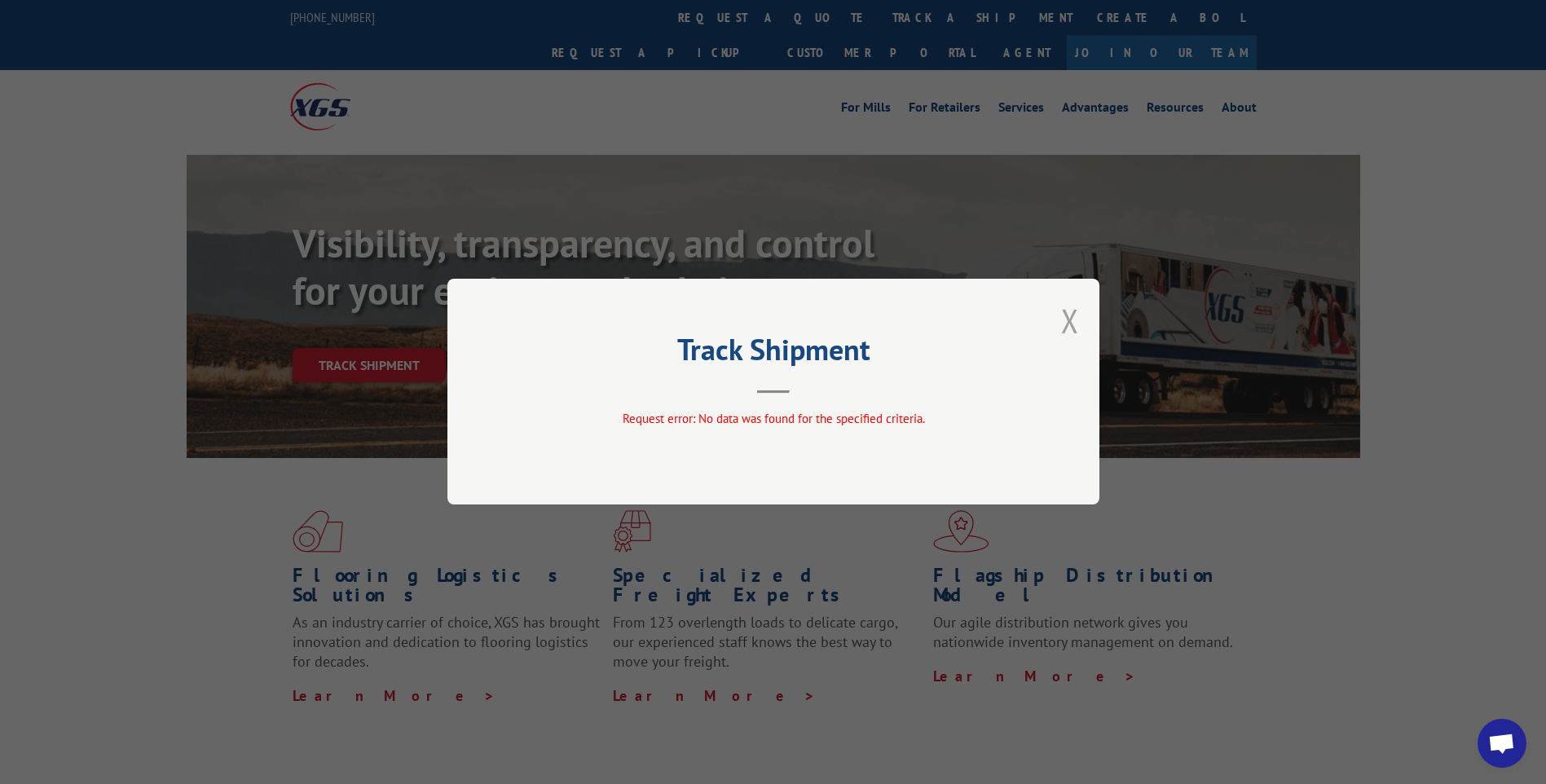
click at [1066, 320] on button "Close modal" at bounding box center [1070, 320] width 18 height 43
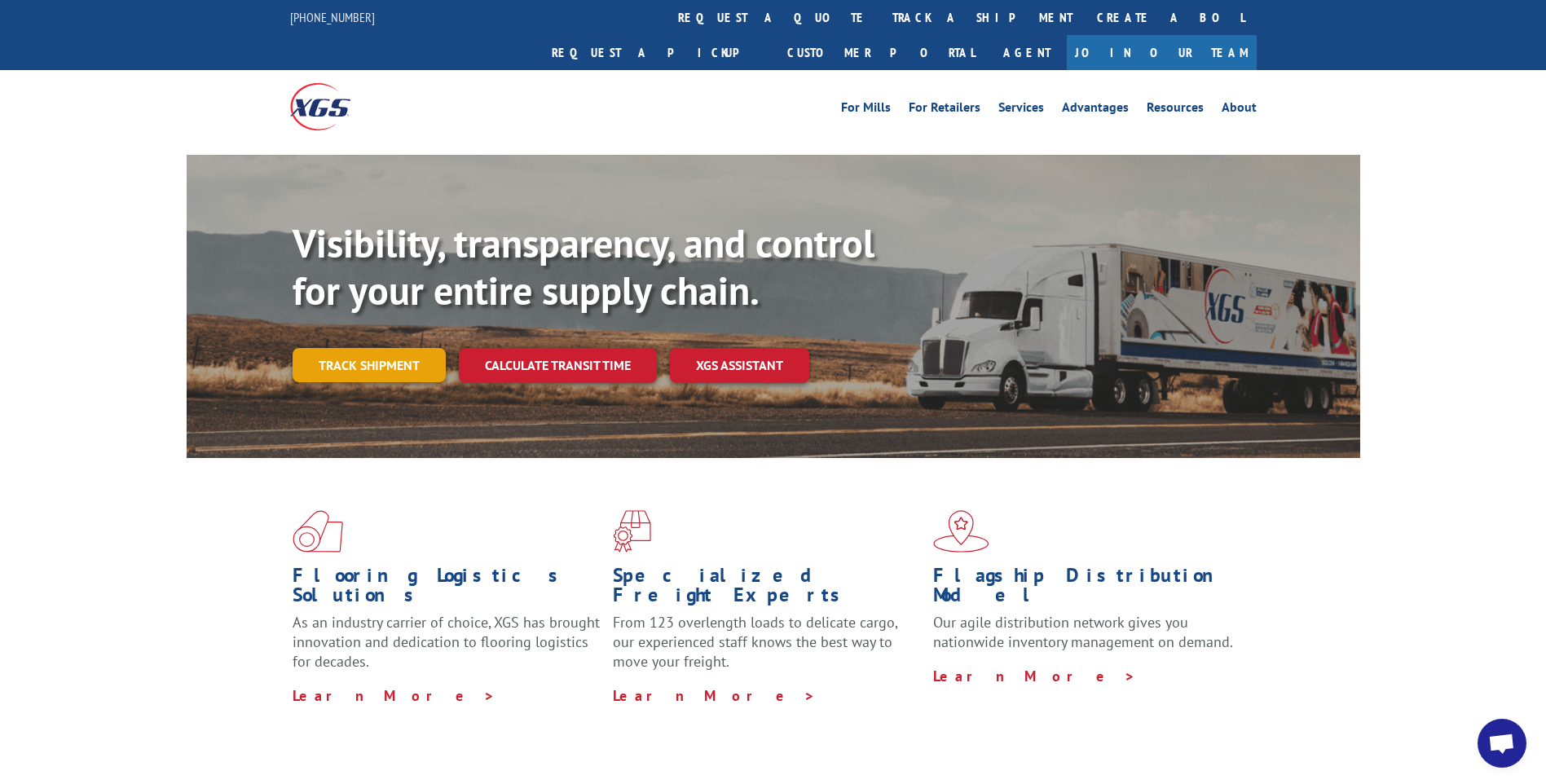
click at [371, 347] on link "Track shipment" at bounding box center [369, 364] width 153 height 34
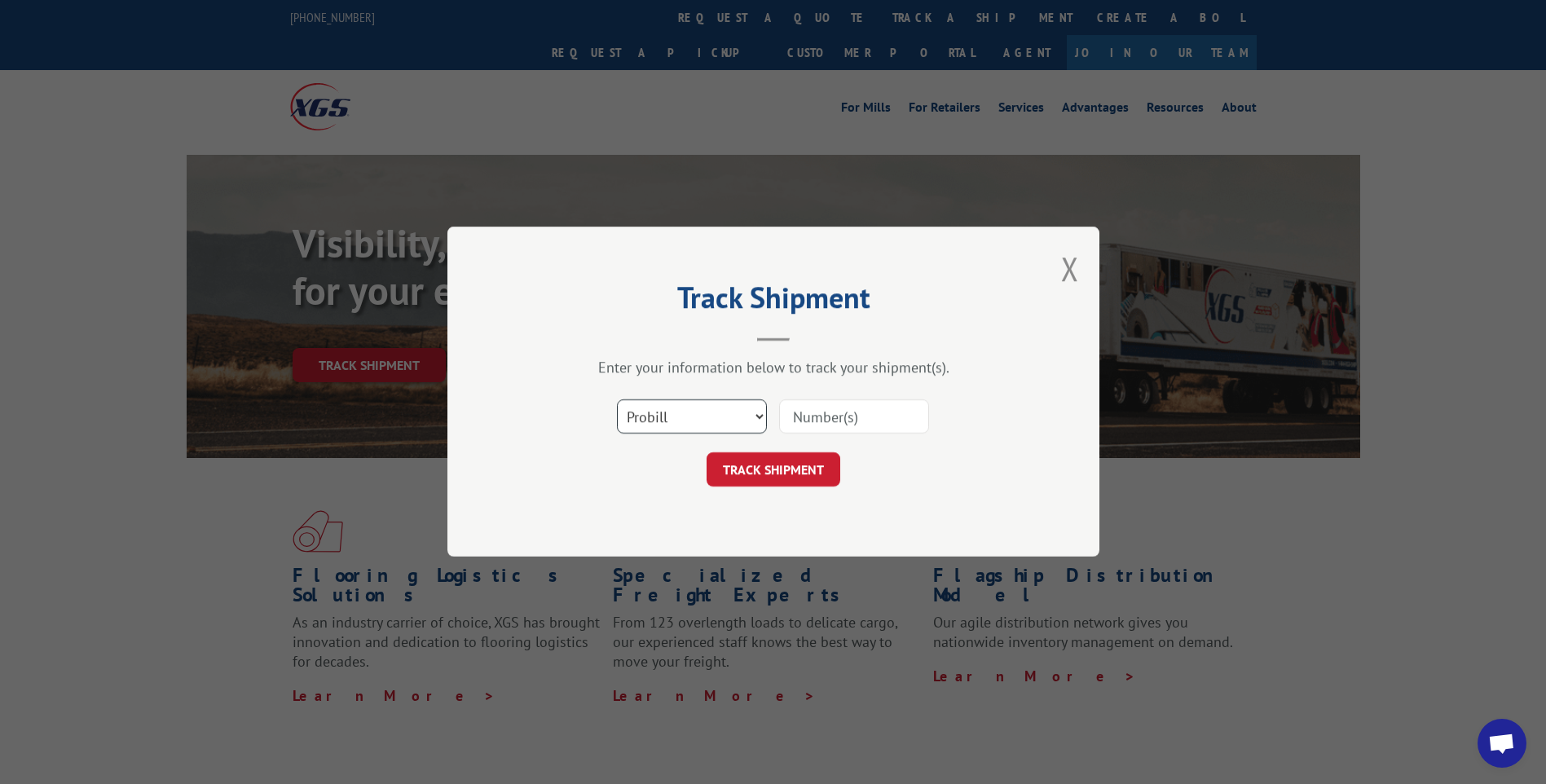
click at [757, 416] on select "Select category... Probill BOL PO" at bounding box center [692, 416] width 150 height 34
select select "bol"
click at [617, 400] on select "Select category... Probill BOL PO" at bounding box center [692, 416] width 150 height 34
click at [841, 421] on input at bounding box center [854, 416] width 150 height 34
type input "CP-029045"
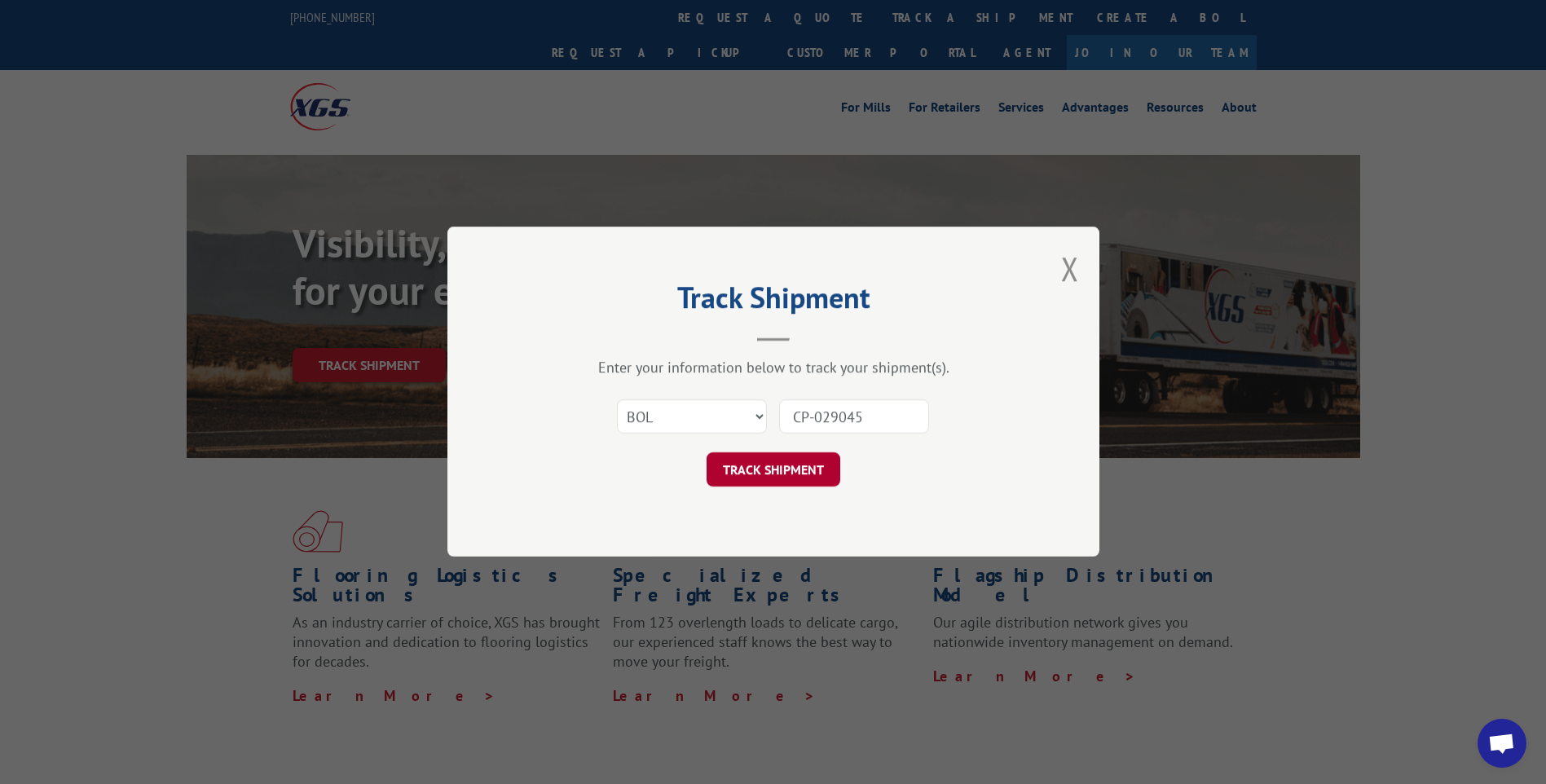
click at [797, 468] on button "TRACK SHIPMENT" at bounding box center [773, 470] width 134 height 34
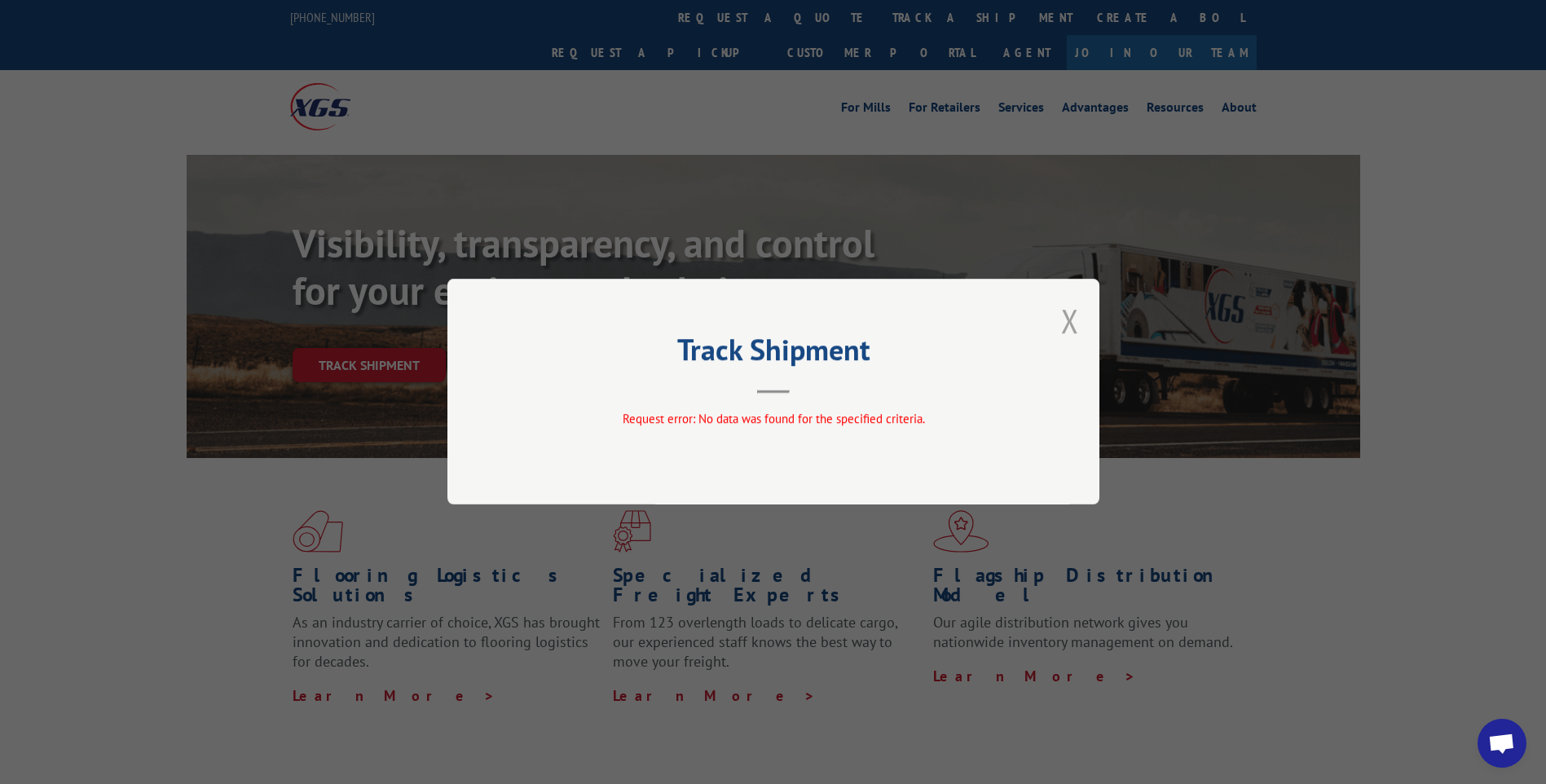
click at [1073, 325] on button "Close modal" at bounding box center [1070, 320] width 18 height 43
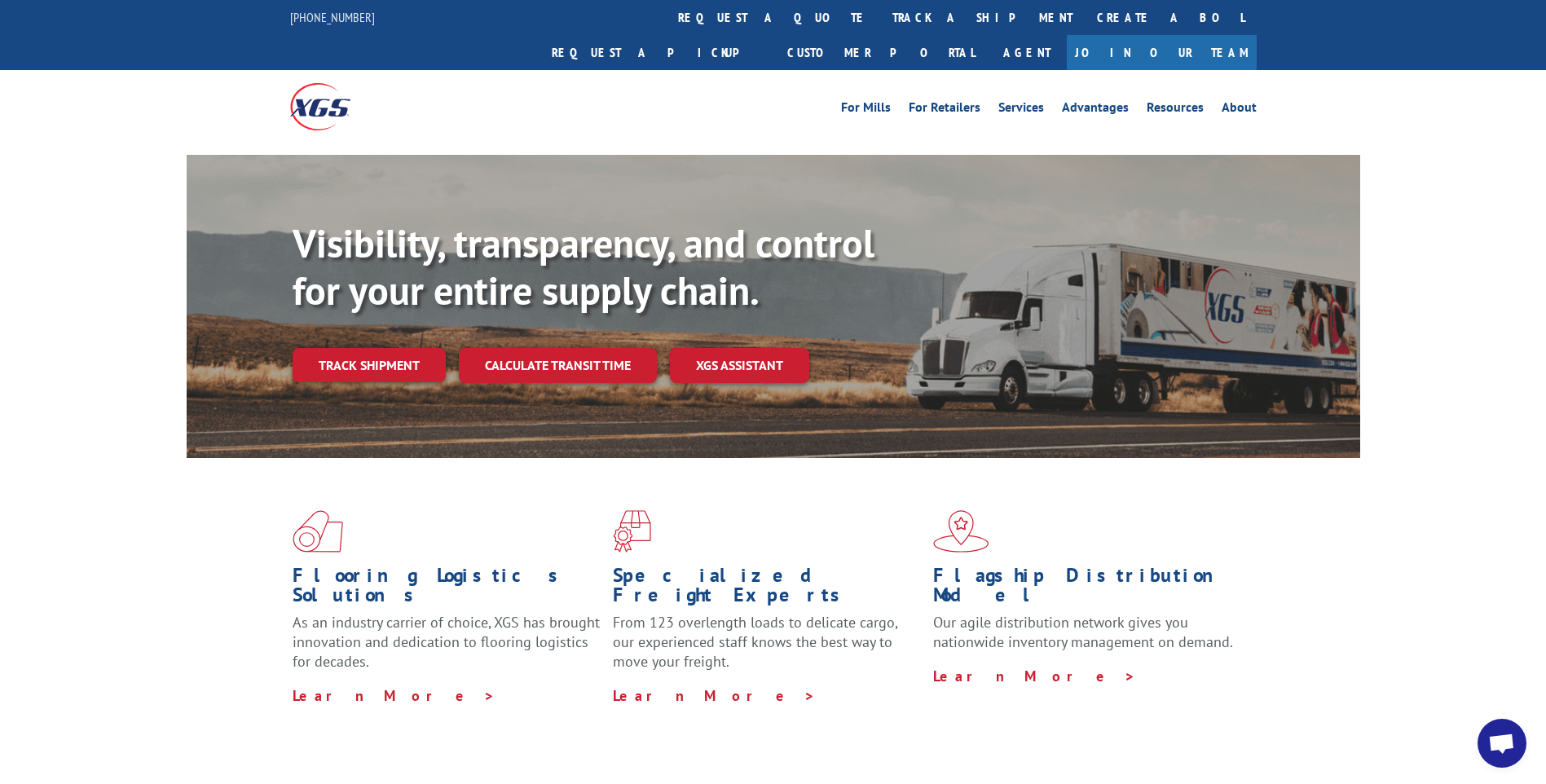
click at [383, 347] on link "Track shipment" at bounding box center [369, 364] width 153 height 34
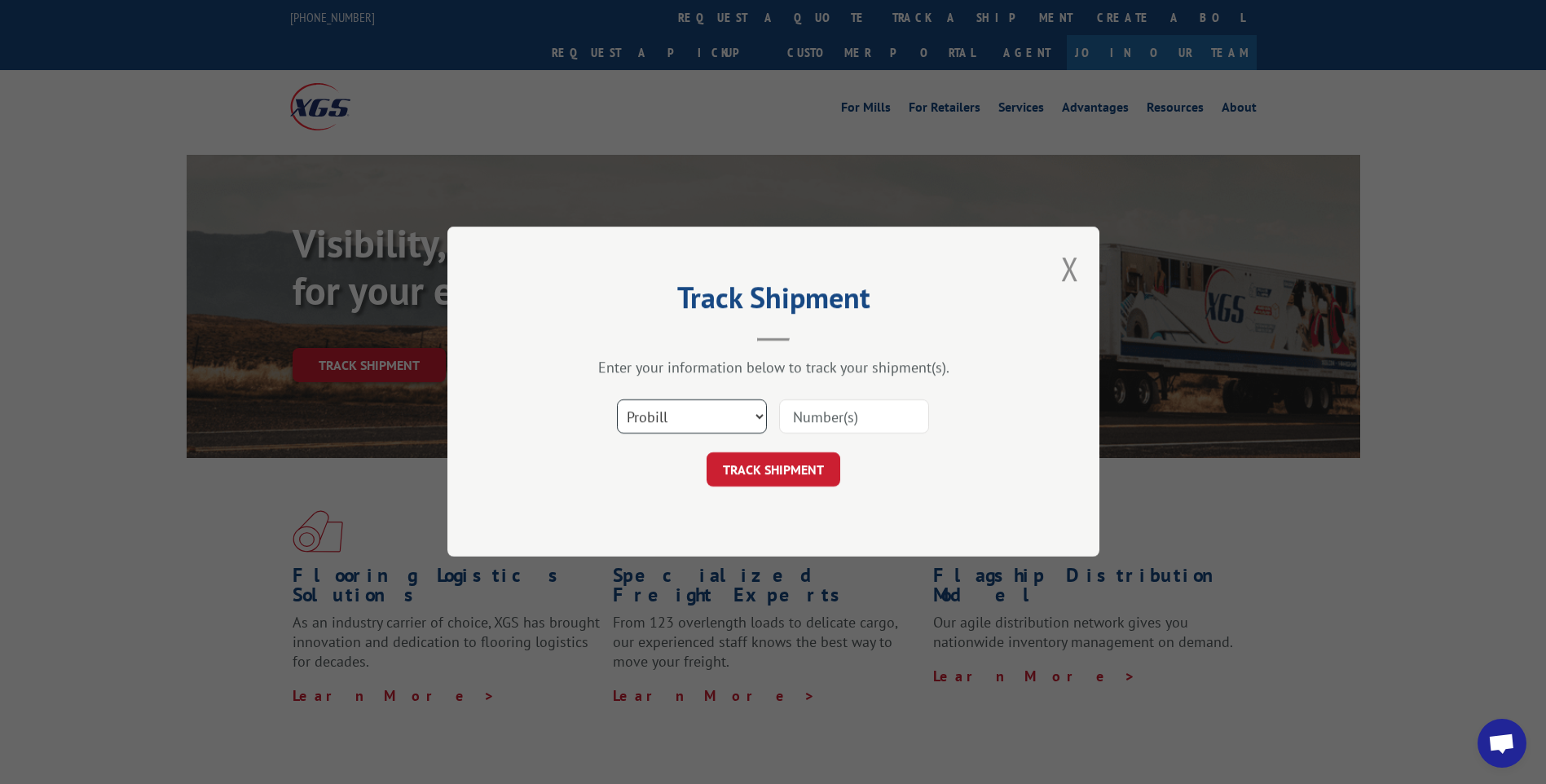
click at [667, 419] on select "Select category... Probill BOL PO" at bounding box center [692, 416] width 150 height 34
select select "bol"
click at [617, 400] on select "Select category... Probill BOL PO" at bounding box center [692, 416] width 150 height 34
click at [840, 428] on input at bounding box center [854, 416] width 150 height 34
type input "CP029045"
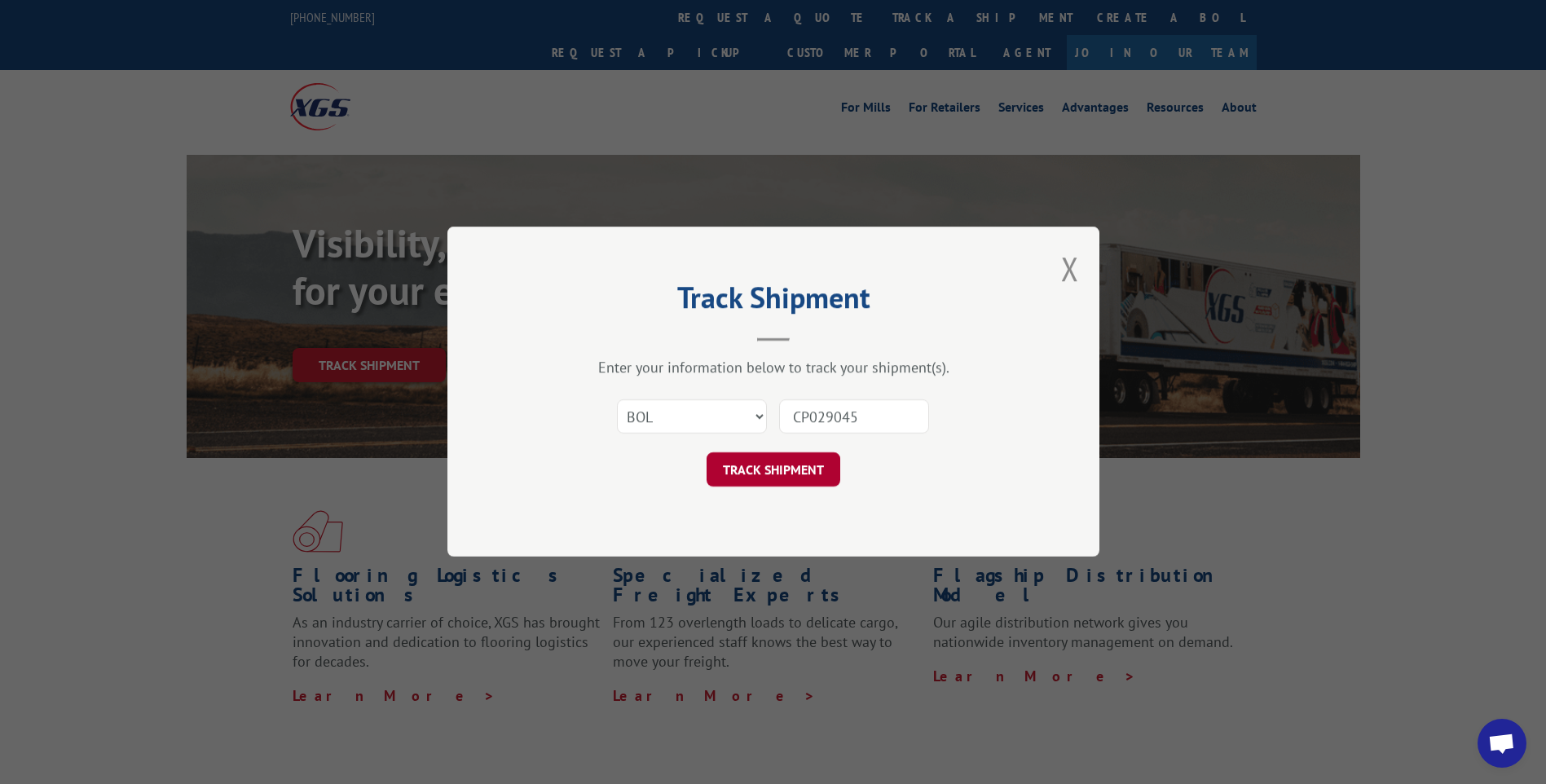
click at [811, 475] on button "TRACK SHIPMENT" at bounding box center [773, 470] width 134 height 34
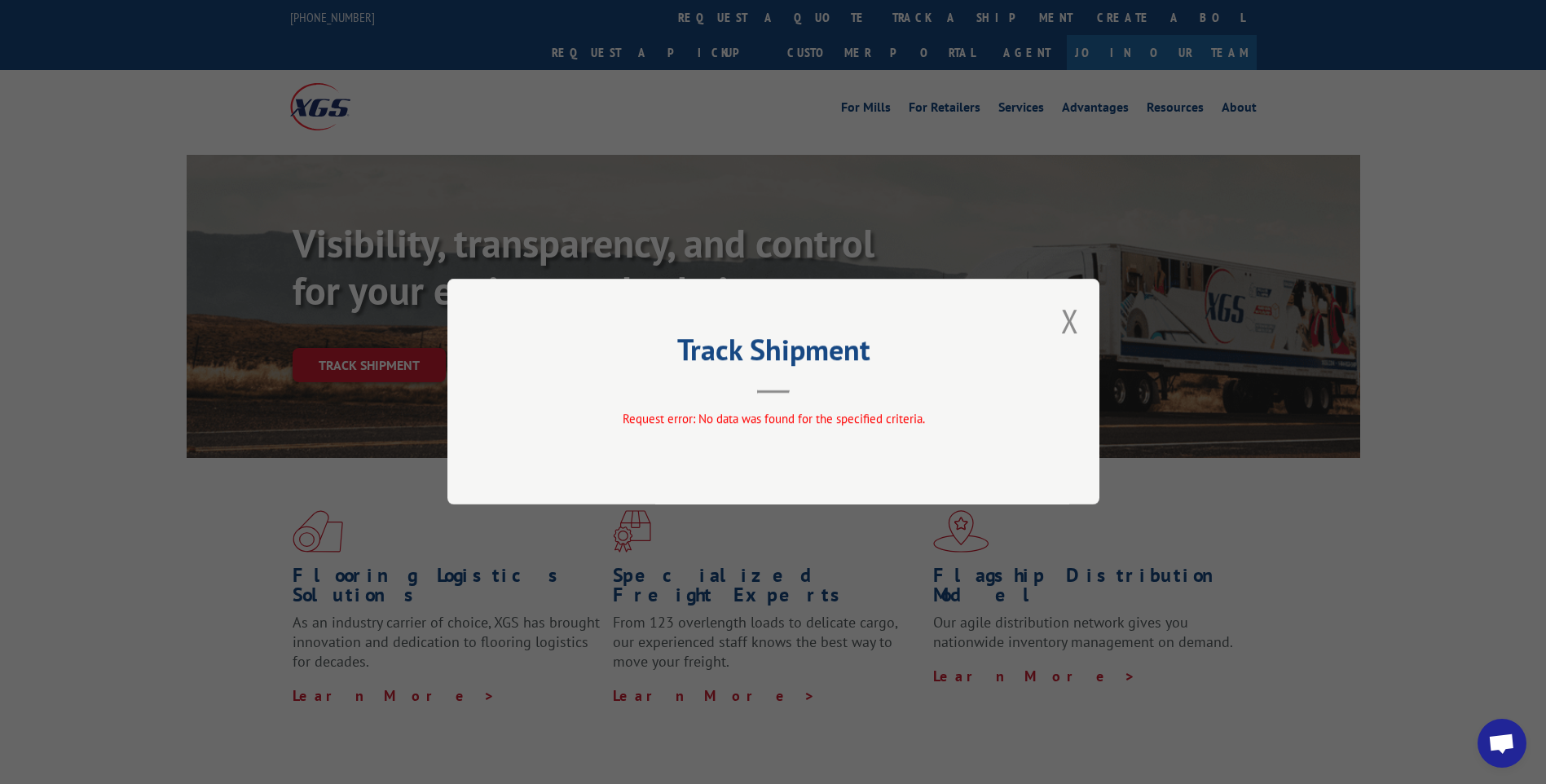
click at [1071, 322] on button "Close modal" at bounding box center [1070, 320] width 18 height 43
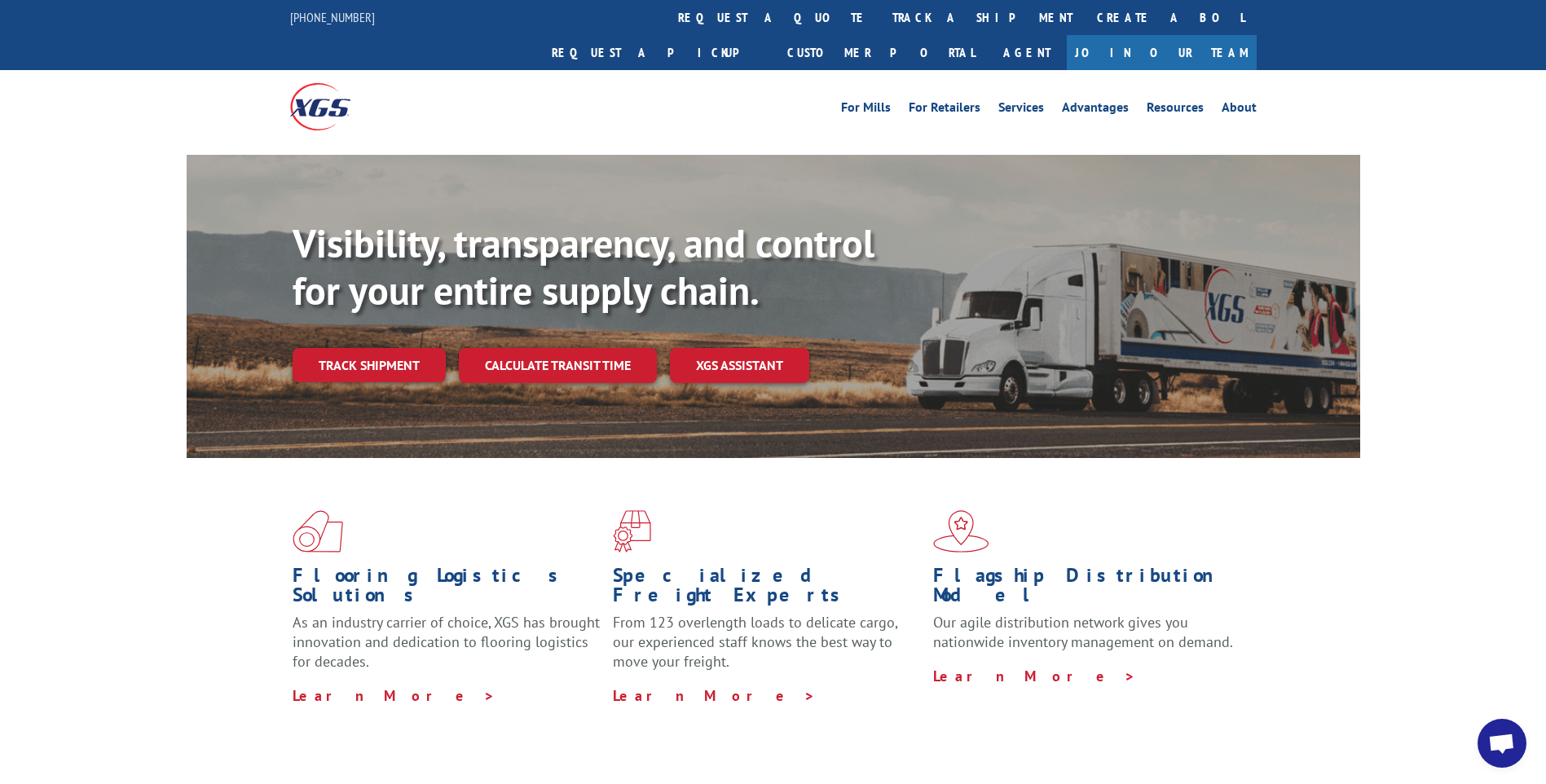
click at [19, 457] on div "Flooring Logistics Solutions As an industry carrier of choice, XGS has brought …" at bounding box center [773, 621] width 1546 height 327
click at [368, 347] on link "Track shipment" at bounding box center [369, 364] width 153 height 34
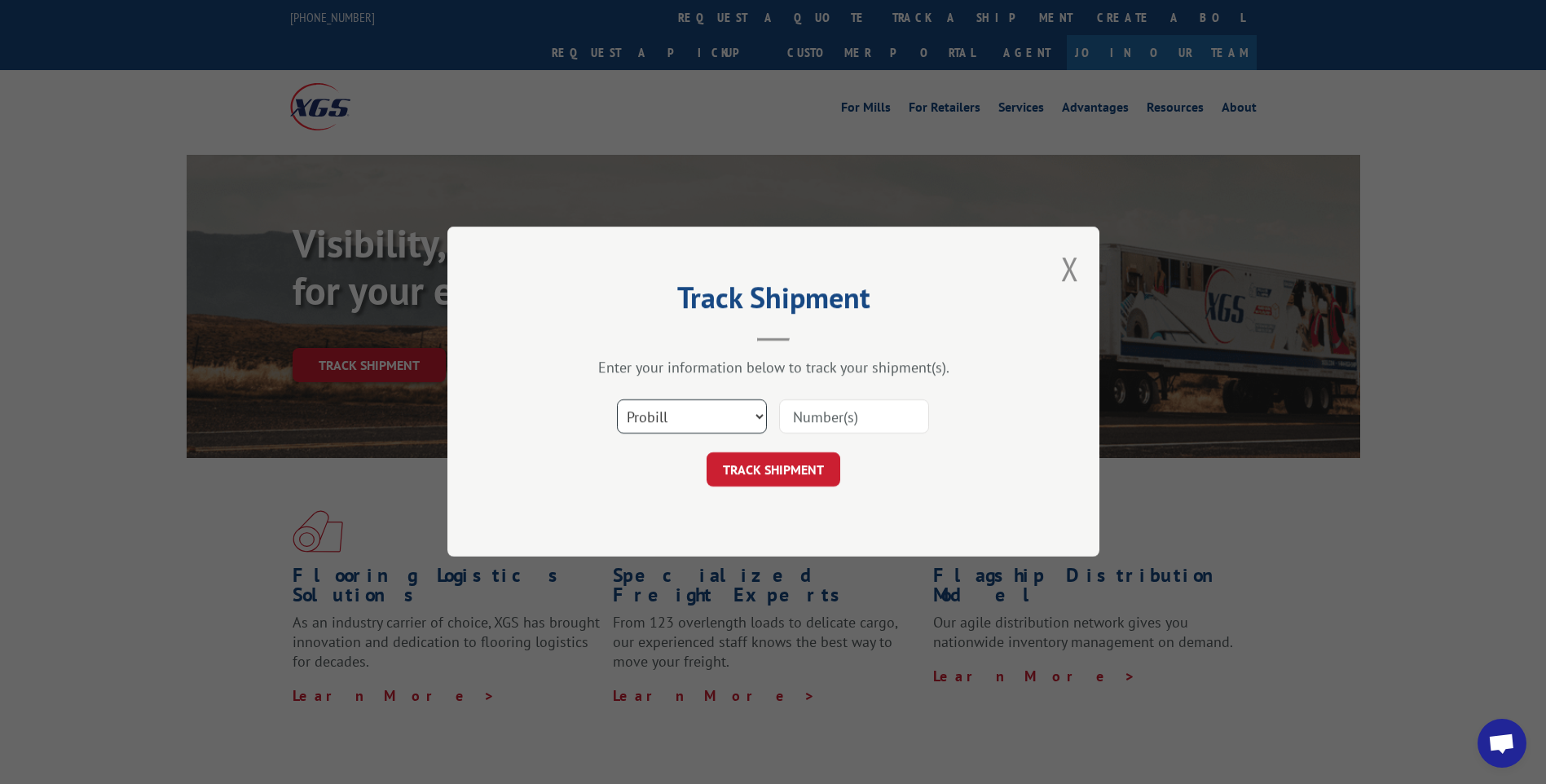
click at [756, 419] on select "Select category... Probill BOL PO" at bounding box center [692, 416] width 150 height 34
select select "bol"
click at [617, 400] on select "Select category... Probill BOL PO" at bounding box center [692, 416] width 150 height 34
click at [852, 428] on input at bounding box center [854, 416] width 150 height 34
paste input "# CP-029045"
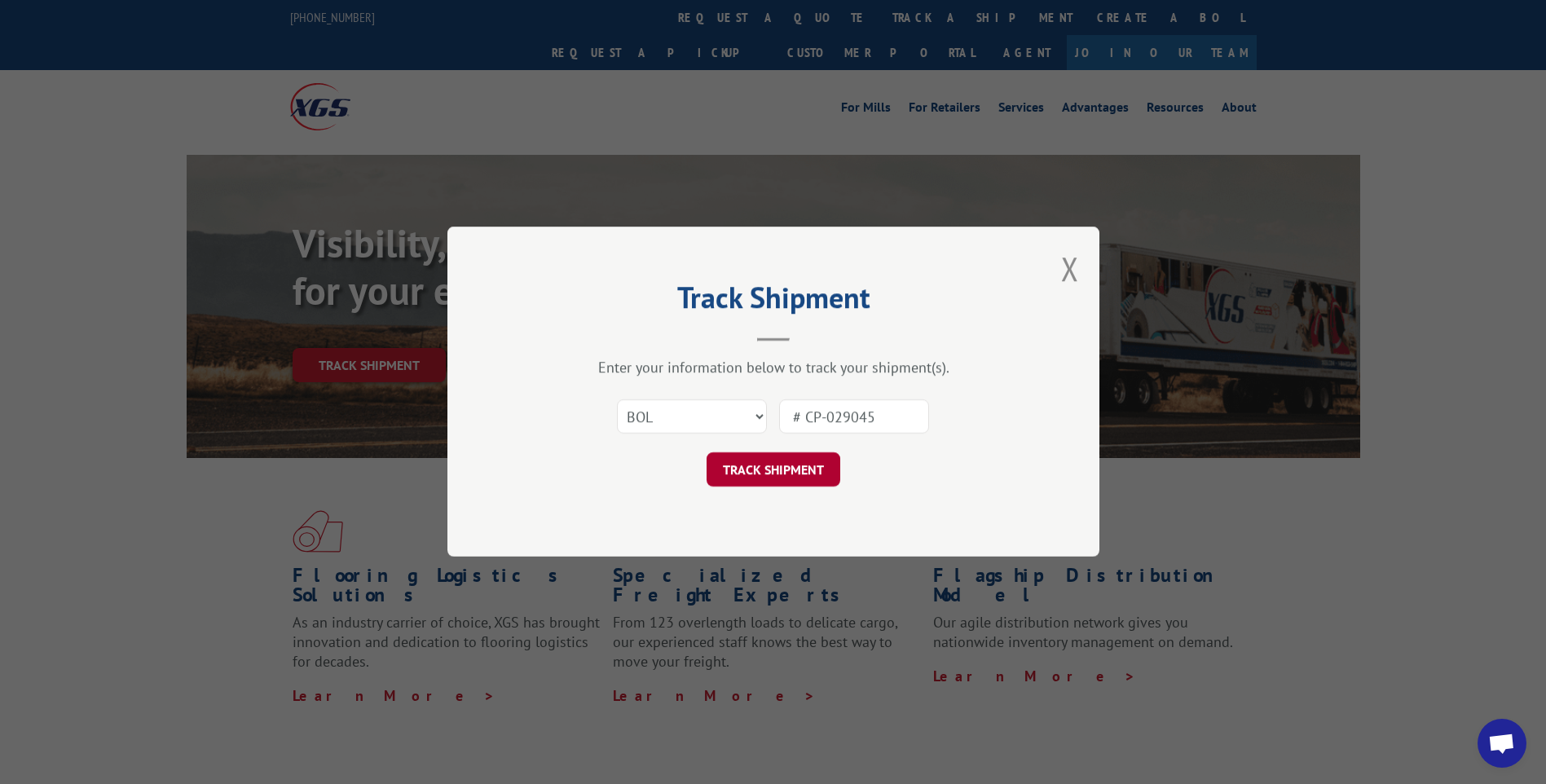
type input "# CP-029045"
click at [769, 472] on button "TRACK SHIPMENT" at bounding box center [773, 470] width 134 height 34
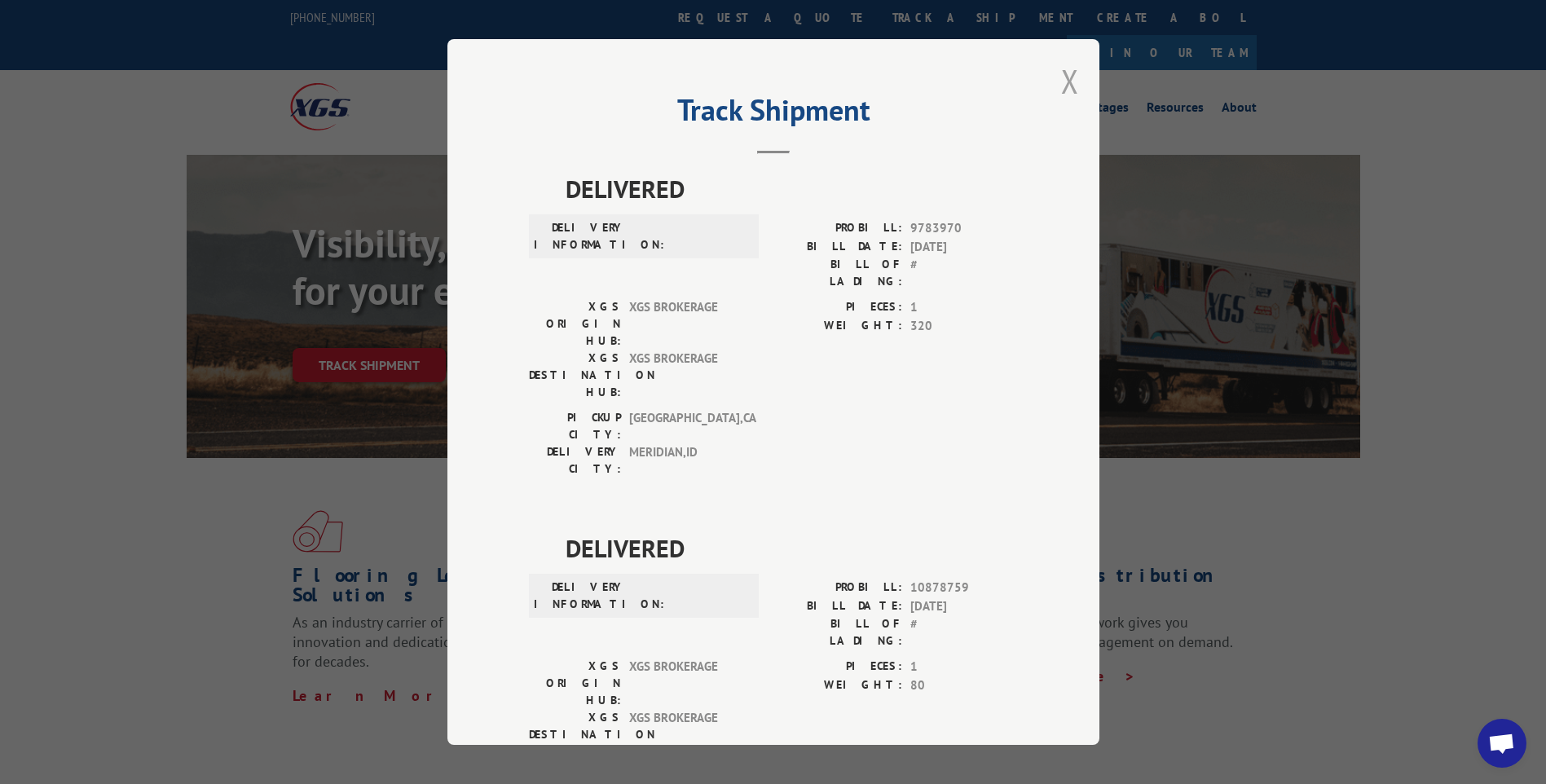
click at [1066, 77] on button "Close modal" at bounding box center [1070, 80] width 18 height 43
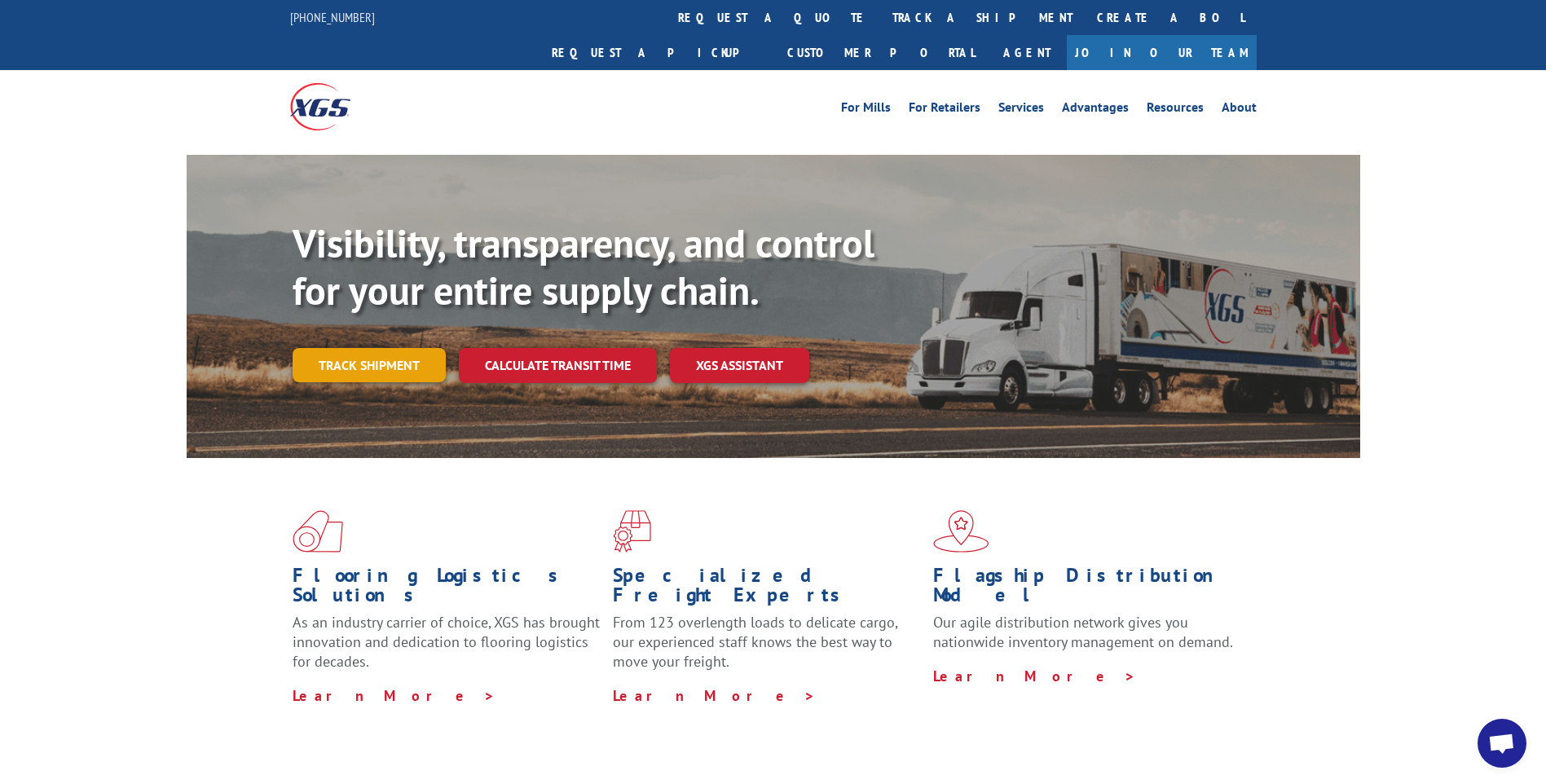
click at [349, 347] on link "Track shipment" at bounding box center [369, 364] width 153 height 34
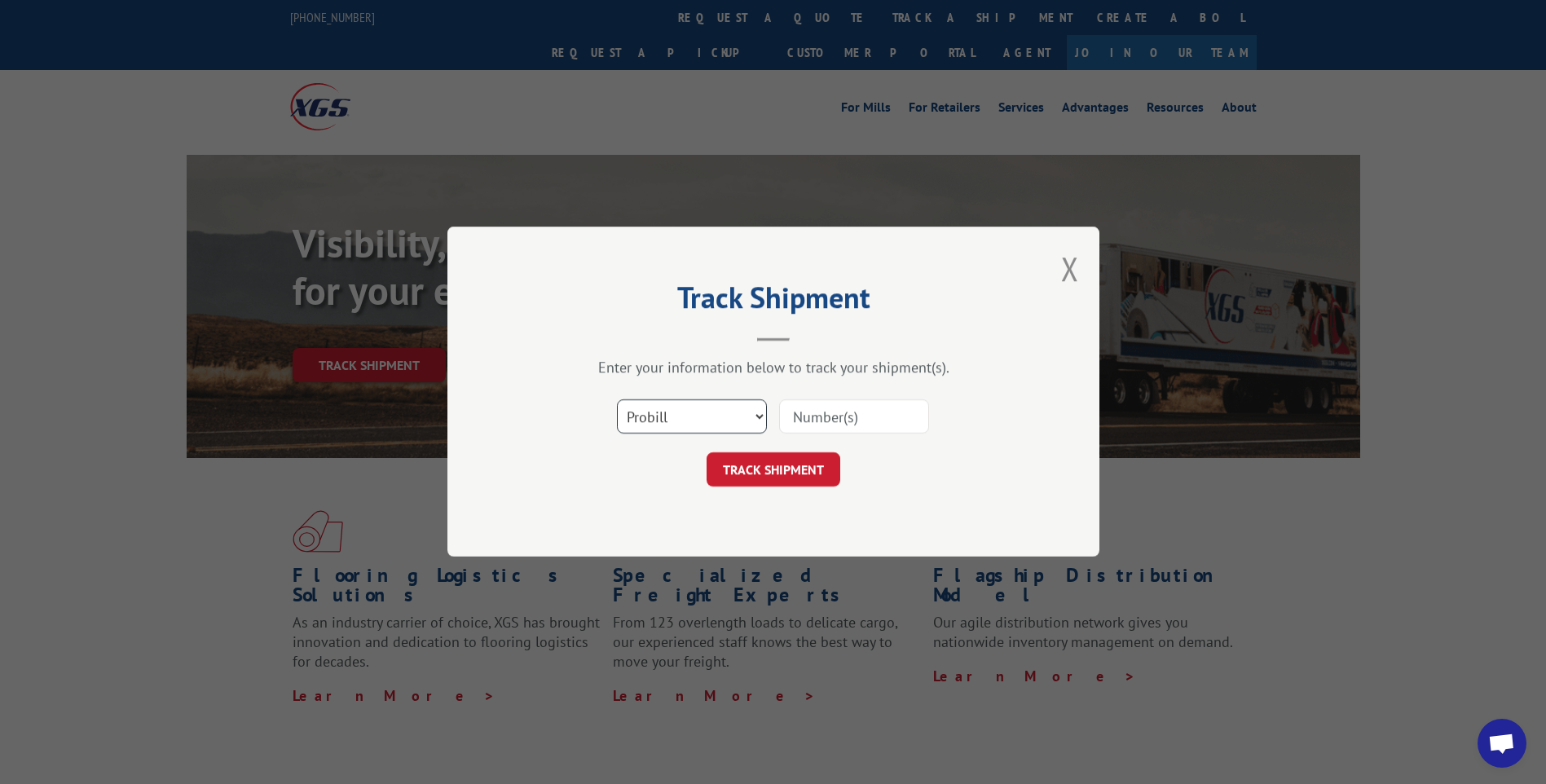
click at [707, 416] on select "Select category... Probill BOL PO" at bounding box center [692, 416] width 150 height 34
select select "bol"
click at [617, 400] on select "Select category... Probill BOL PO" at bounding box center [692, 416] width 150 height 34
click at [856, 413] on input at bounding box center [854, 416] width 150 height 34
type input "# CP-029045"
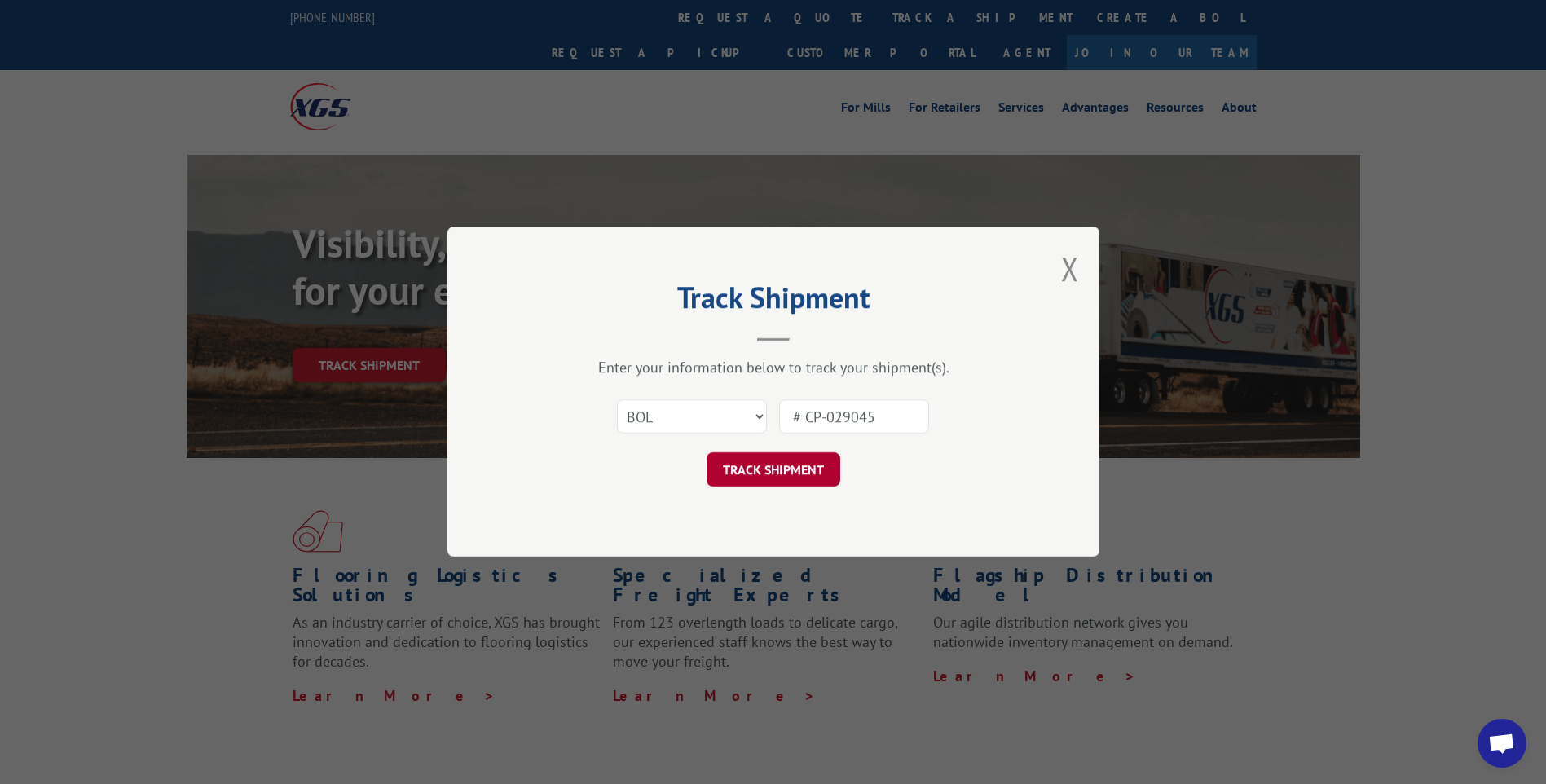
click at [824, 478] on button "TRACK SHIPMENT" at bounding box center [773, 470] width 134 height 34
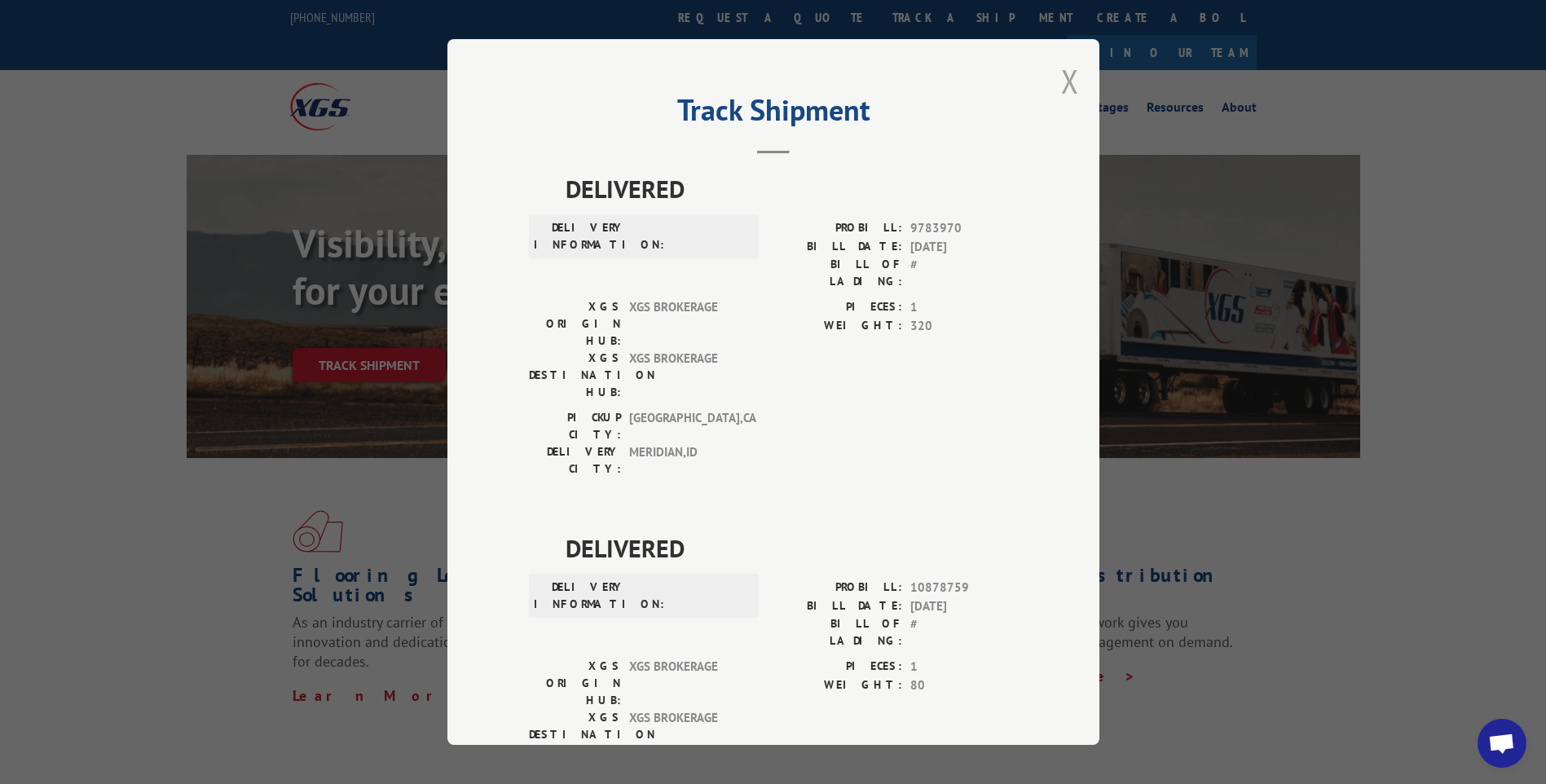
click at [1061, 88] on button "Close modal" at bounding box center [1070, 80] width 18 height 43
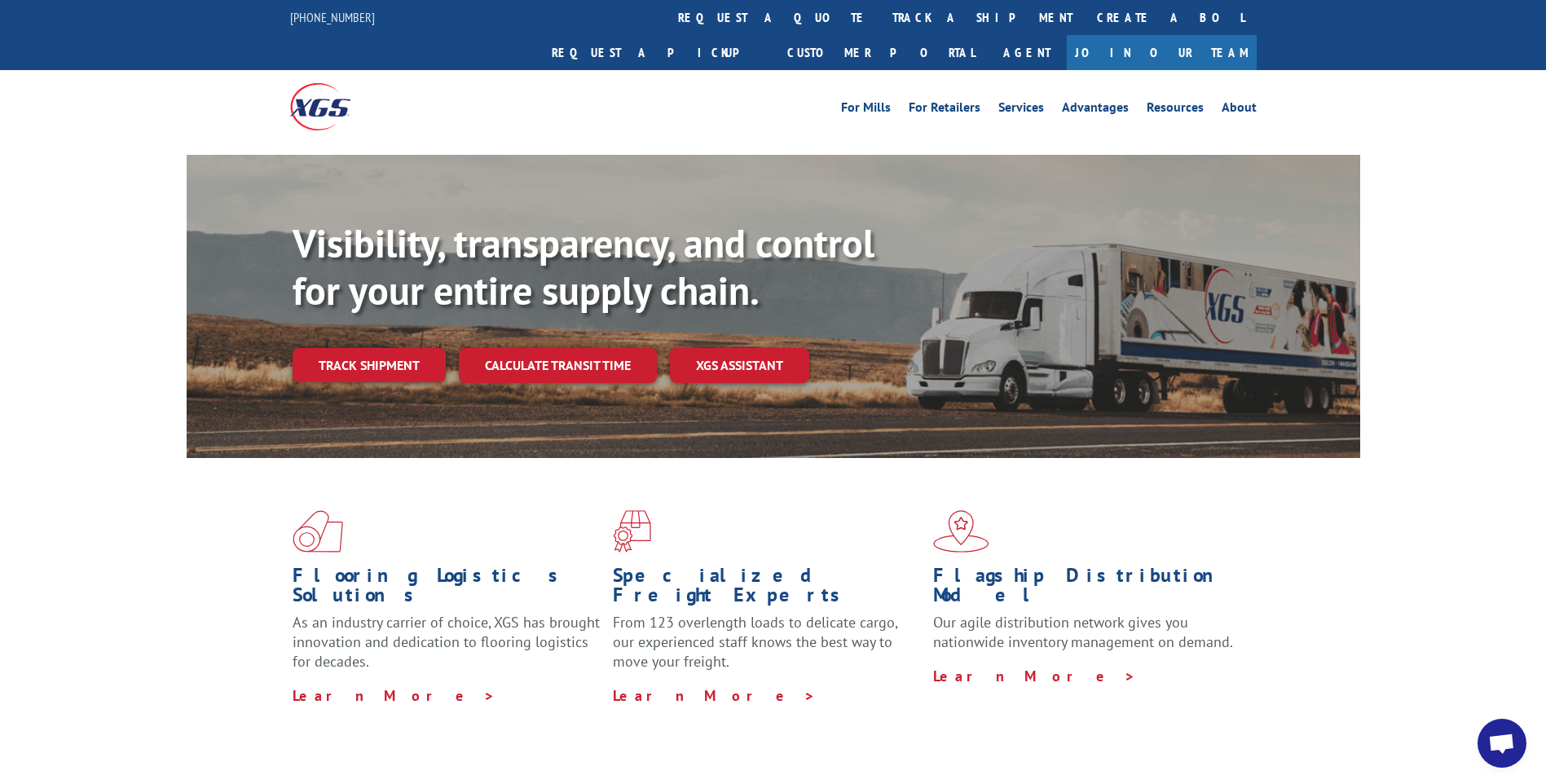
click at [368, 347] on link "Track shipment" at bounding box center [369, 364] width 153 height 34
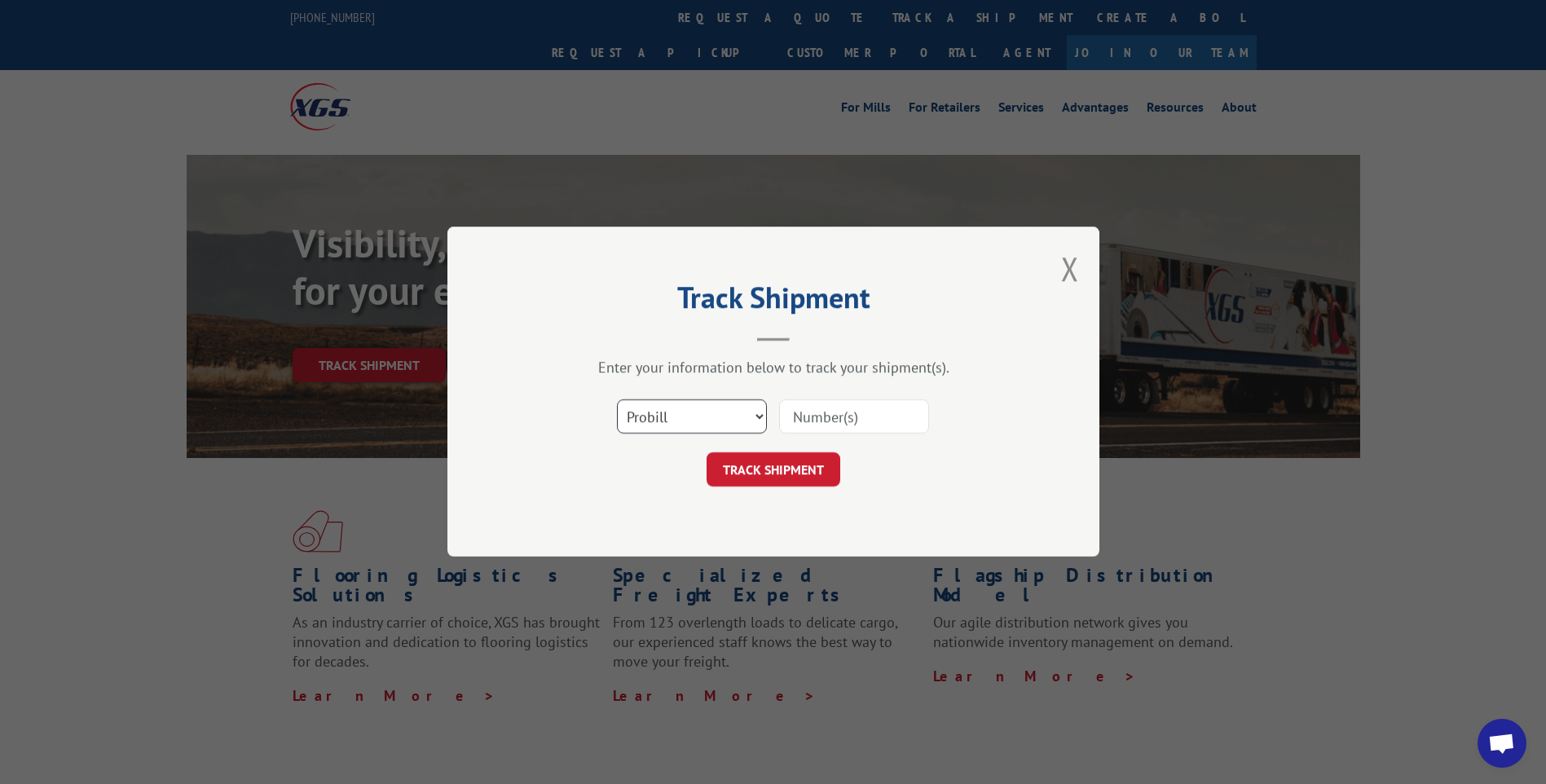
click at [756, 411] on select "Select category... Probill BOL PO" at bounding box center [692, 416] width 150 height 34
select select "bol"
click at [617, 400] on select "Select category... Probill BOL PO" at bounding box center [692, 416] width 150 height 34
click at [839, 409] on input at bounding box center [854, 416] width 150 height 34
paste input "# CP-029045.A"
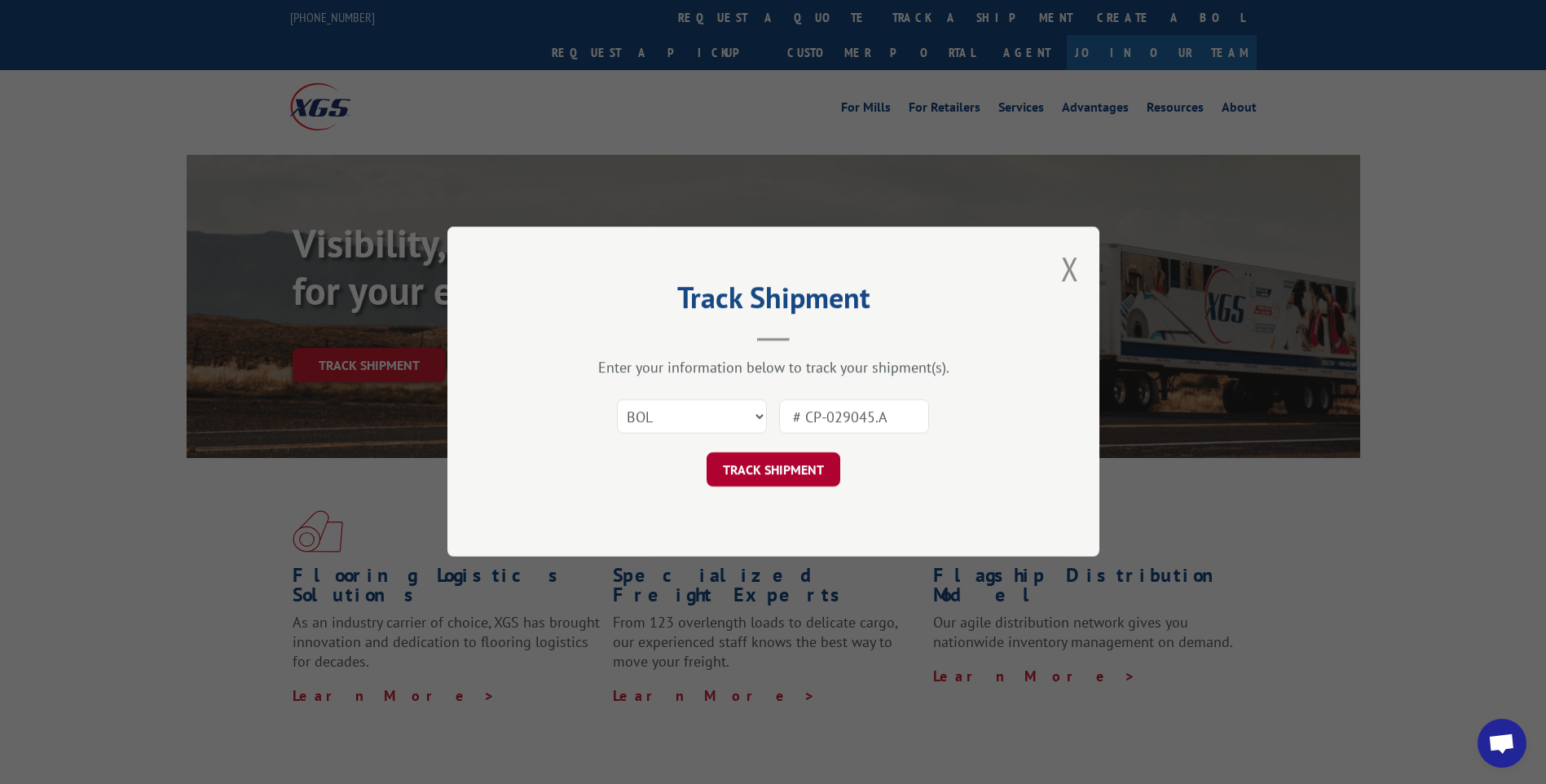
type input "# CP-029045.A"
click at [811, 472] on button "TRACK SHIPMENT" at bounding box center [773, 470] width 134 height 34
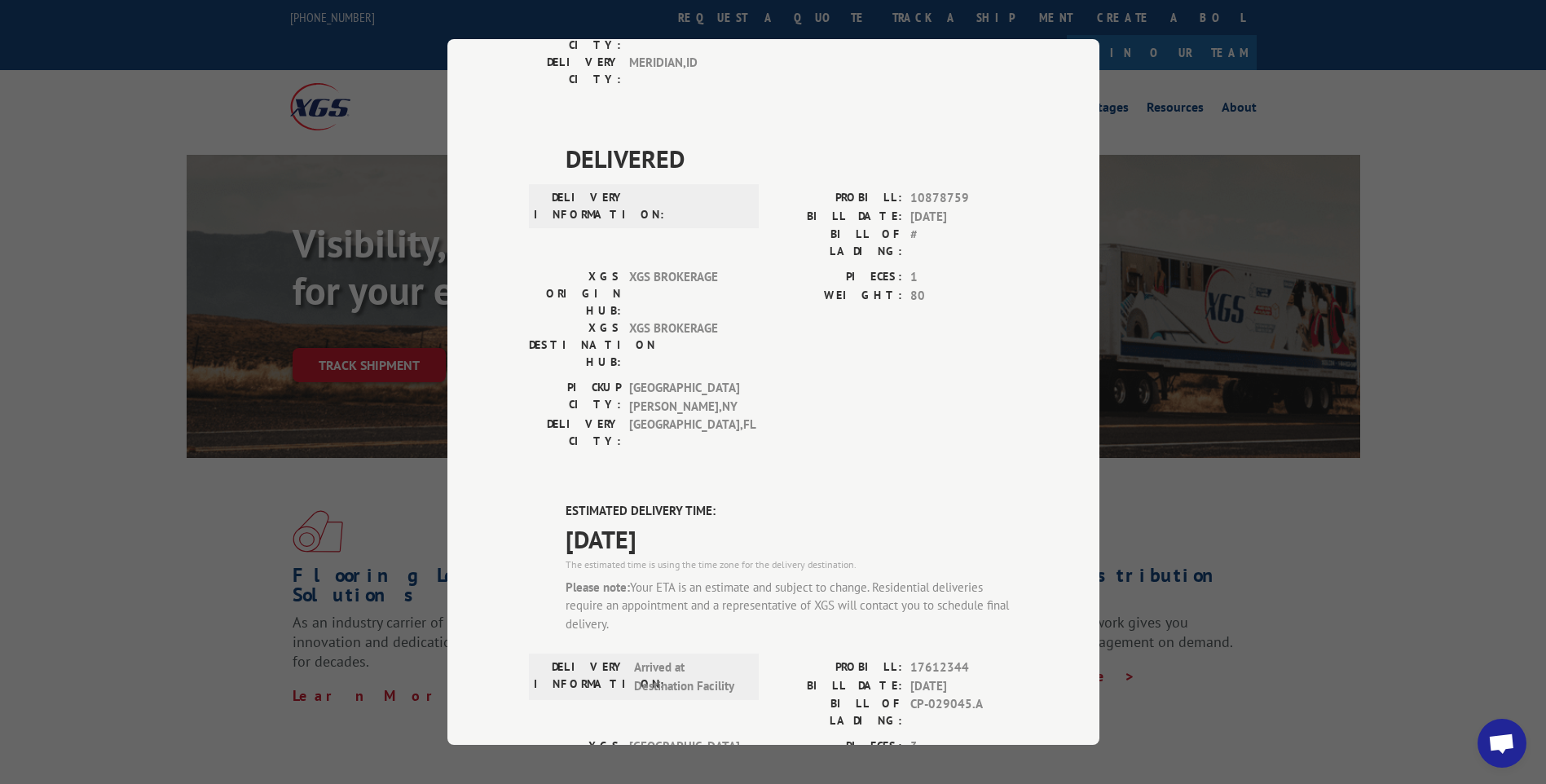
scroll to position [570, 0]
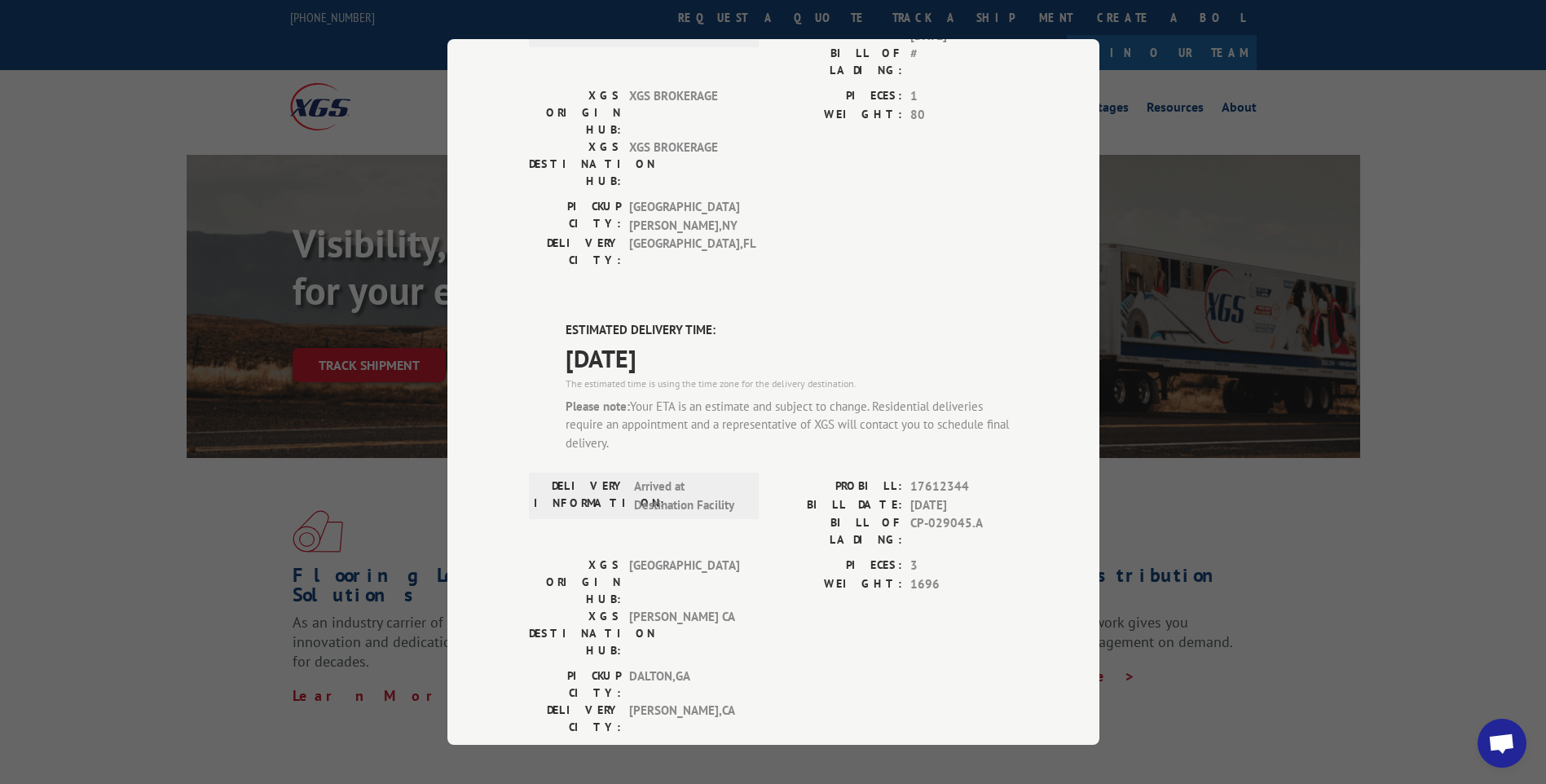
click at [707, 608] on span "[PERSON_NAME] CA" at bounding box center [684, 633] width 110 height 52
drag, startPoint x: 907, startPoint y: 322, endPoint x: 981, endPoint y: 319, distance: 74.1
click at [981, 514] on span "CP-029045.A" at bounding box center [963, 531] width 107 height 34
drag, startPoint x: 981, startPoint y: 319, endPoint x: 966, endPoint y: 322, distance: 15.3
copy span "CP-029045.A"
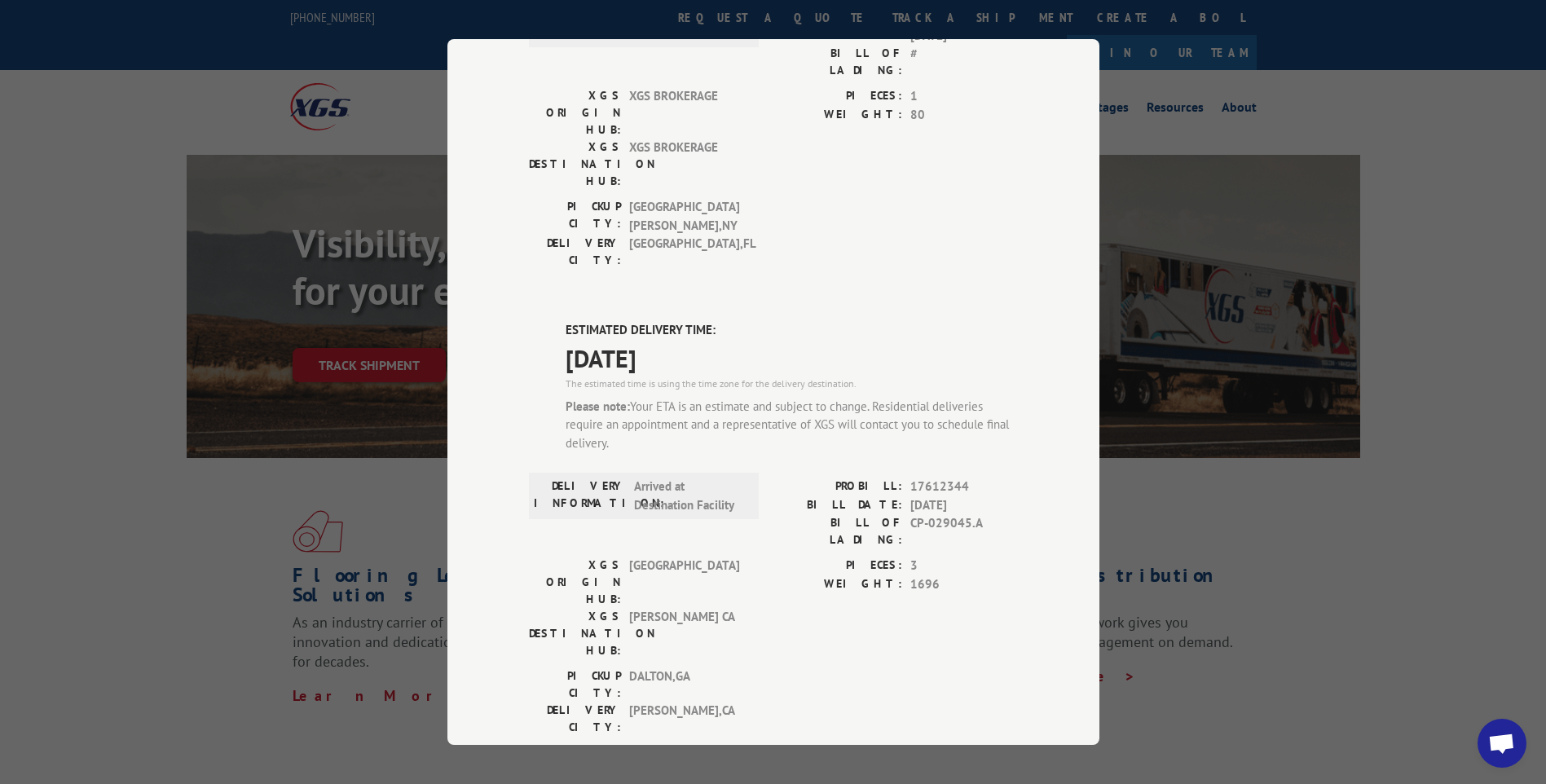
click at [655, 701] on span "[PERSON_NAME] , [GEOGRAPHIC_DATA]" at bounding box center [684, 718] width 110 height 34
click at [60, 498] on div "Track Shipment DELIVERED DELIVERY INFORMATION: PROBILL: 9783970 BILL DATE: [DAT…" at bounding box center [773, 392] width 1546 height 784
click at [110, 432] on div "Track Shipment DELIVERED DELIVERY INFORMATION: PROBILL: 9783970 BILL DATE: [DAT…" at bounding box center [773, 392] width 1546 height 784
click at [111, 445] on div "Track Shipment DELIVERED DELIVERY INFORMATION: PROBILL: 9783970 BILL DATE: [DAT…" at bounding box center [773, 392] width 1546 height 784
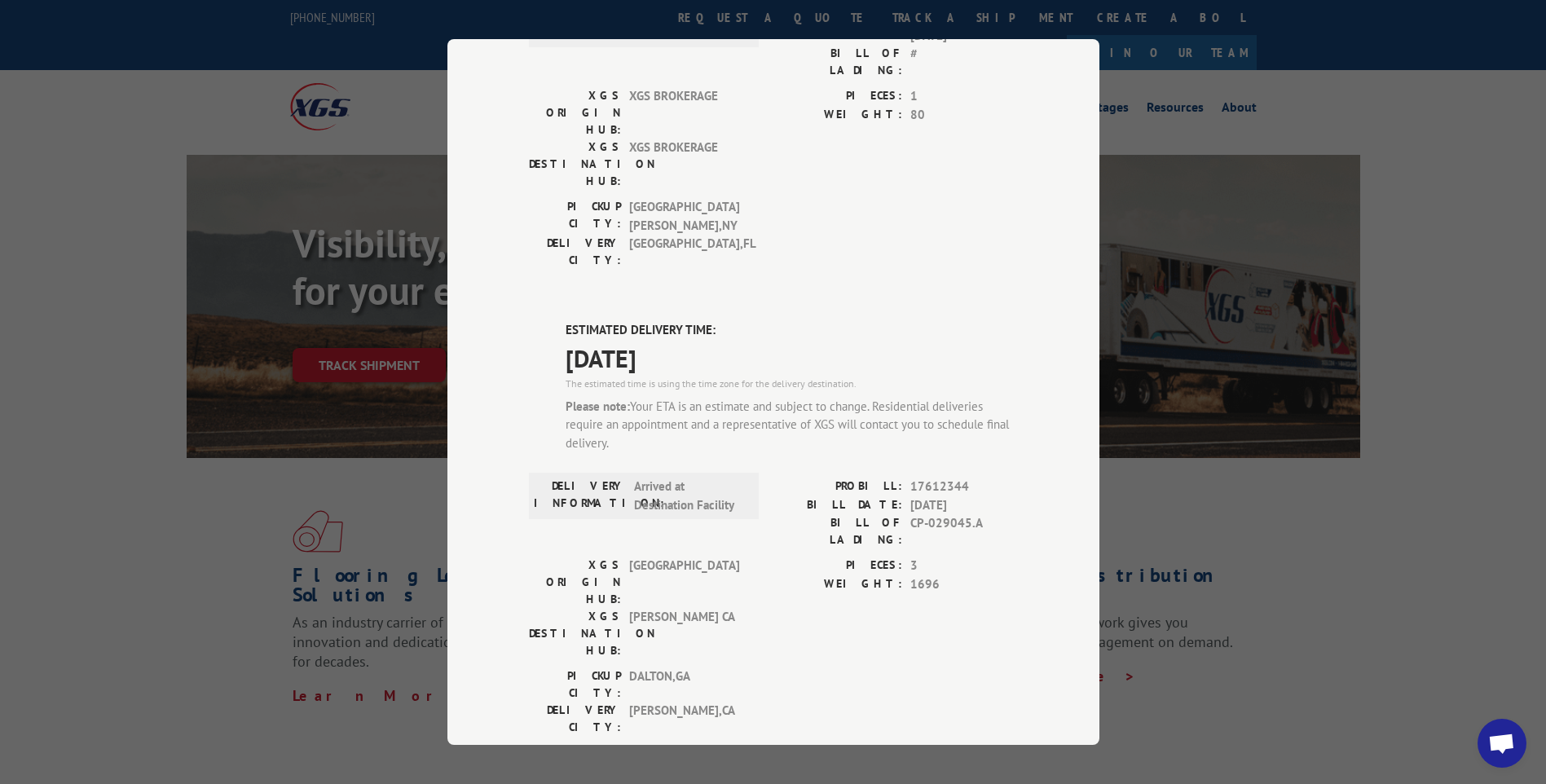
click at [112, 447] on div "Track Shipment DELIVERED DELIVERY INFORMATION: PROBILL: 9783970 BILL DATE: [DAT…" at bounding box center [773, 392] width 1546 height 784
click at [121, 442] on div "Track Shipment DELIVERED DELIVERY INFORMATION: PROBILL: 9783970 BILL DATE: [DAT…" at bounding box center [773, 392] width 1546 height 784
